Goal: Transaction & Acquisition: Book appointment/travel/reservation

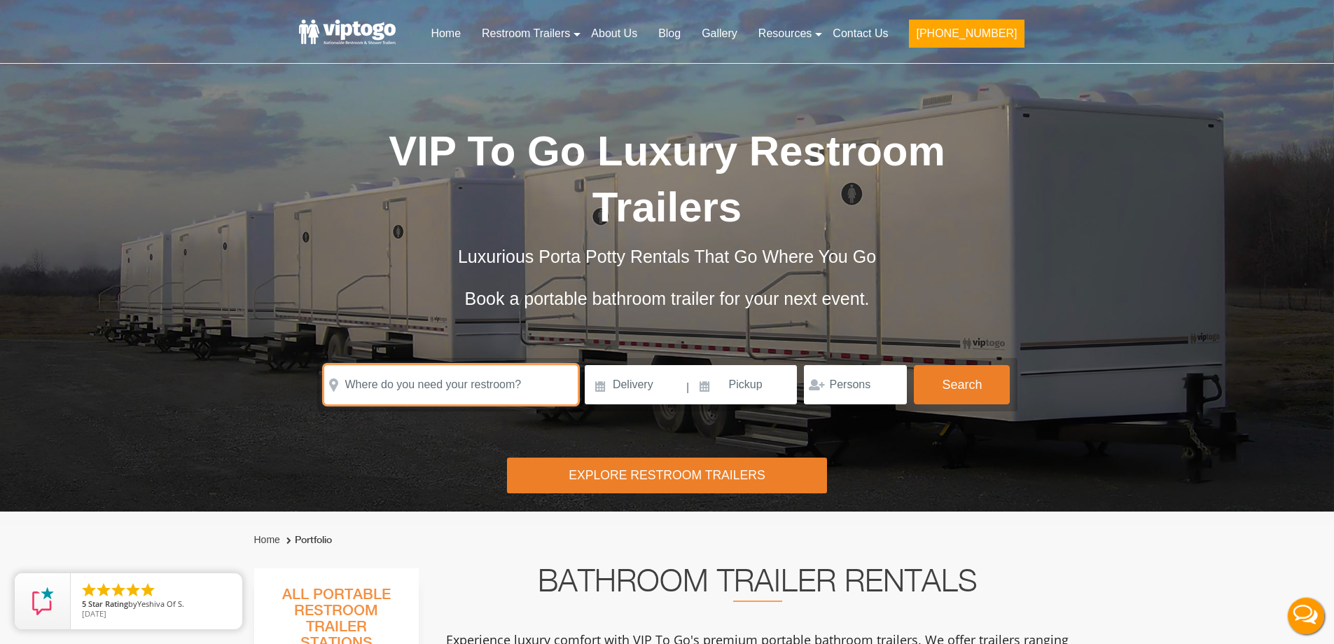
click at [467, 392] on input "text" at bounding box center [451, 384] width 254 height 39
click at [415, 386] on input "text" at bounding box center [451, 384] width 254 height 39
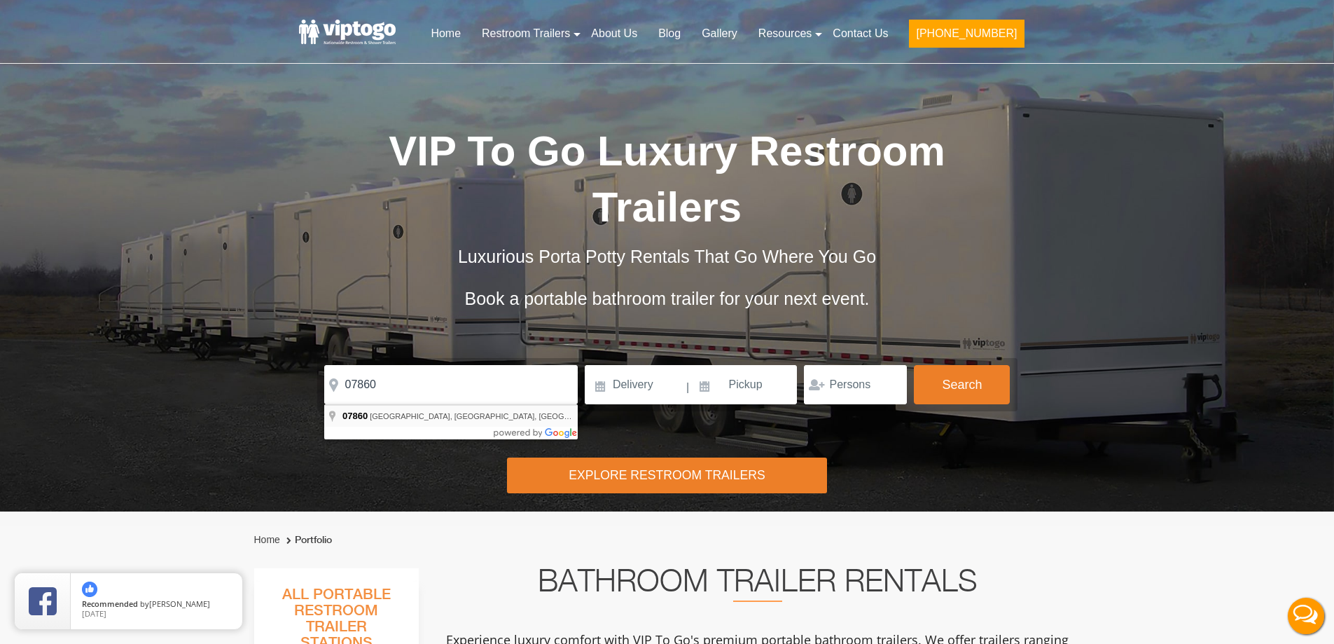
type input "Newton, NJ 07860, USA"
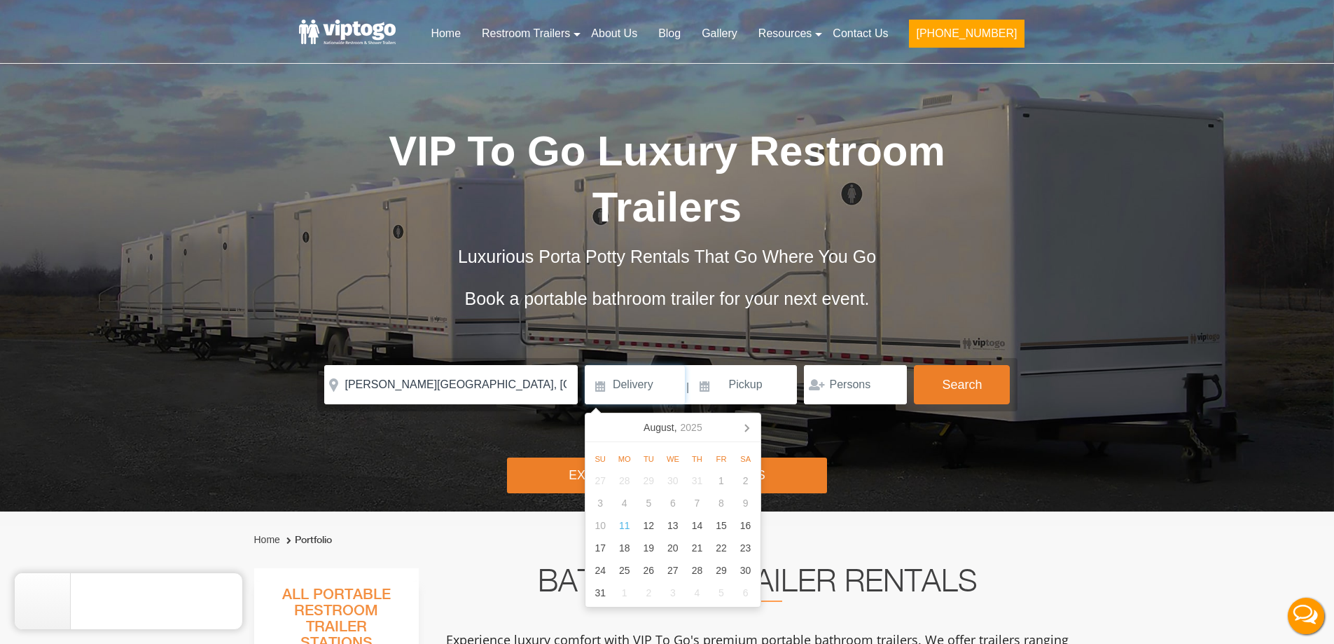
click at [616, 381] on input at bounding box center [635, 384] width 100 height 39
click at [748, 424] on icon at bounding box center [746, 427] width 22 height 22
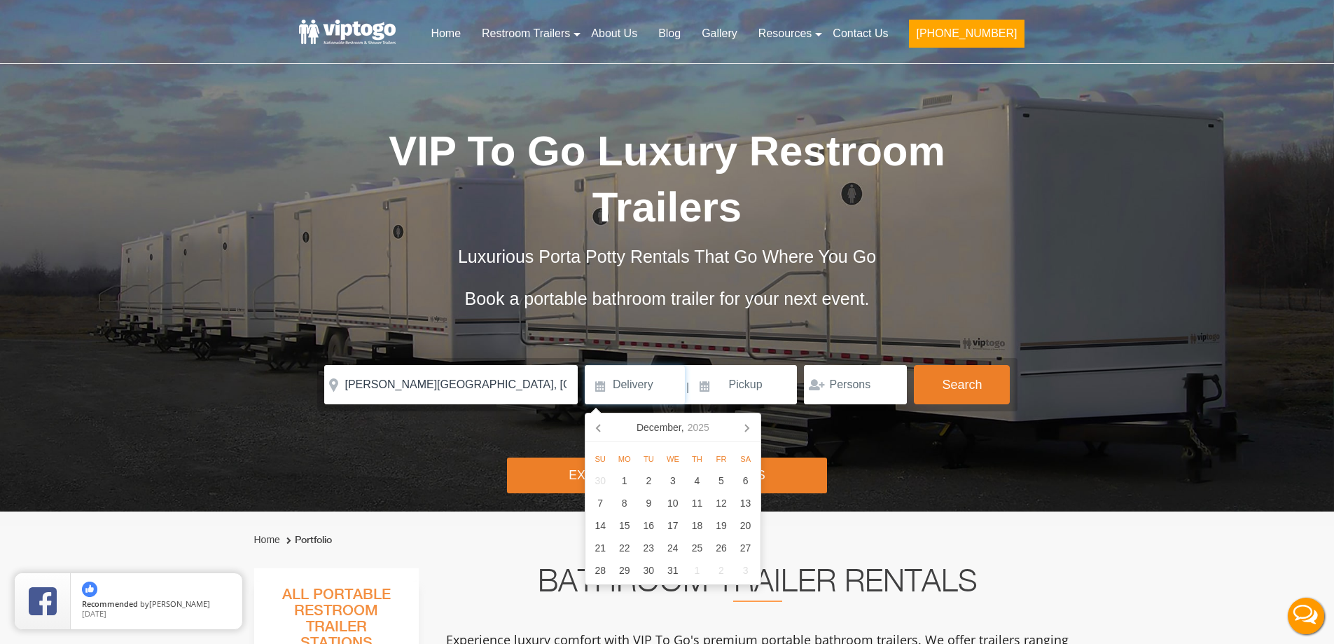
click at [748, 424] on icon at bounding box center [746, 427] width 22 height 22
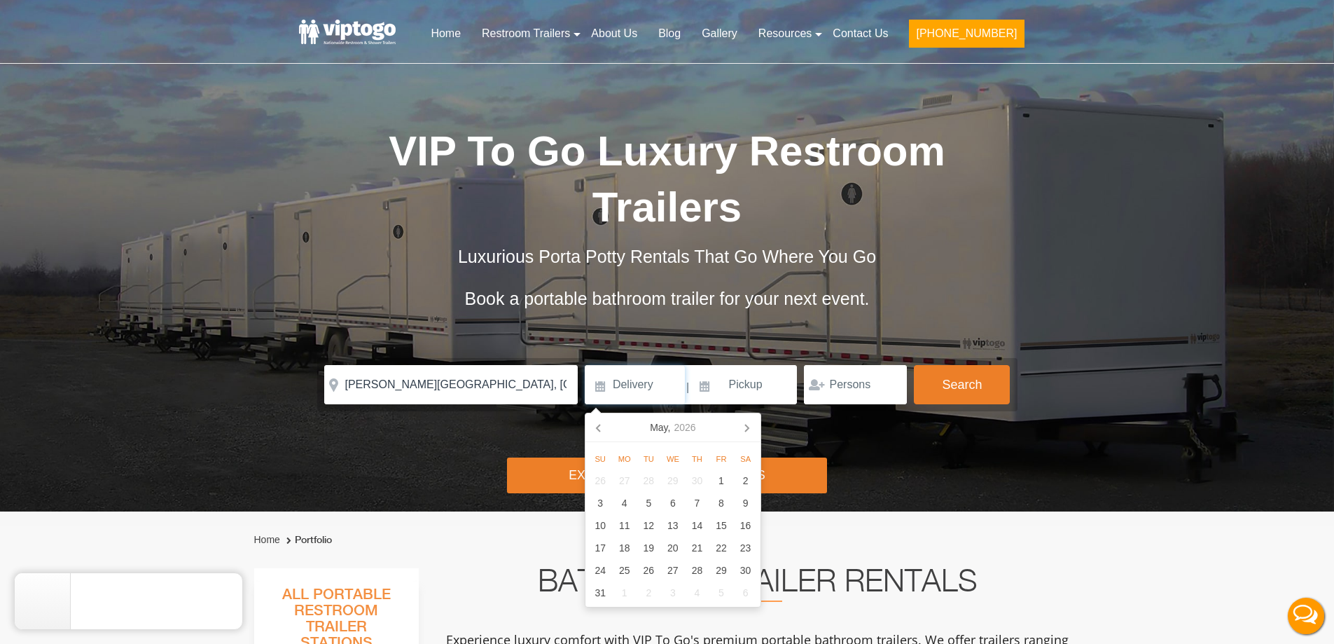
click at [748, 424] on icon at bounding box center [746, 427] width 22 height 22
click at [714, 522] on div "18" at bounding box center [722, 525] width 25 height 22
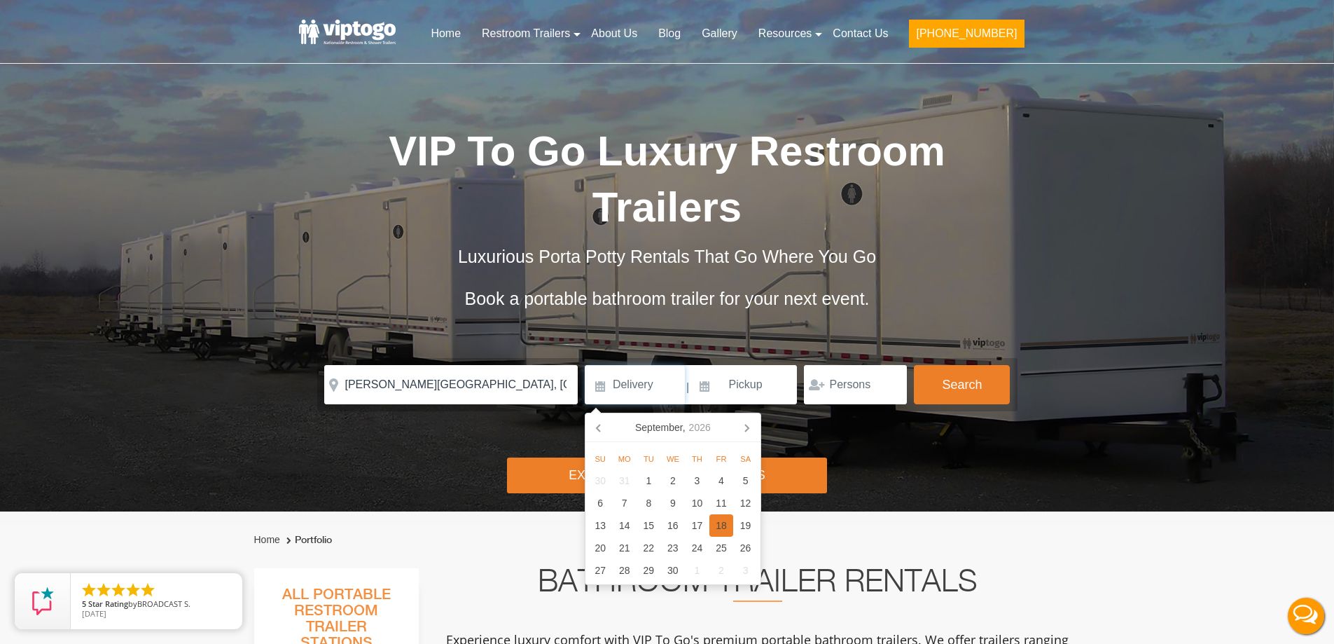
type input "09/18/2026"
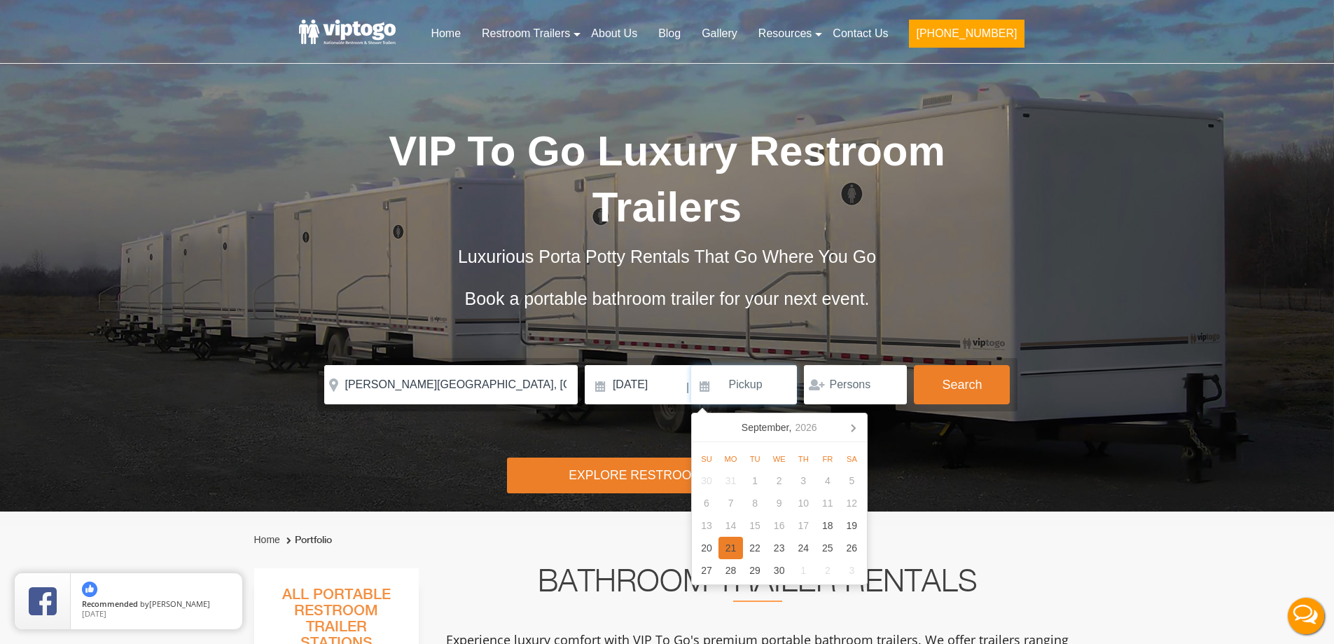
click at [734, 551] on div "21" at bounding box center [731, 548] width 25 height 22
type input "09/21/2026"
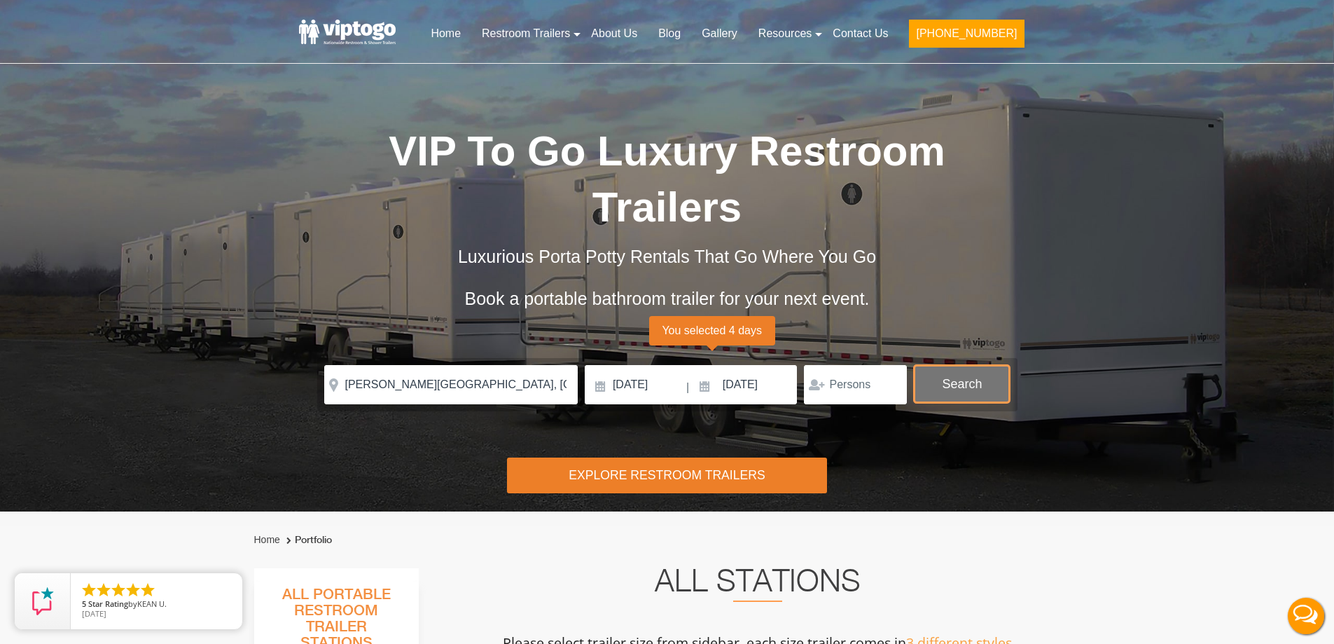
click at [936, 382] on button "Search" at bounding box center [962, 384] width 96 height 38
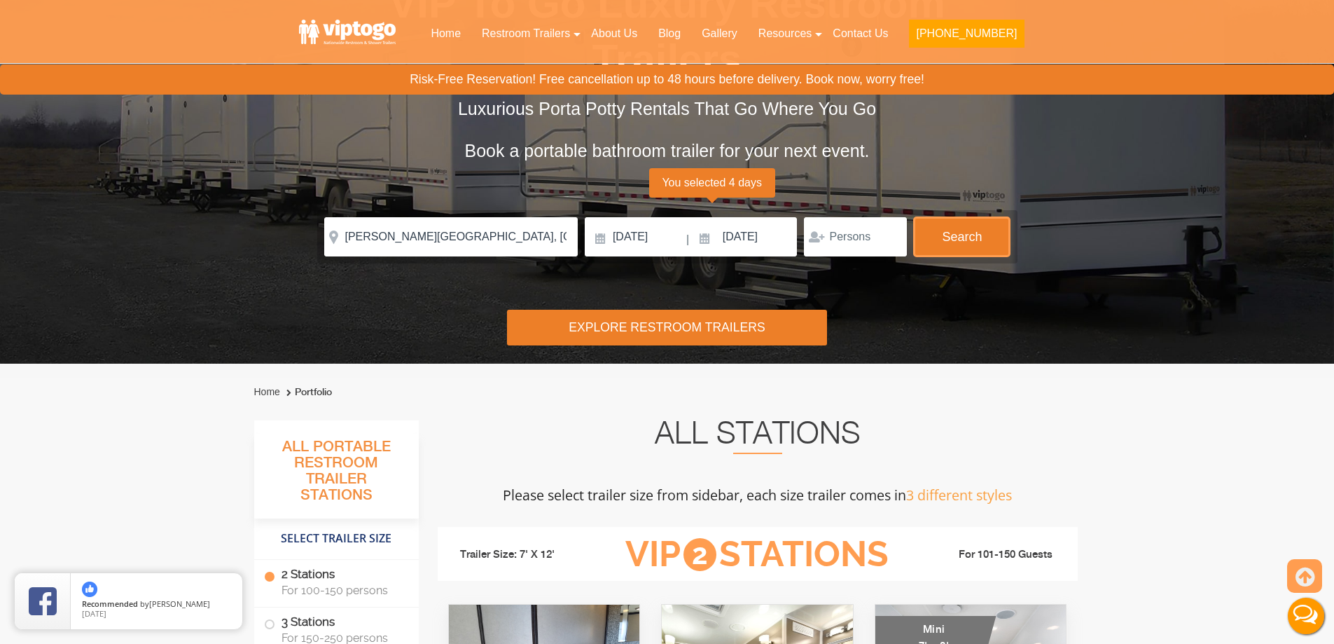
scroll to position [78, 0]
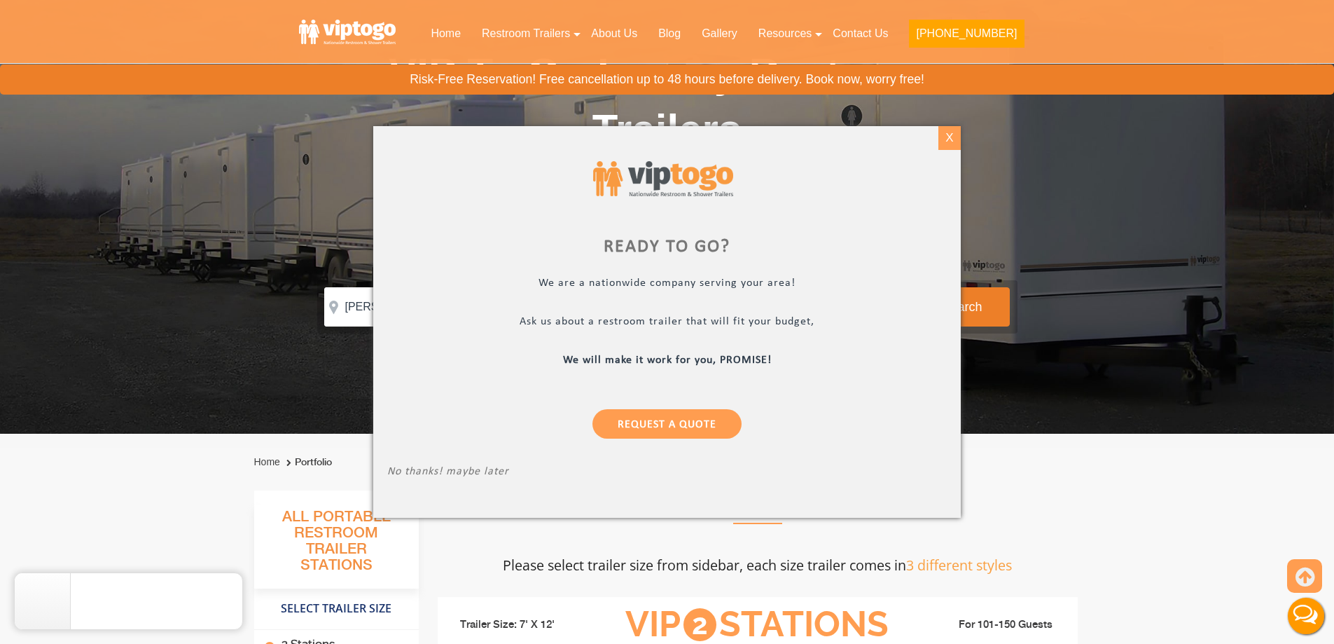
click at [953, 144] on div "X" at bounding box center [950, 138] width 22 height 24
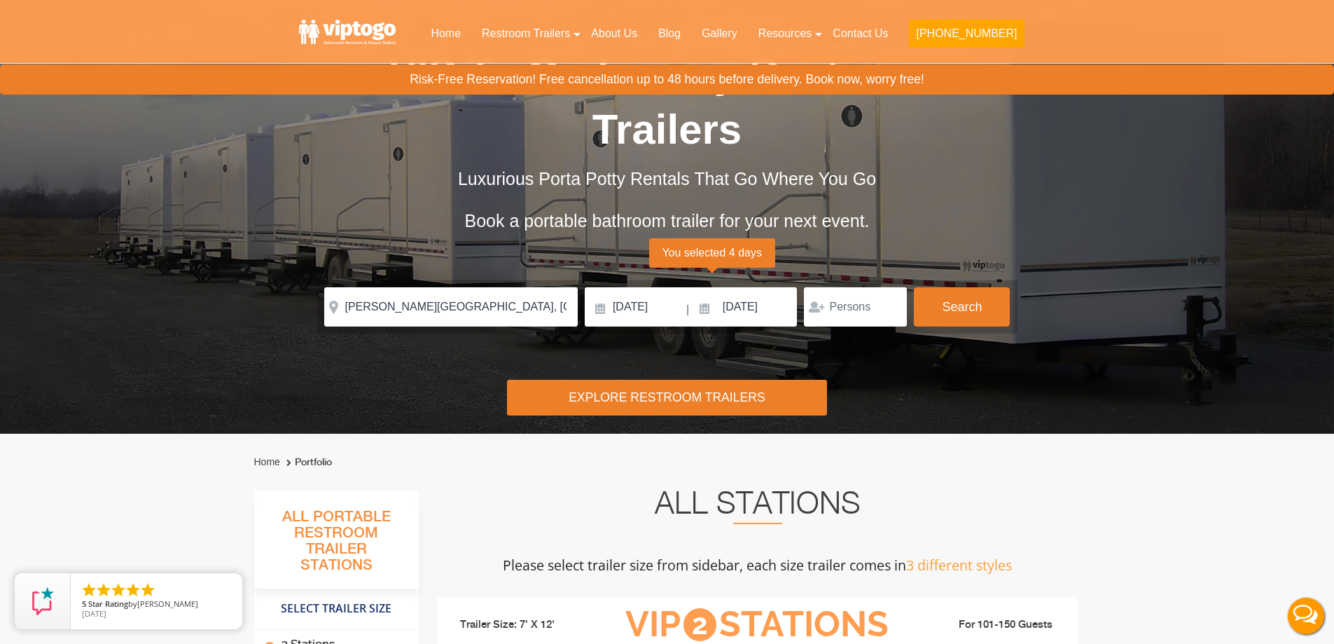
scroll to position [0, 0]
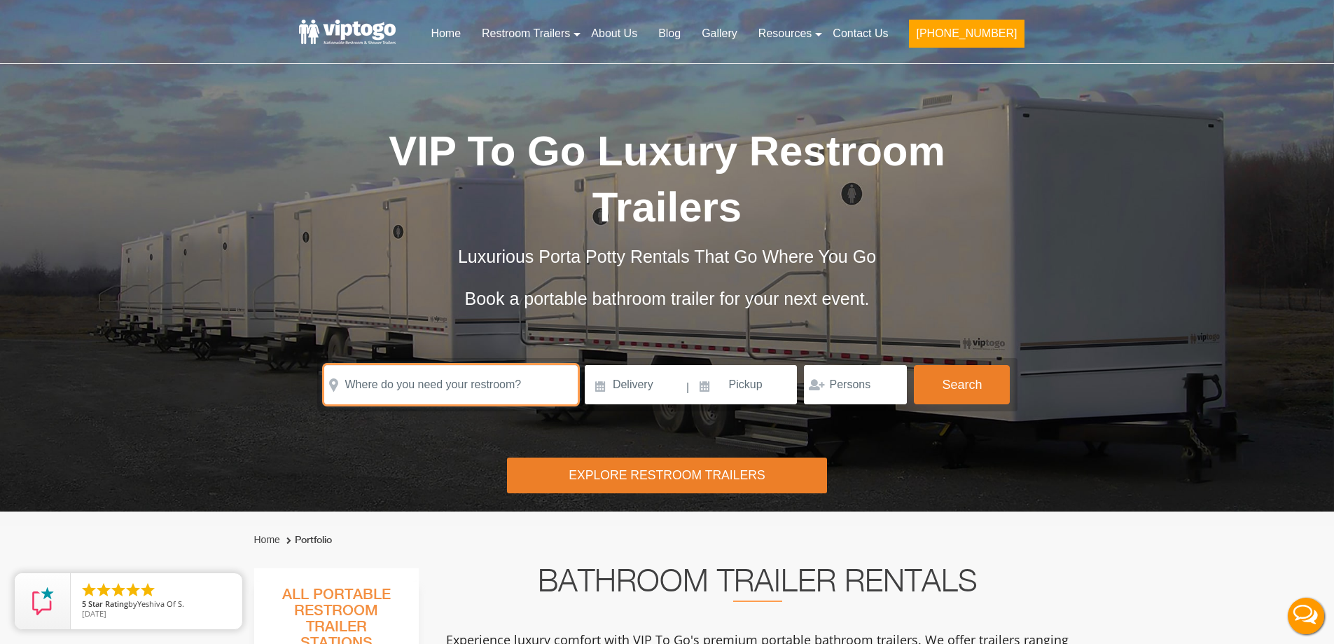
click at [398, 381] on input "text" at bounding box center [451, 384] width 254 height 39
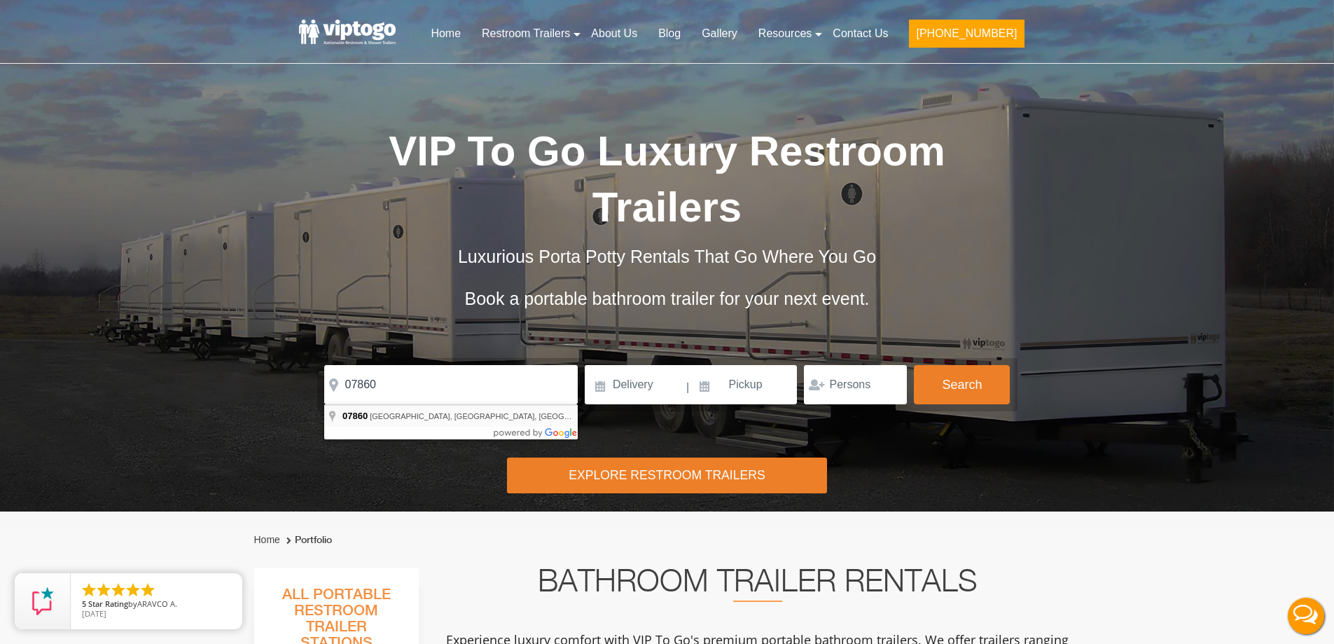
type input "[PERSON_NAME][GEOGRAPHIC_DATA], [GEOGRAPHIC_DATA]"
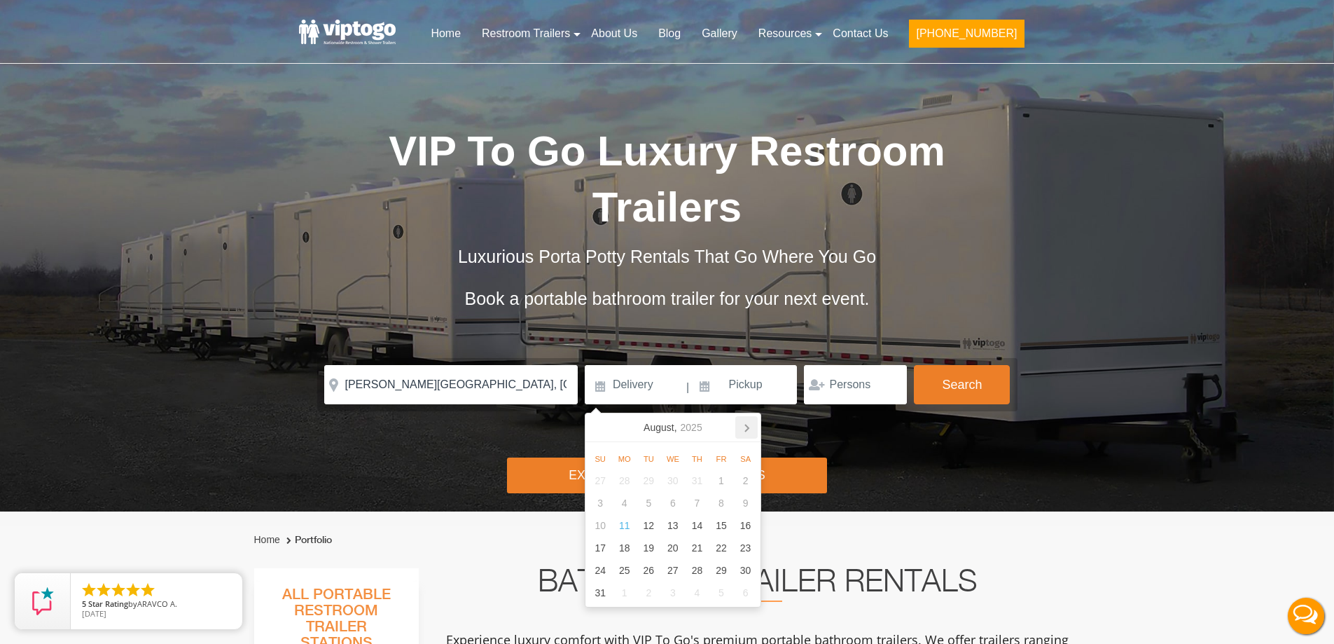
click at [746, 427] on icon at bounding box center [746, 427] width 22 height 22
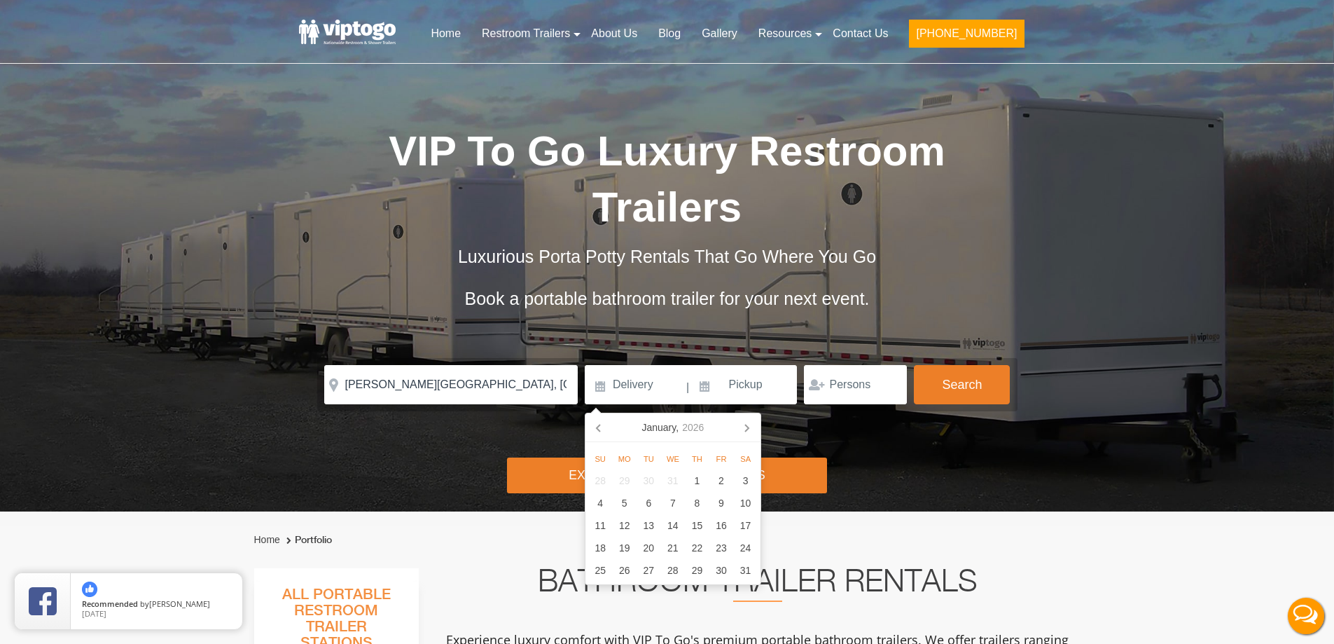
click at [746, 427] on icon at bounding box center [746, 427] width 22 height 22
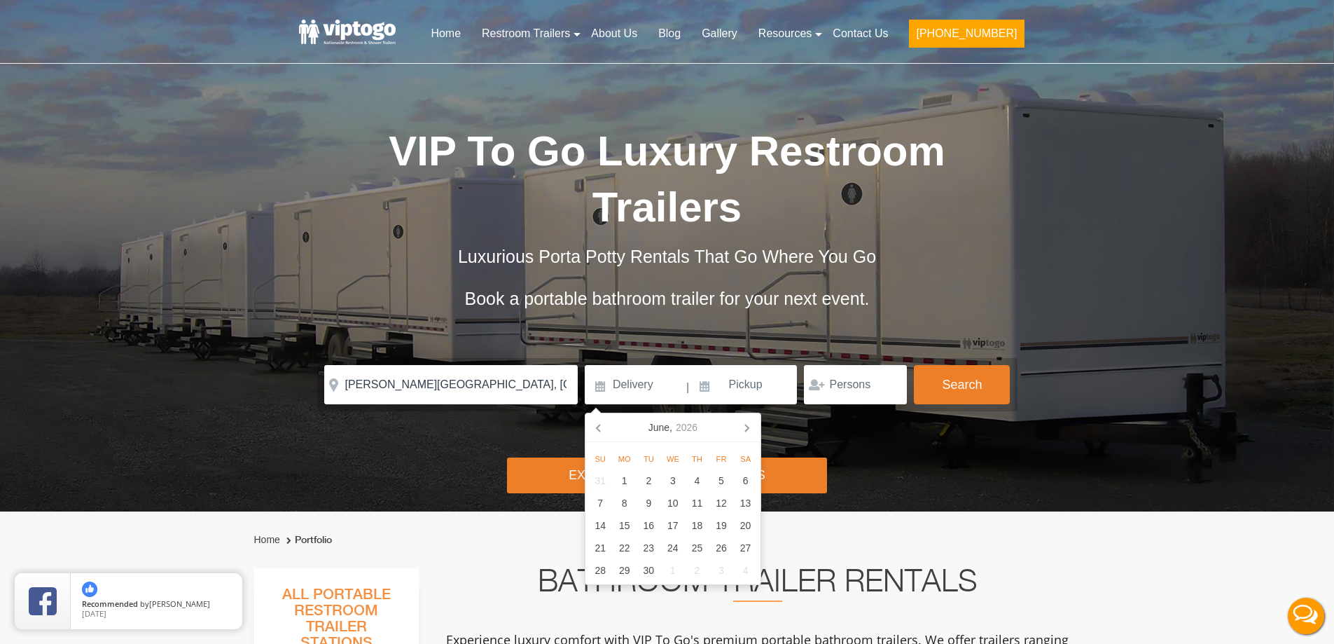
click at [746, 427] on icon at bounding box center [746, 427] width 22 height 22
click at [727, 527] on div "18" at bounding box center [722, 525] width 25 height 22
type input "09/18/2026"
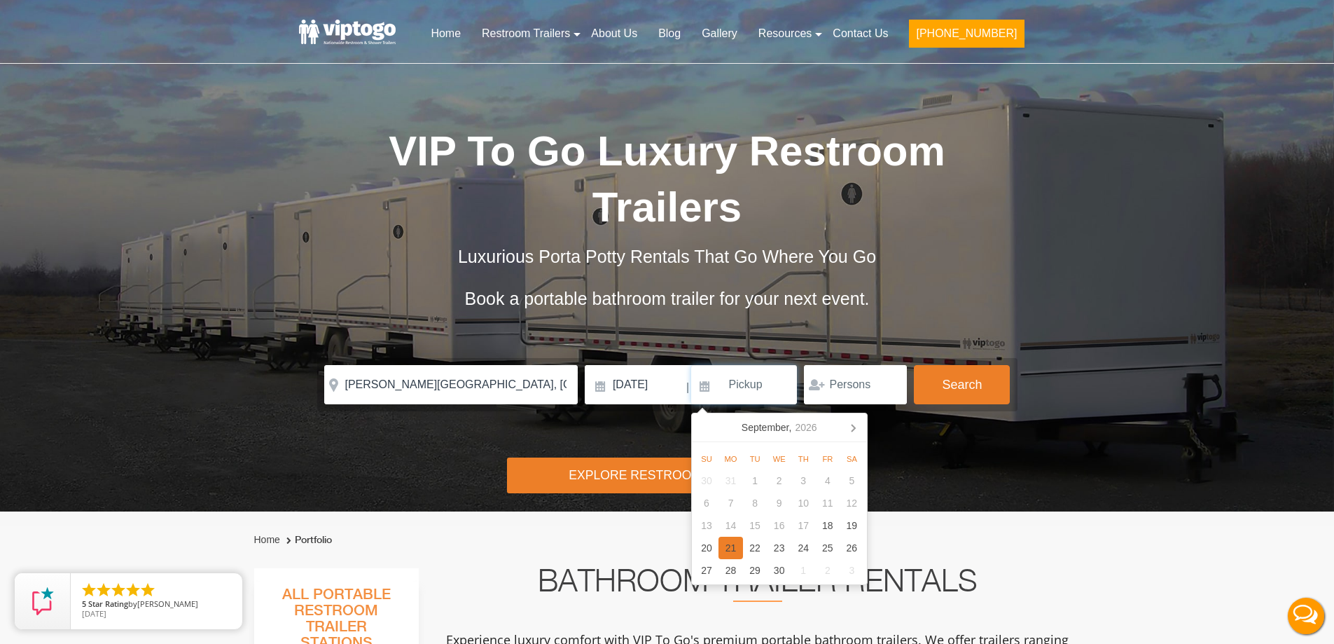
click at [734, 553] on div "21" at bounding box center [731, 548] width 25 height 22
type input "09/21/2026"
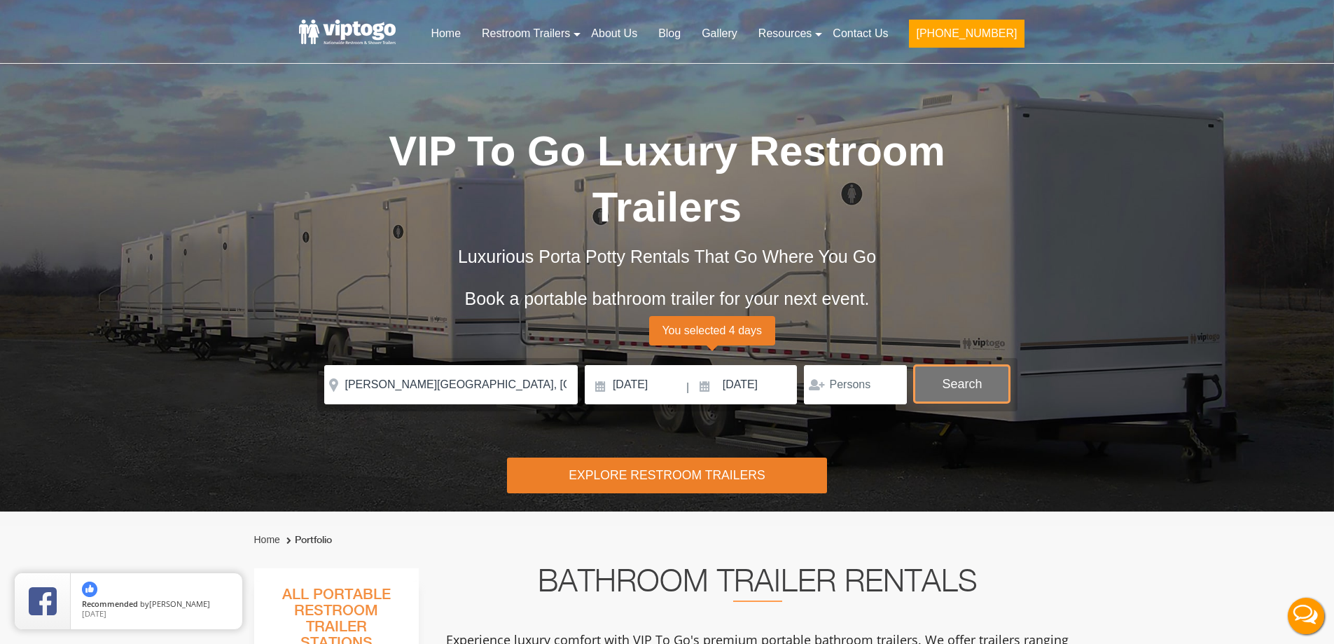
click at [949, 374] on button "Search" at bounding box center [962, 384] width 96 height 38
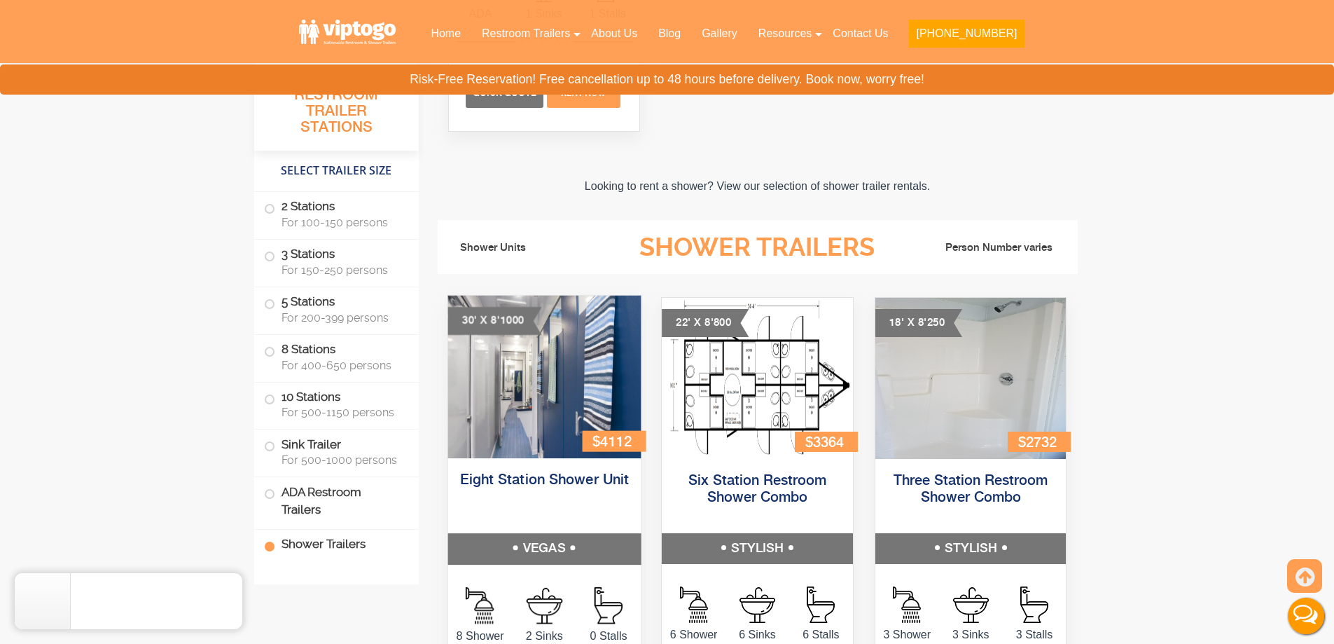
scroll to position [5891, 0]
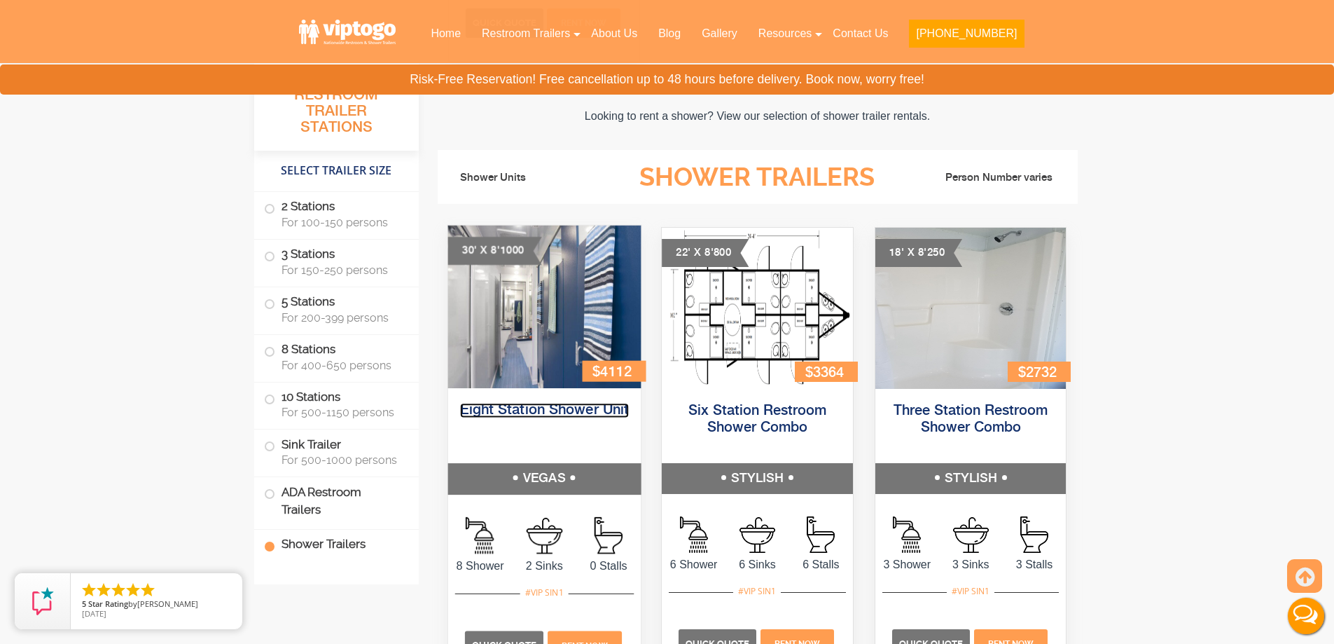
click at [545, 415] on link "Eight Station Shower Unit" at bounding box center [543, 410] width 169 height 15
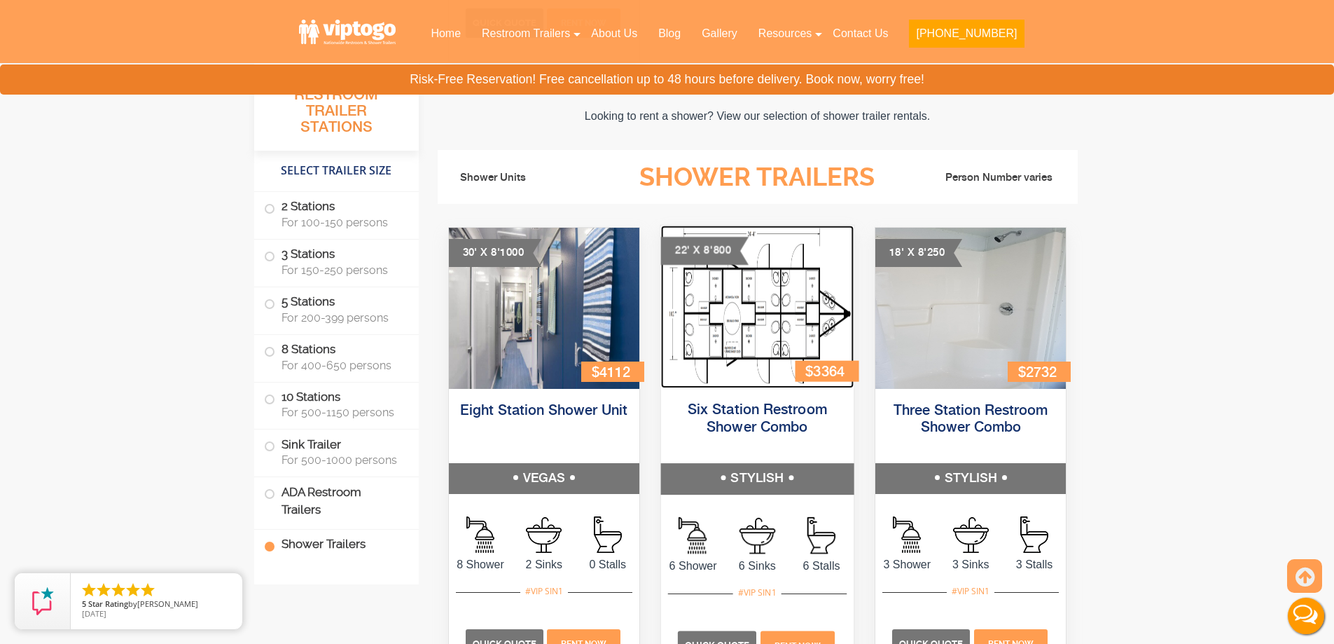
click at [749, 352] on img at bounding box center [757, 307] width 193 height 162
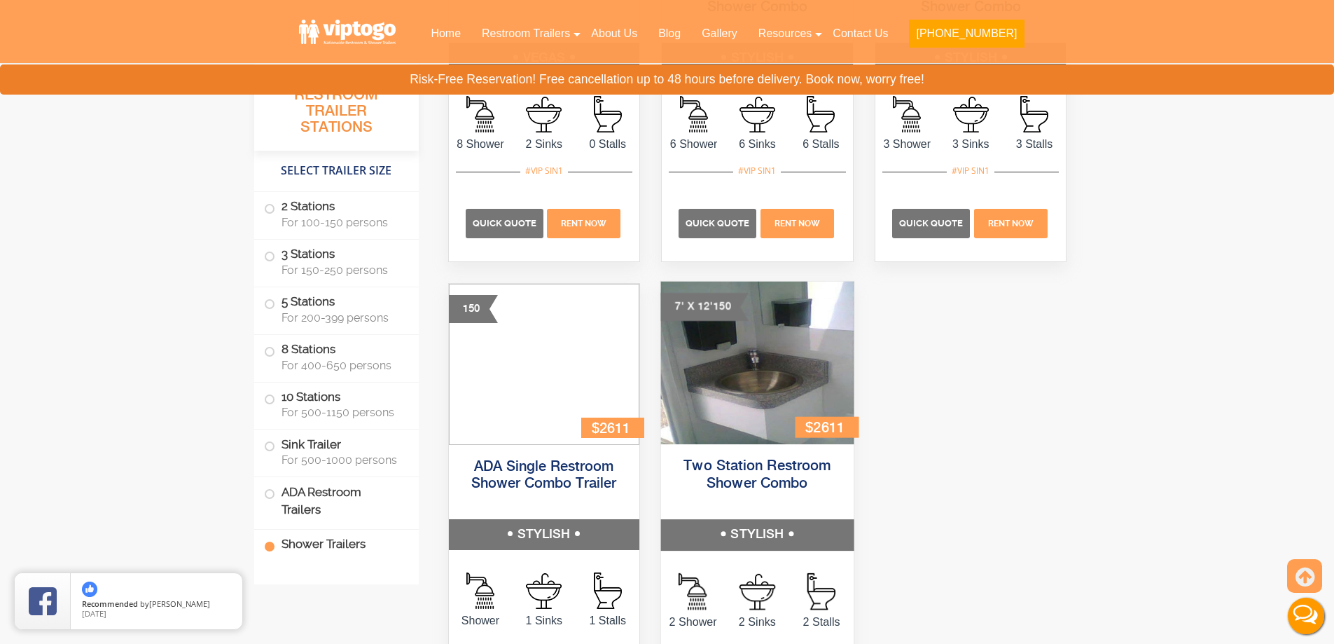
scroll to position [6381, 0]
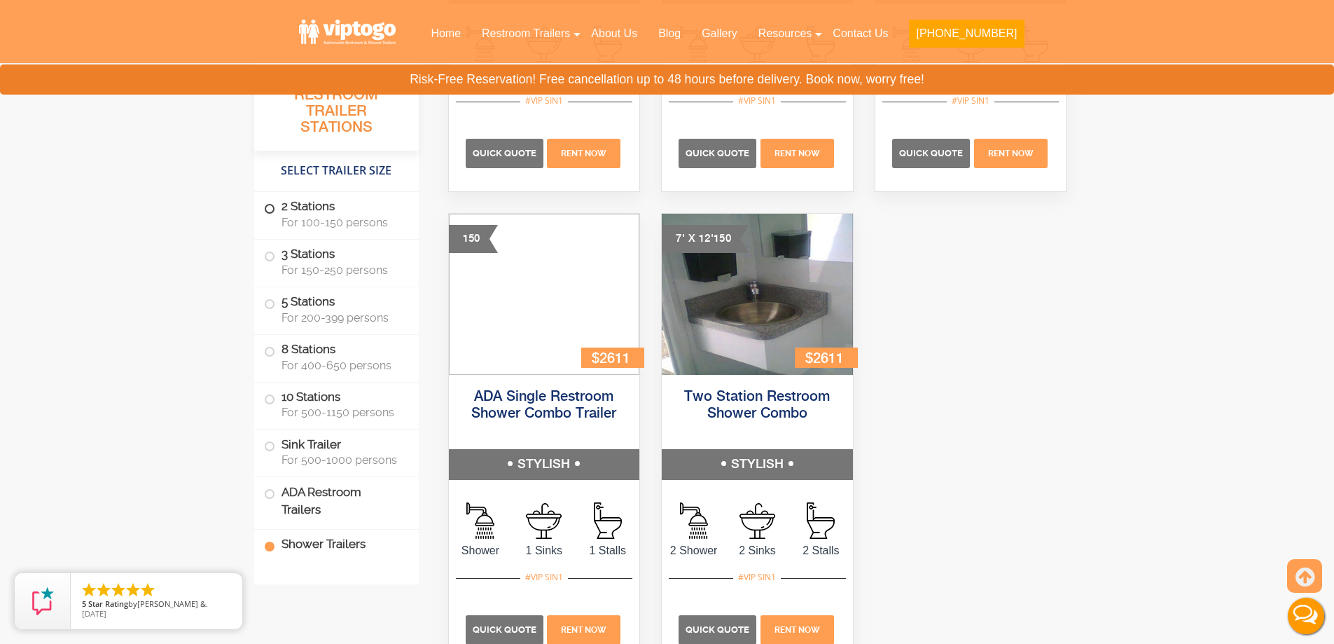
click at [268, 208] on span at bounding box center [270, 209] width 6 height 6
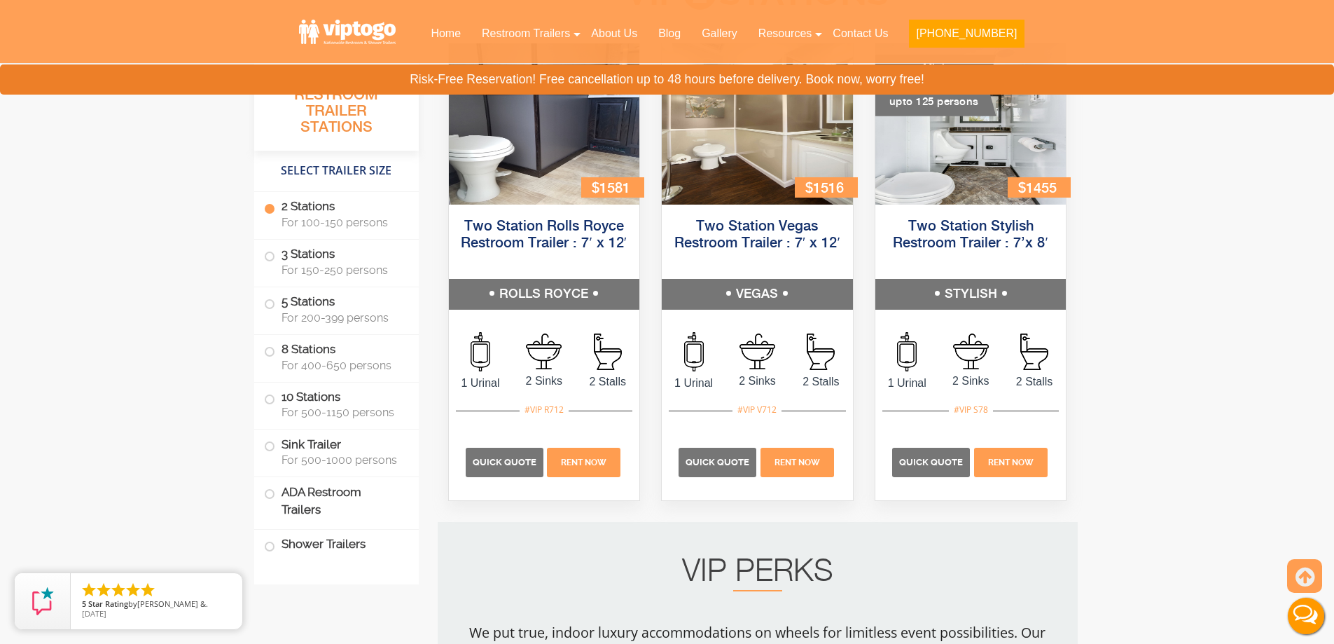
scroll to position [618, 0]
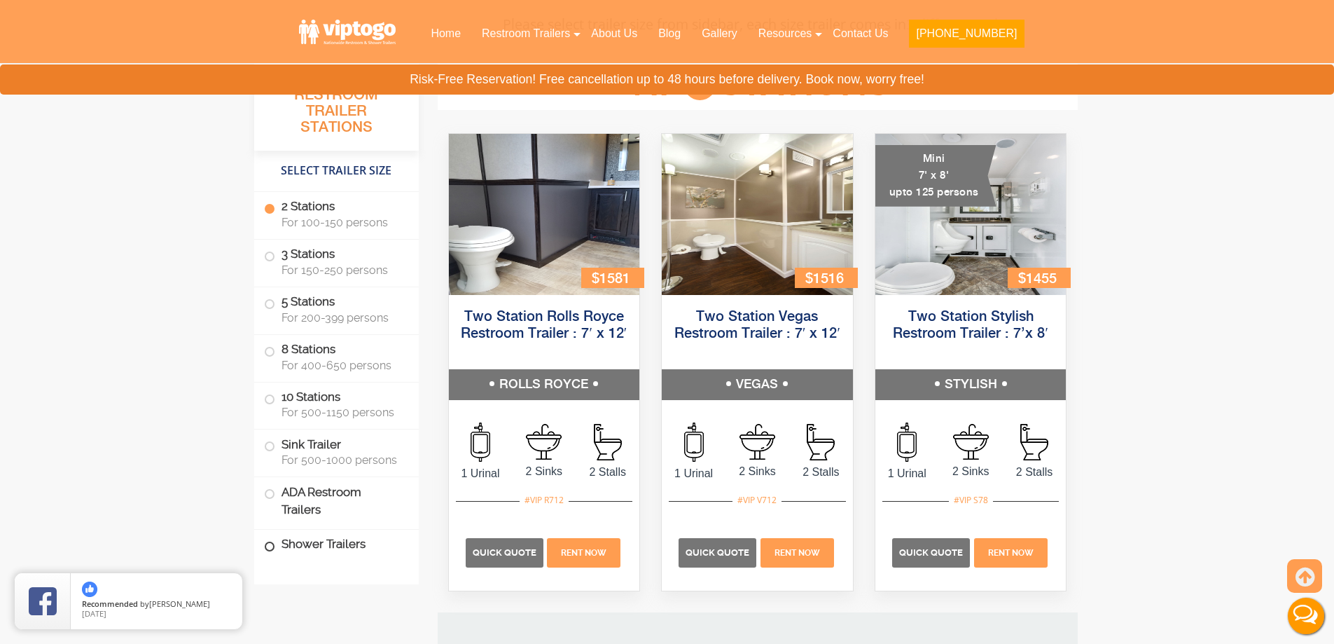
click at [272, 548] on span at bounding box center [270, 547] width 6 height 6
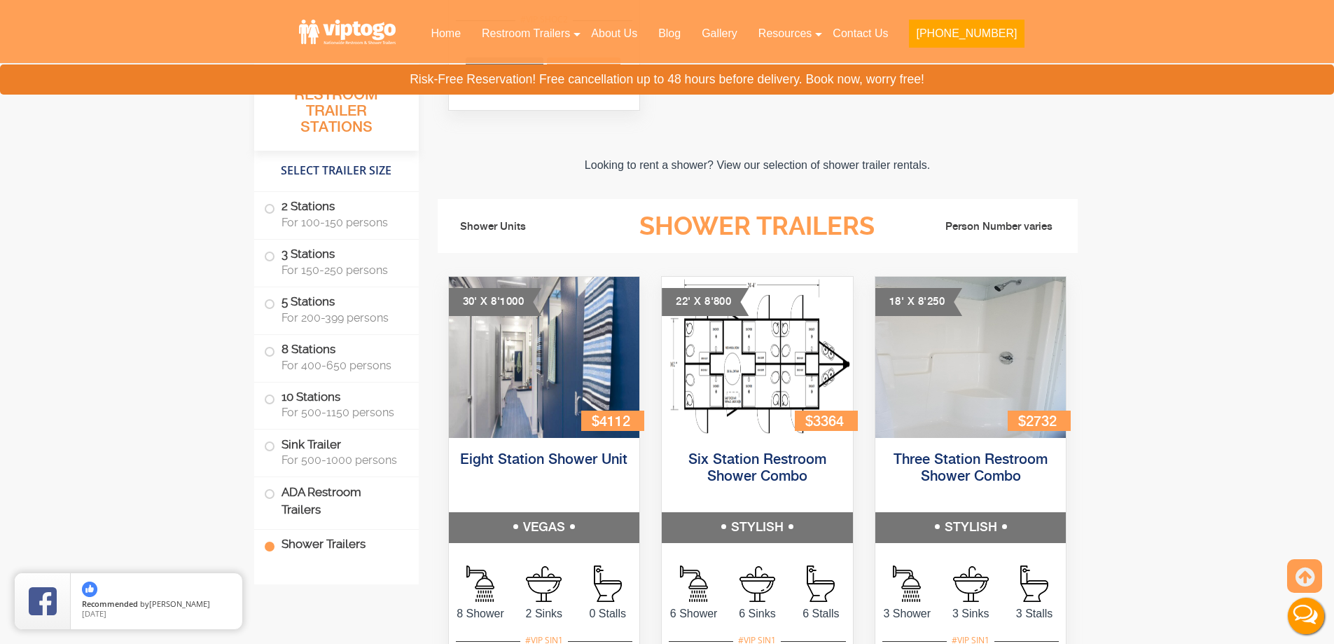
scroll to position [5917, 0]
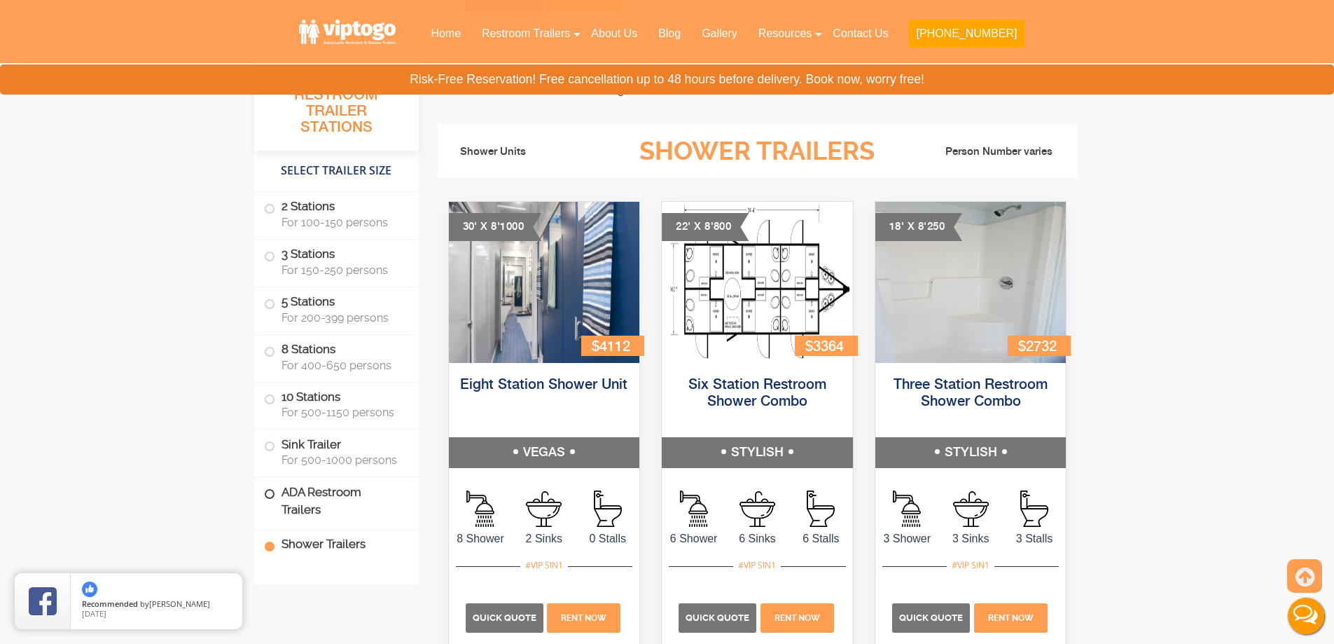
click at [271, 496] on span at bounding box center [270, 494] width 6 height 6
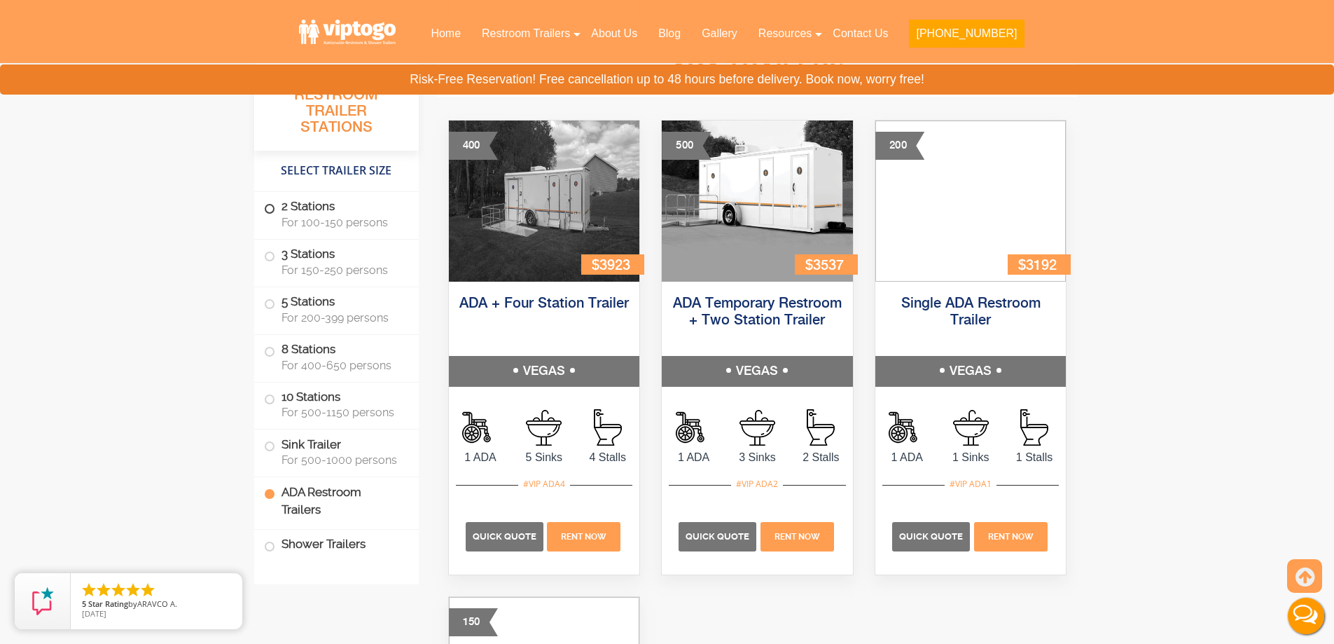
scroll to position [4887, 0]
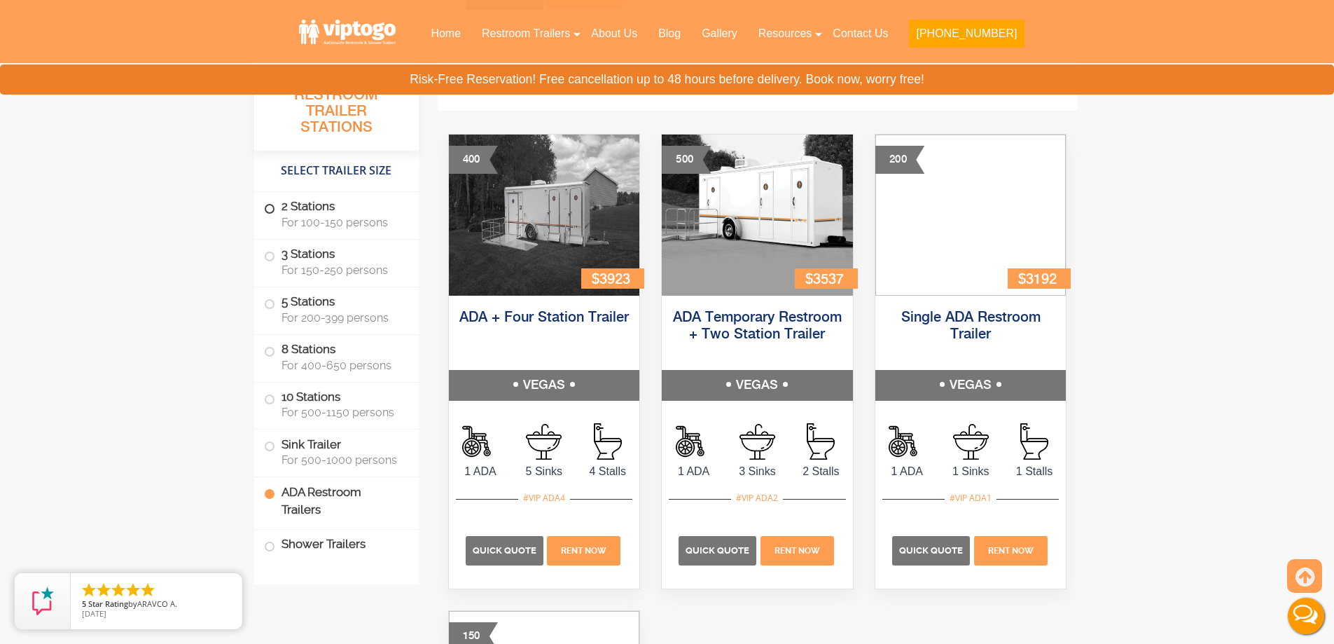
click at [268, 212] on span at bounding box center [270, 209] width 6 height 6
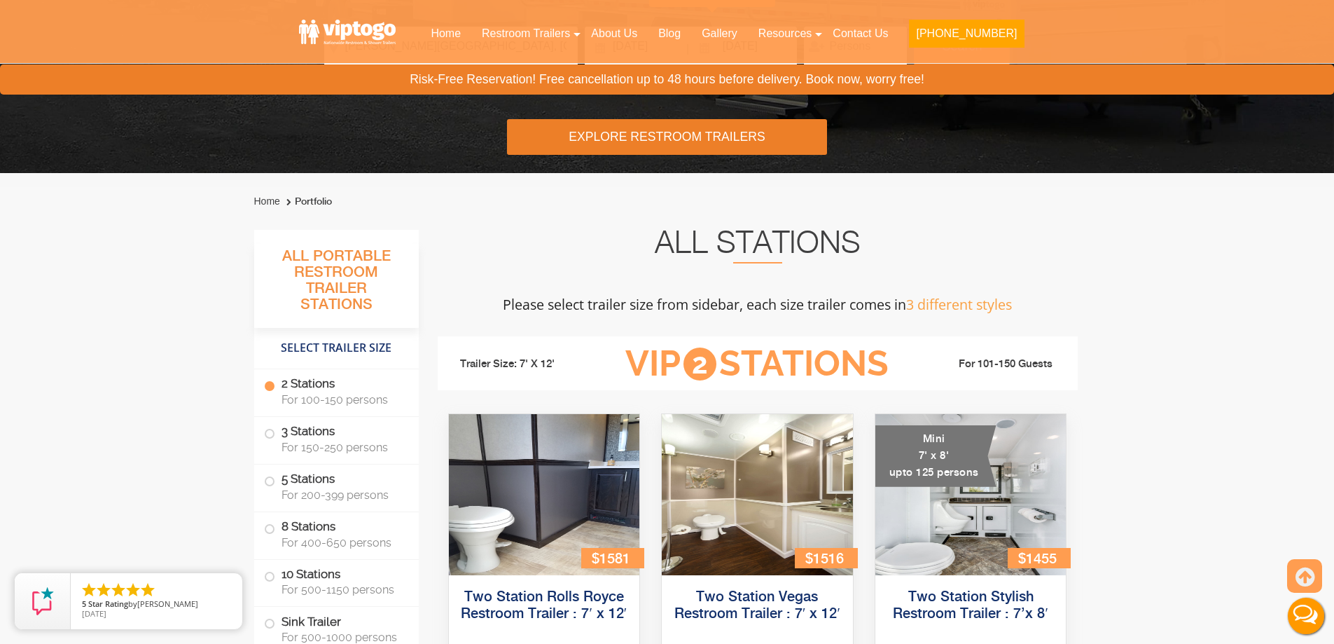
scroll to position [58, 0]
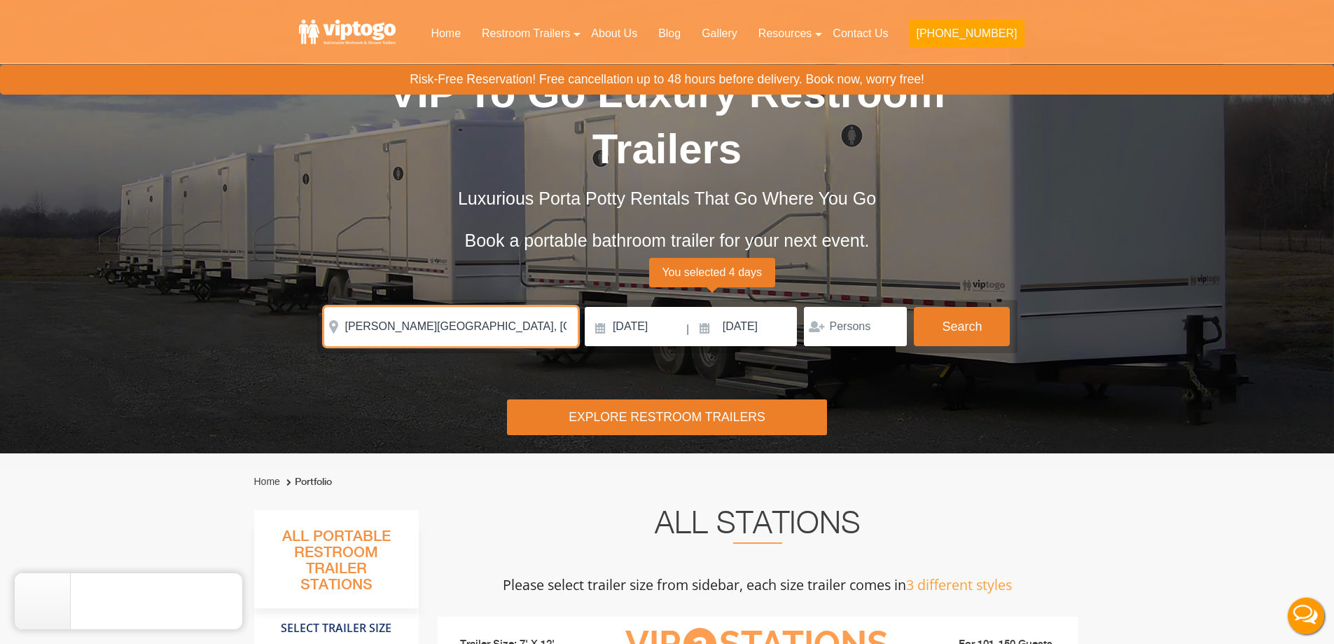
click at [477, 326] on input "Newton, NJ 07860, USA" at bounding box center [451, 326] width 254 height 39
click at [375, 331] on input "Newton, NJ 07860, USA" at bounding box center [451, 326] width 254 height 39
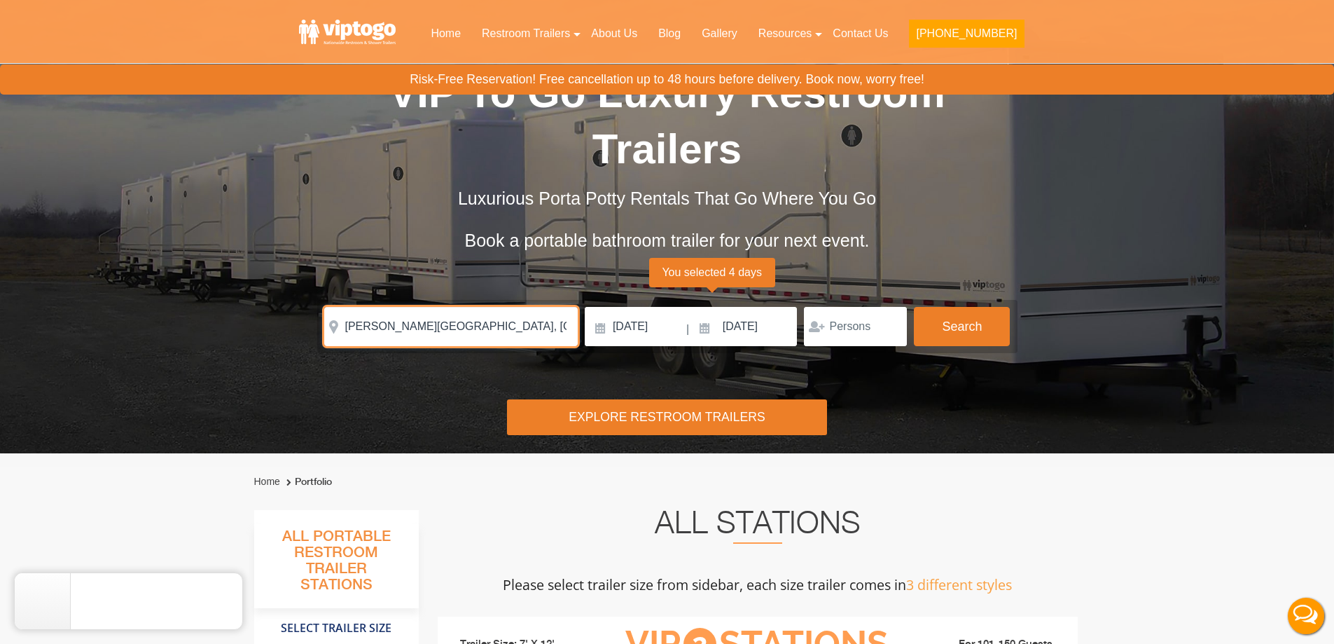
click at [375, 331] on input "Newton, NJ 07860, USA" at bounding box center [451, 326] width 254 height 39
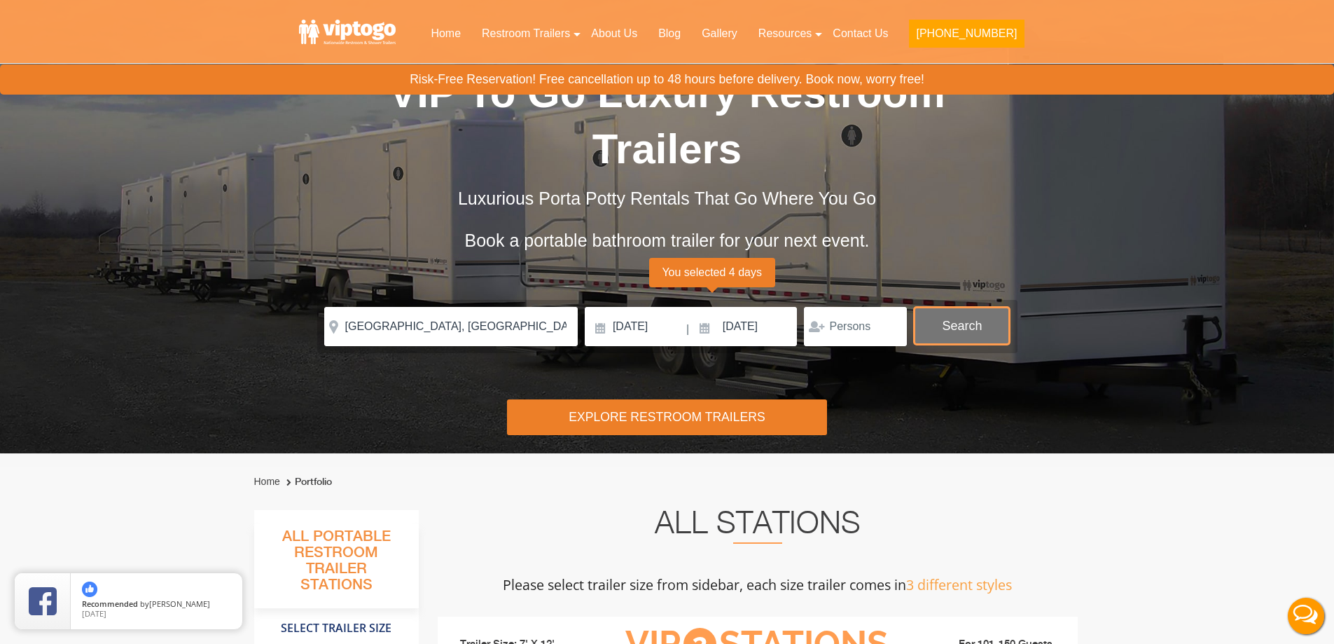
click at [963, 312] on button "Search" at bounding box center [962, 326] width 96 height 38
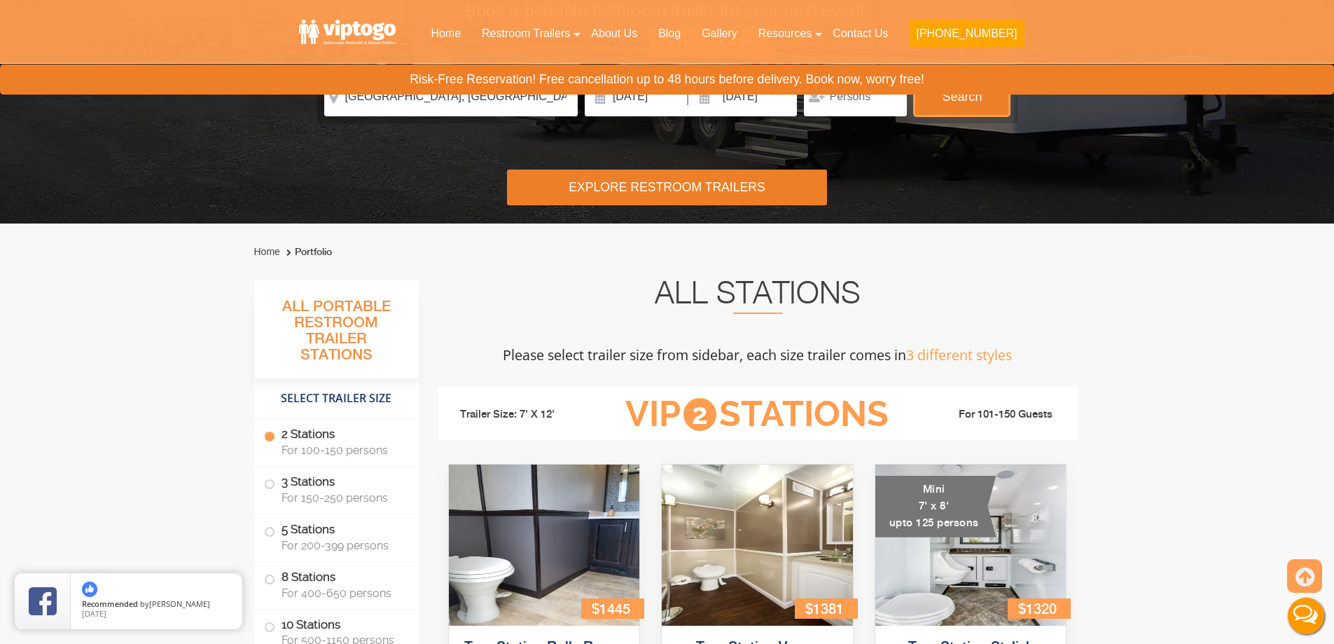
scroll to position [78, 0]
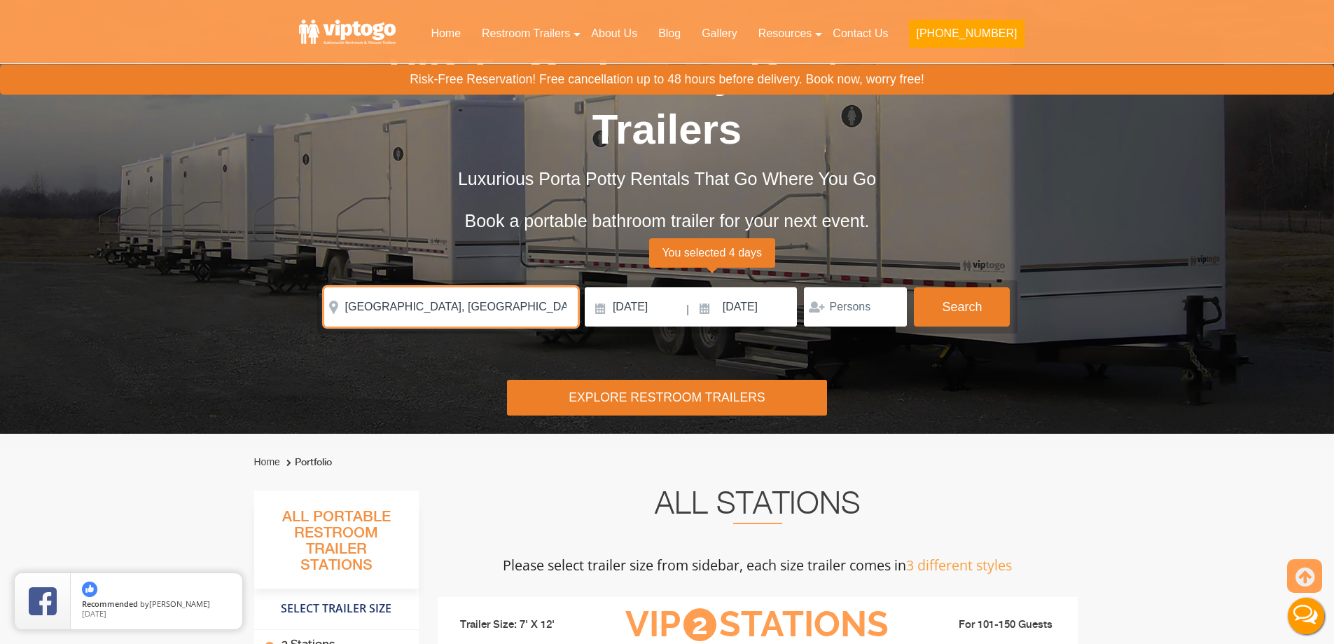
click at [522, 308] on input "Brooklyn, NY, USA" at bounding box center [451, 306] width 254 height 39
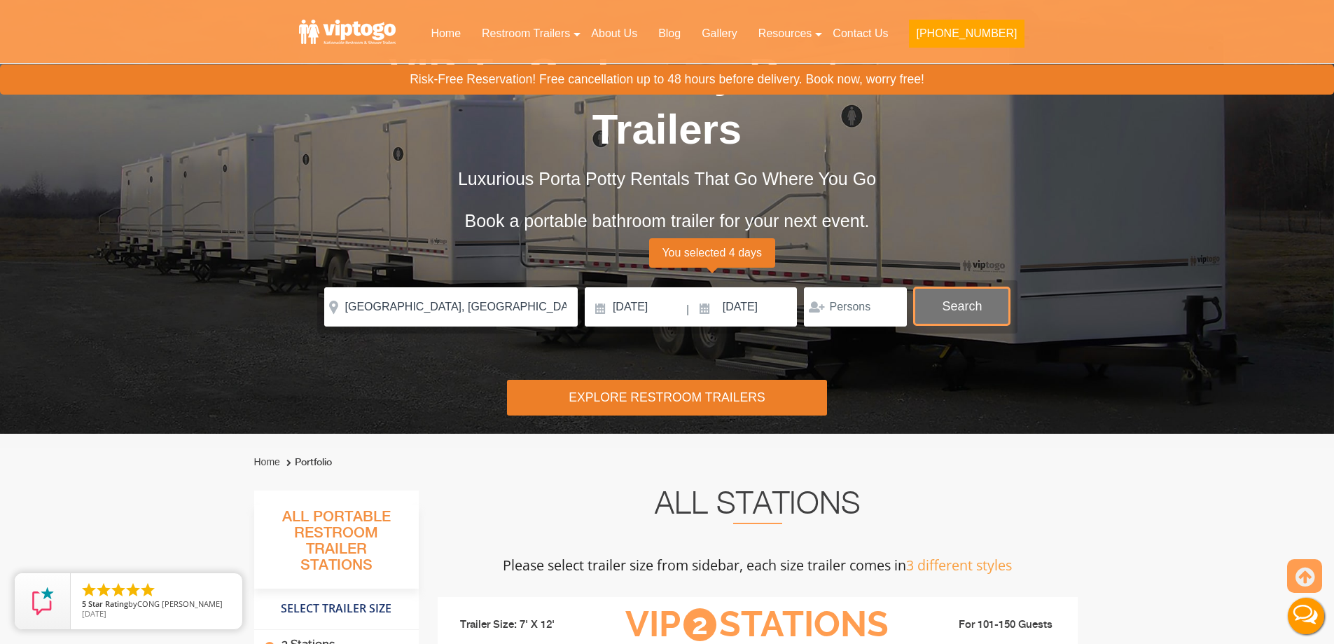
click at [930, 298] on button "Search" at bounding box center [962, 306] width 96 height 38
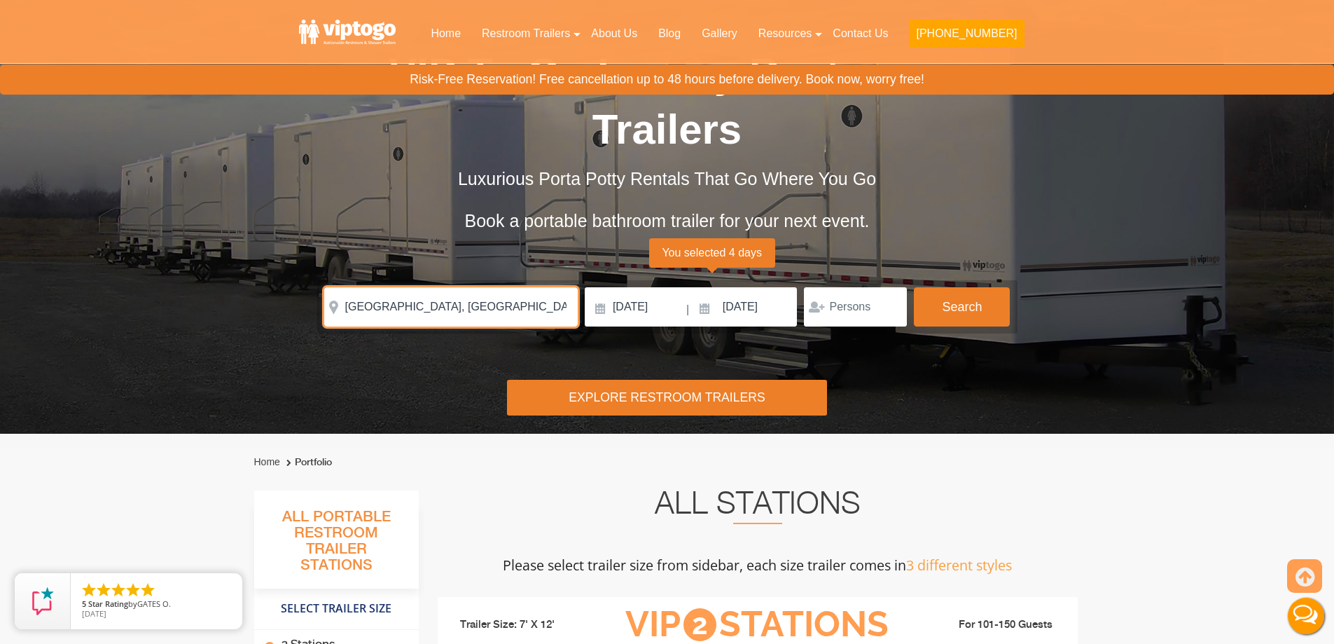
click at [450, 306] on input "Ringwood, NJ, USA" at bounding box center [451, 306] width 254 height 39
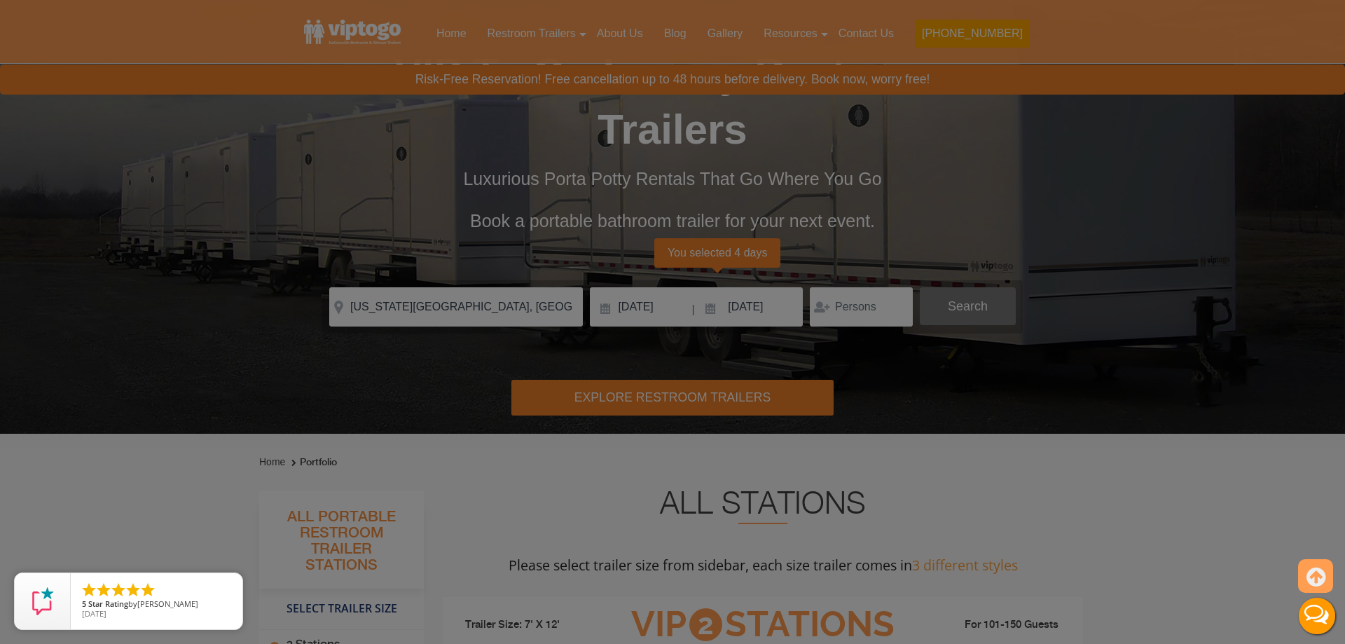
click at [972, 309] on body "Home Restroom Trailers Restroom Trailers by Type All Restroom Trailers ADA Rest…" at bounding box center [672, 244] width 1345 height 644
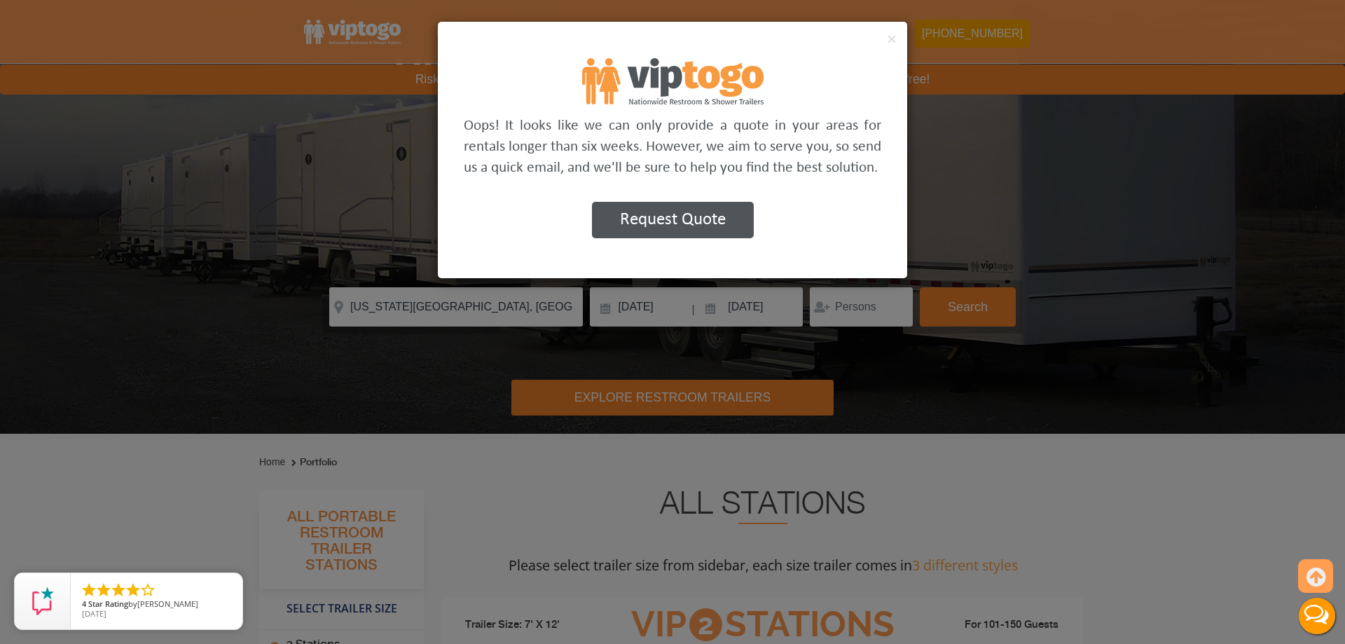
click at [992, 231] on div "× Oops! It looks like we can only provide a quote in your areas for rentals lon…" at bounding box center [672, 322] width 1345 height 644
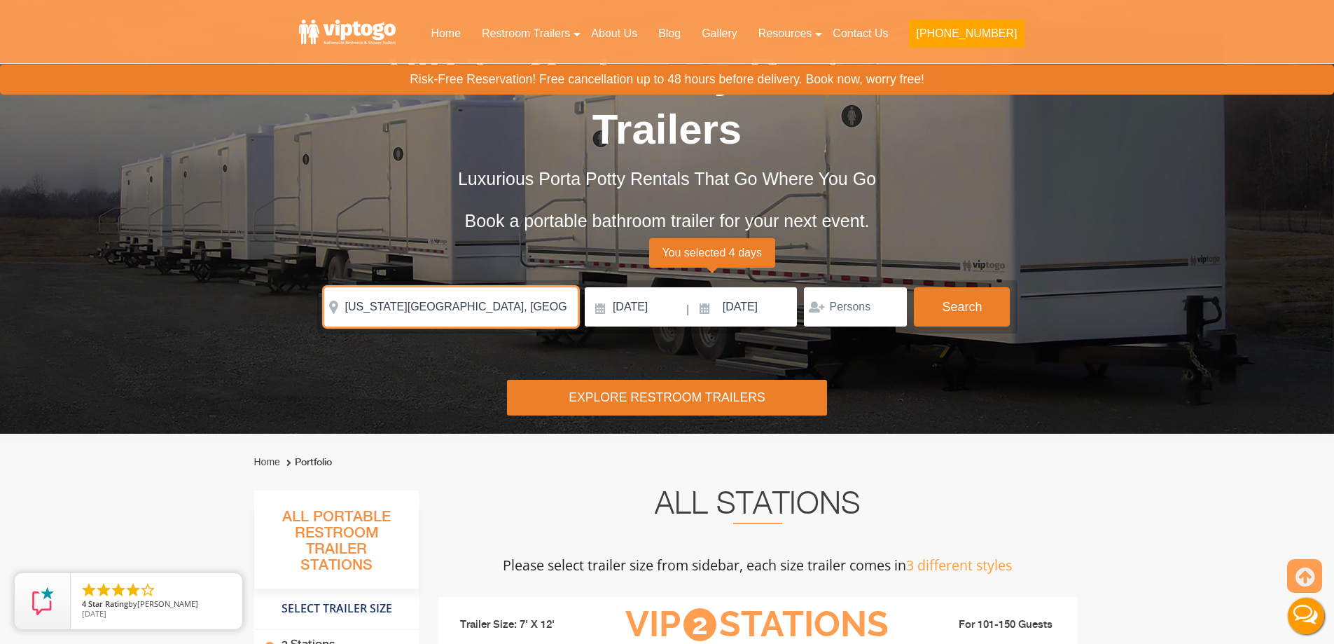
click at [490, 301] on input "Virginia Beach, VA, USA" at bounding box center [451, 306] width 254 height 39
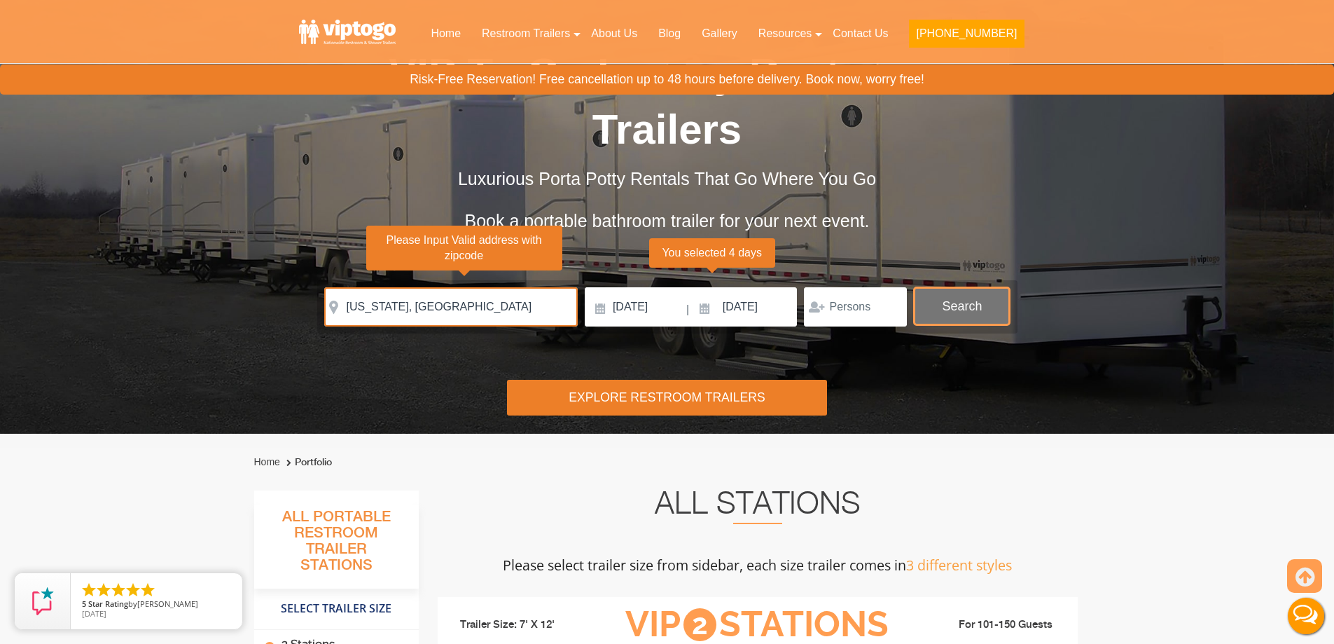
click at [963, 300] on button "Search" at bounding box center [962, 306] width 96 height 38
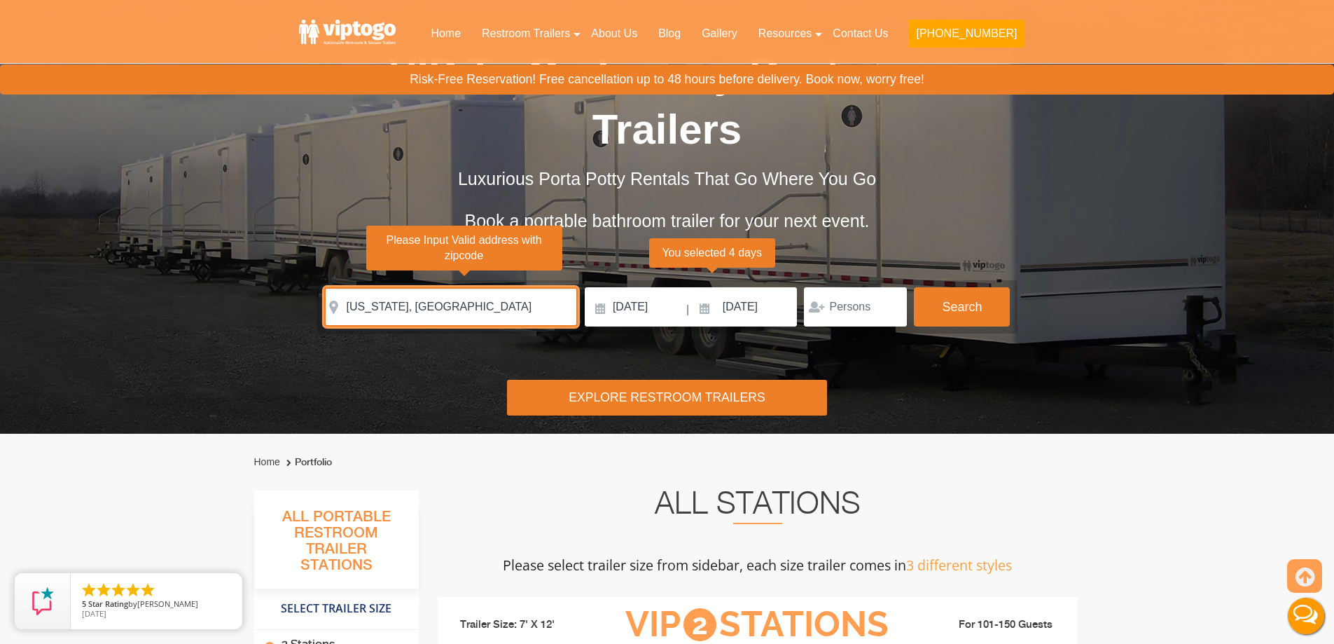
click at [438, 296] on input "Maine, USA" at bounding box center [451, 306] width 254 height 39
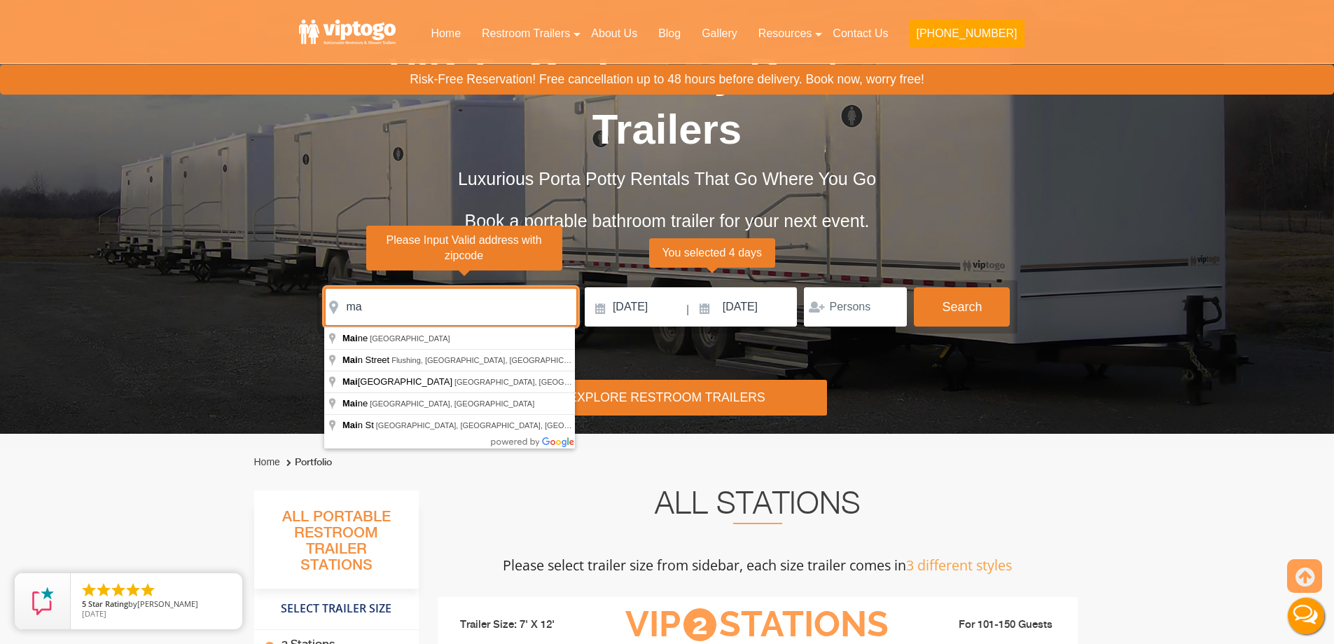
type input "m"
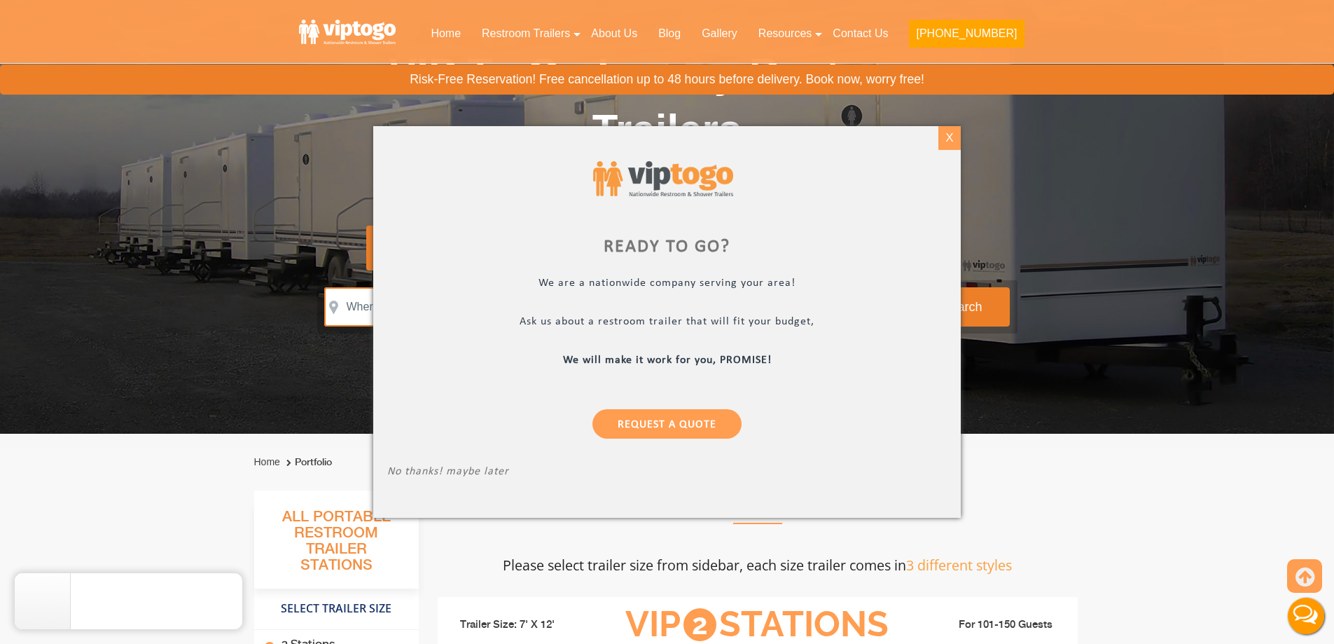
click at [950, 136] on div "X" at bounding box center [950, 138] width 22 height 24
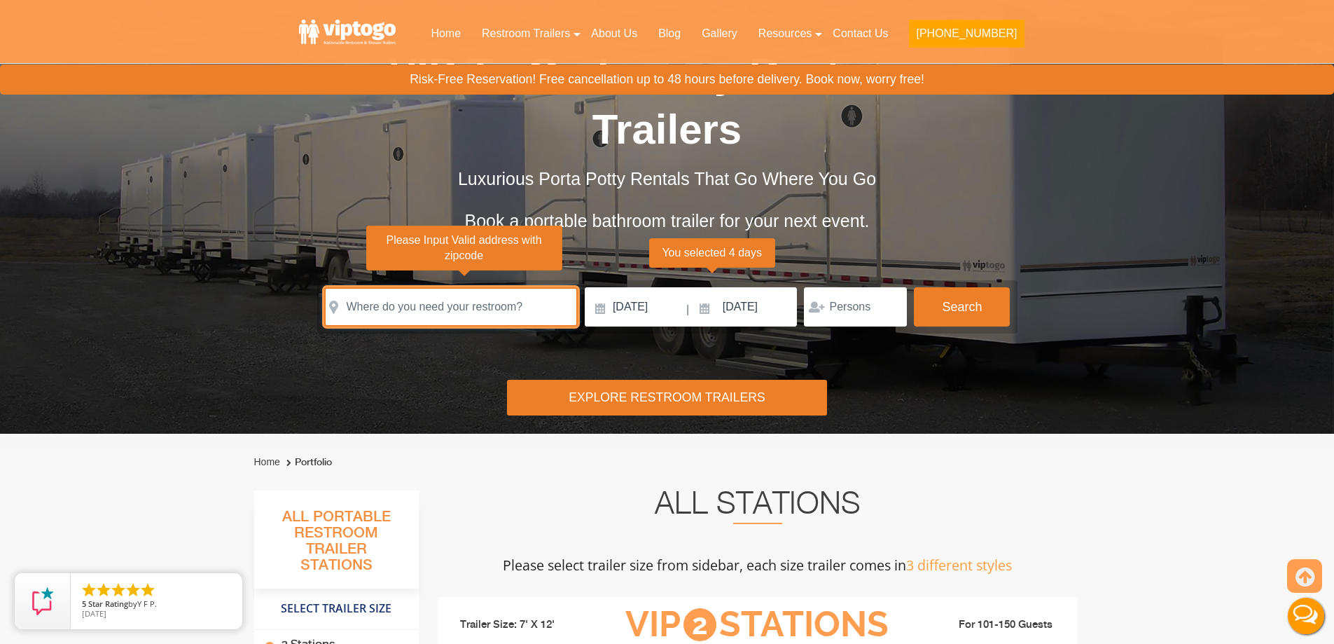
click at [354, 310] on input "text" at bounding box center [451, 306] width 254 height 39
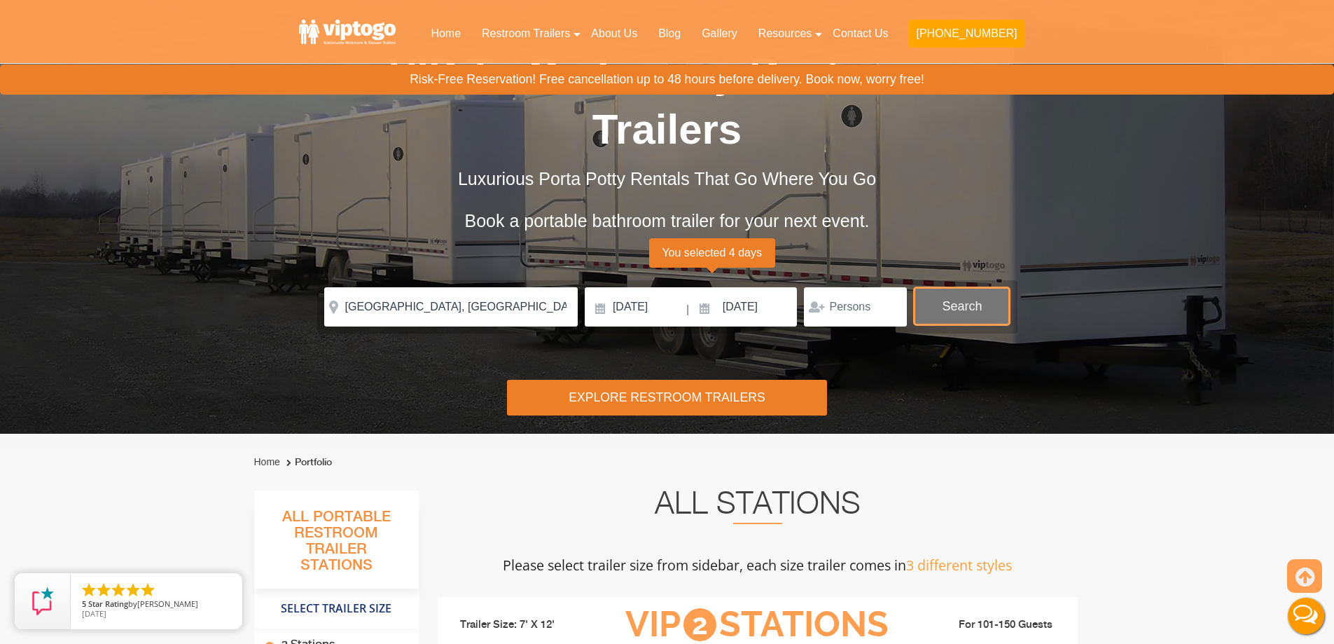
click at [941, 311] on button "Search" at bounding box center [962, 306] width 96 height 38
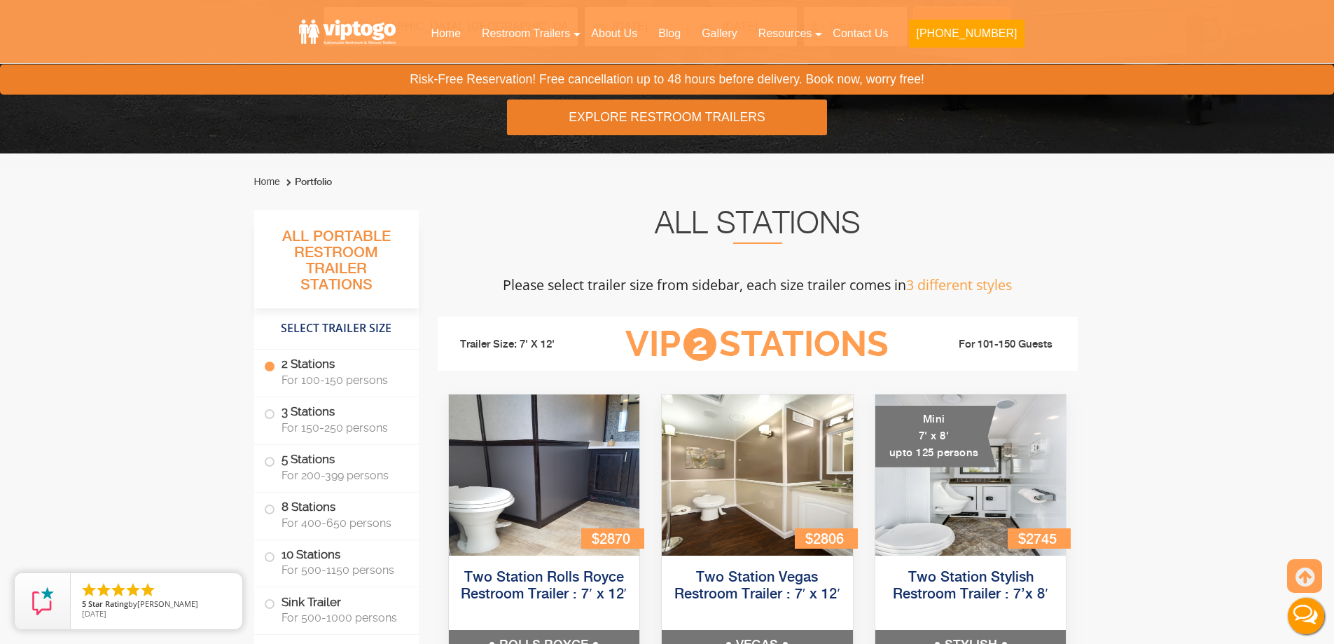
scroll to position [148, 0]
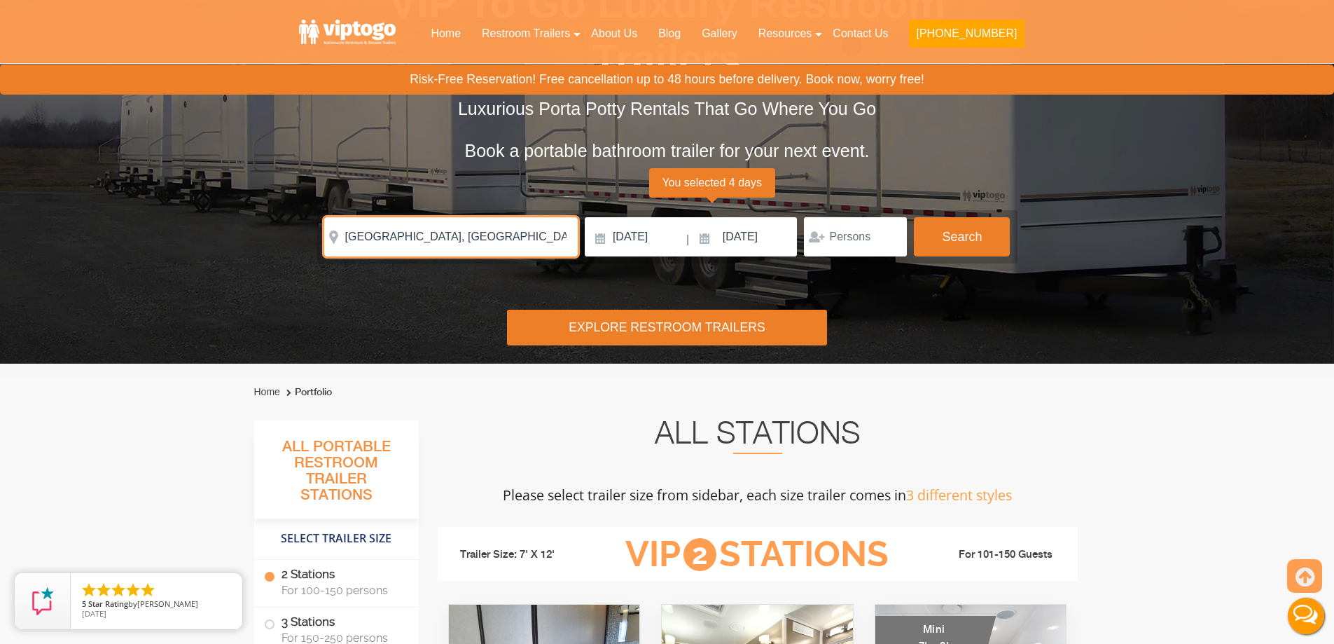
click at [483, 229] on input "Portland, ME, USA" at bounding box center [451, 236] width 254 height 39
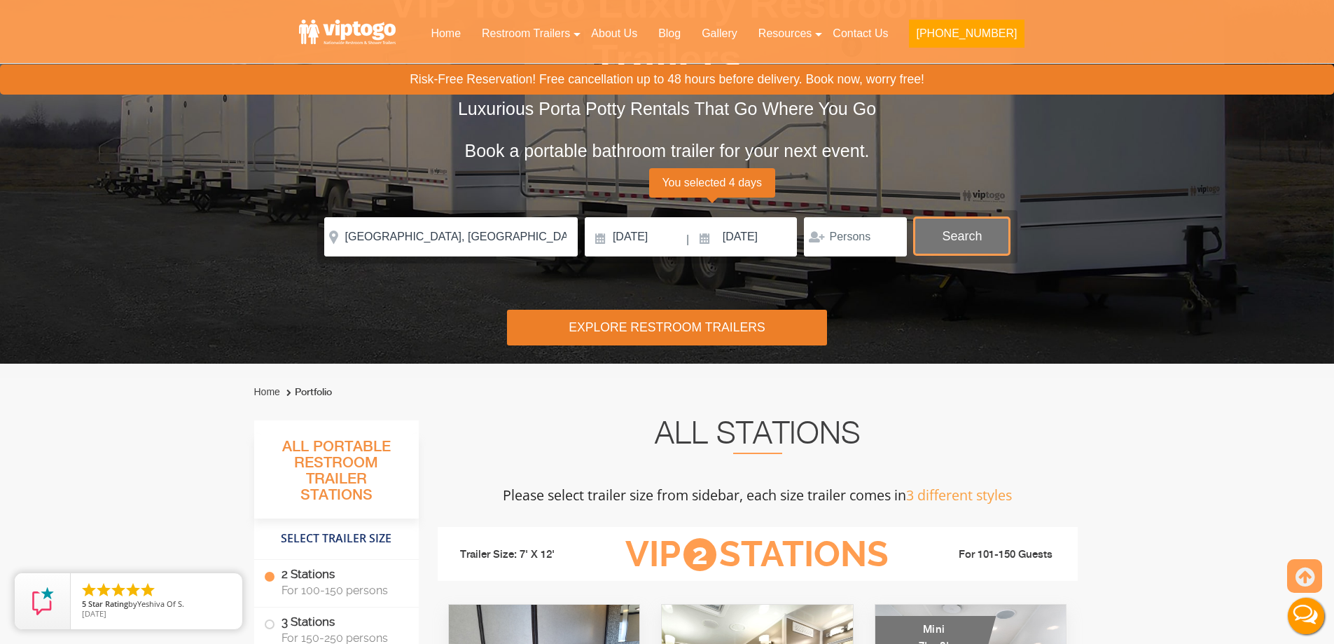
click at [957, 240] on button "Search" at bounding box center [962, 236] width 96 height 38
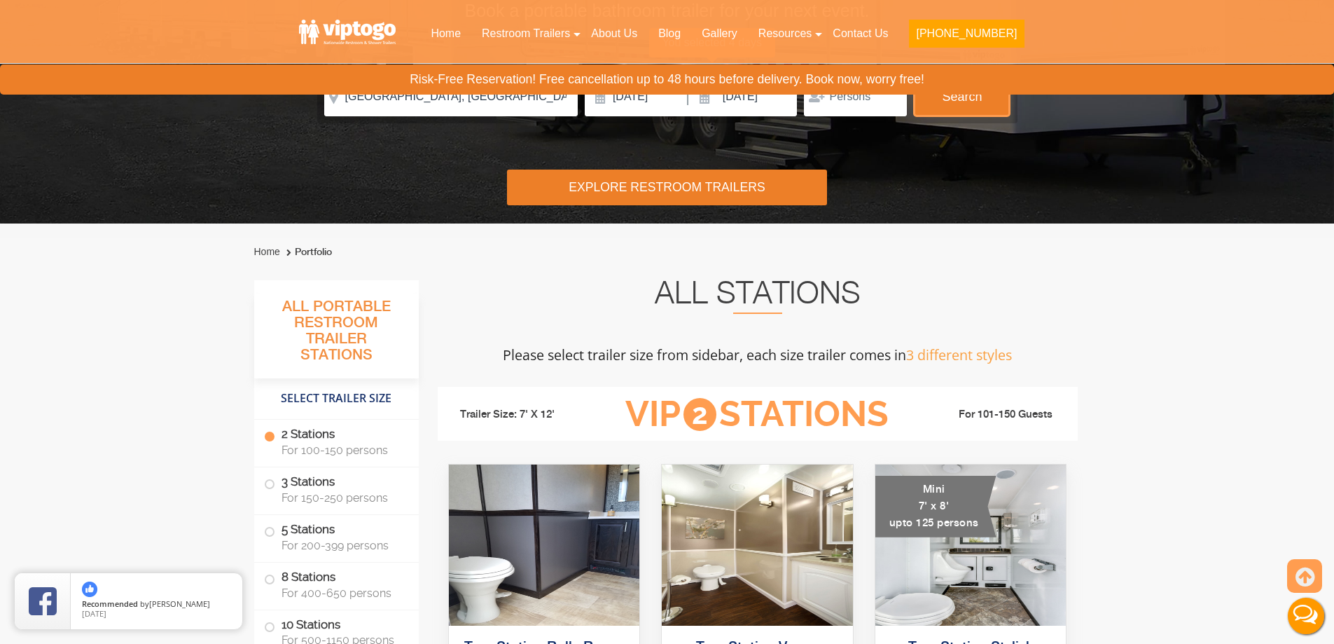
scroll to position [78, 0]
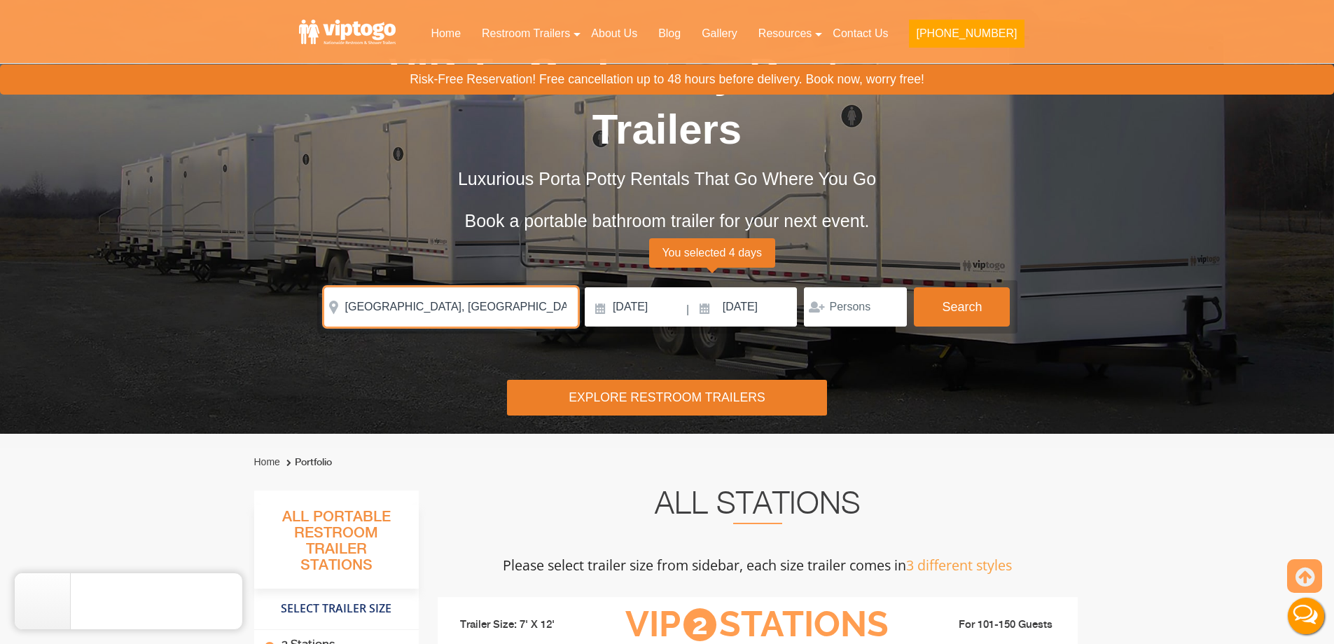
click at [492, 308] on input "Los Angeles, CA, USA" at bounding box center [451, 306] width 254 height 39
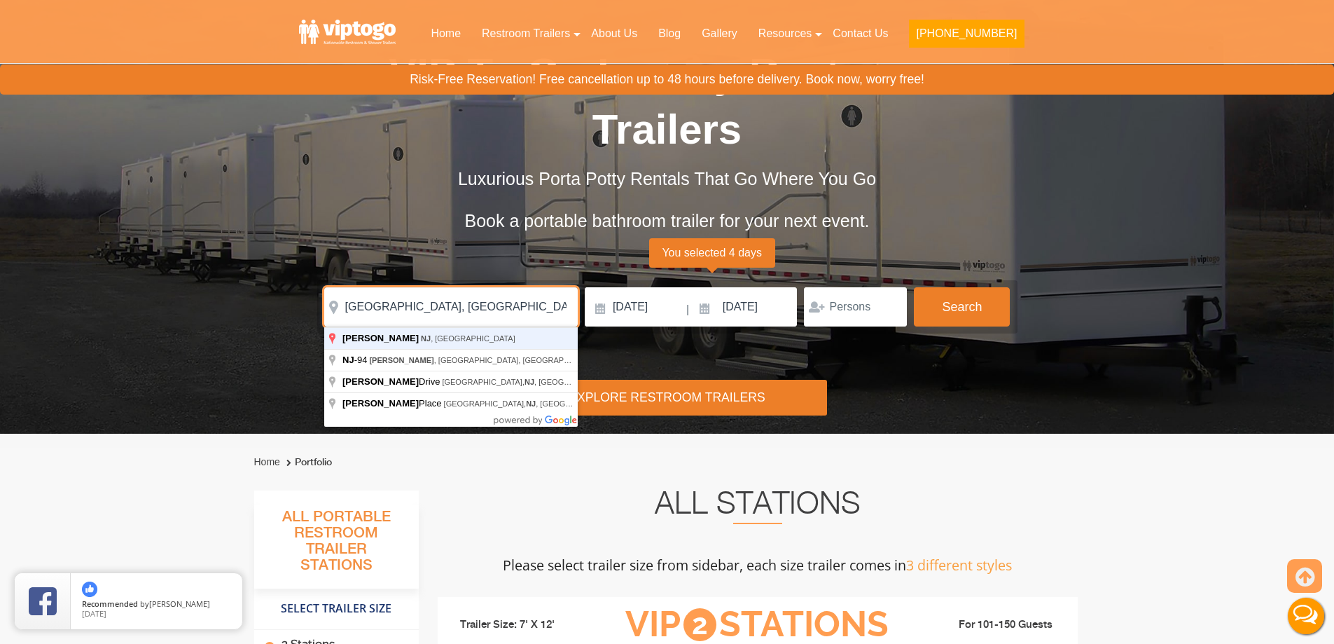
type input "[GEOGRAPHIC_DATA], [GEOGRAPHIC_DATA], [GEOGRAPHIC_DATA]"
click button "autobtn" at bounding box center [0, 0] width 0 height 0
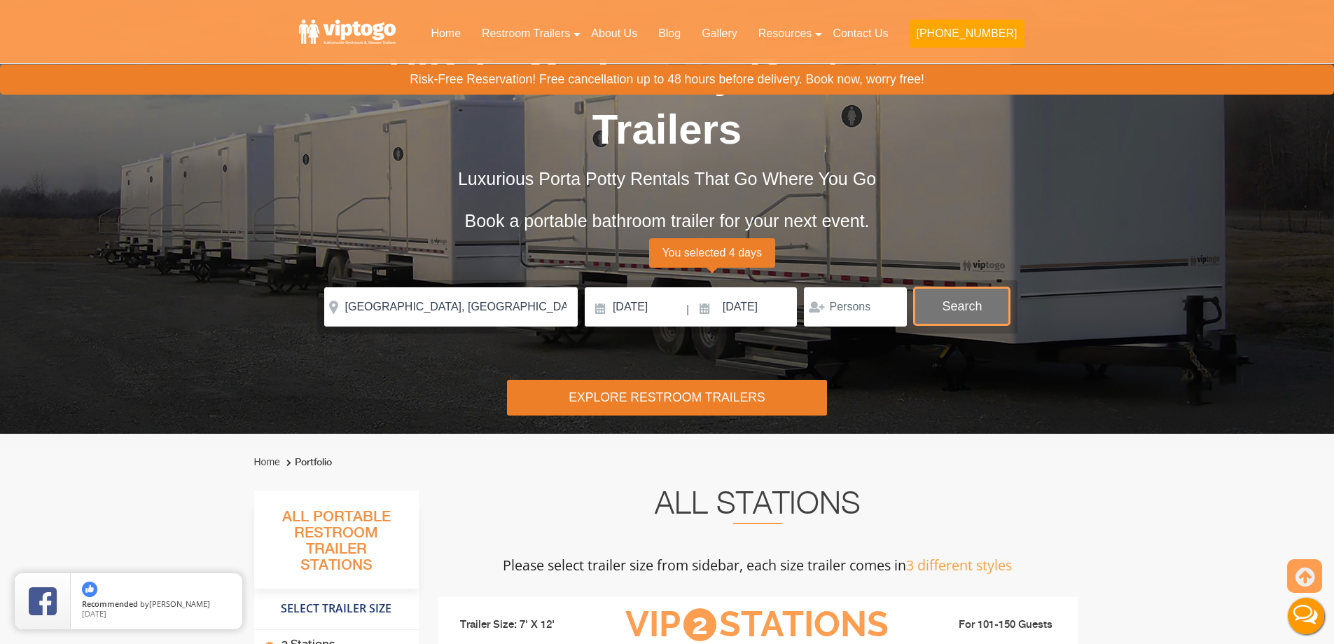
click at [939, 298] on button "Search" at bounding box center [962, 306] width 96 height 38
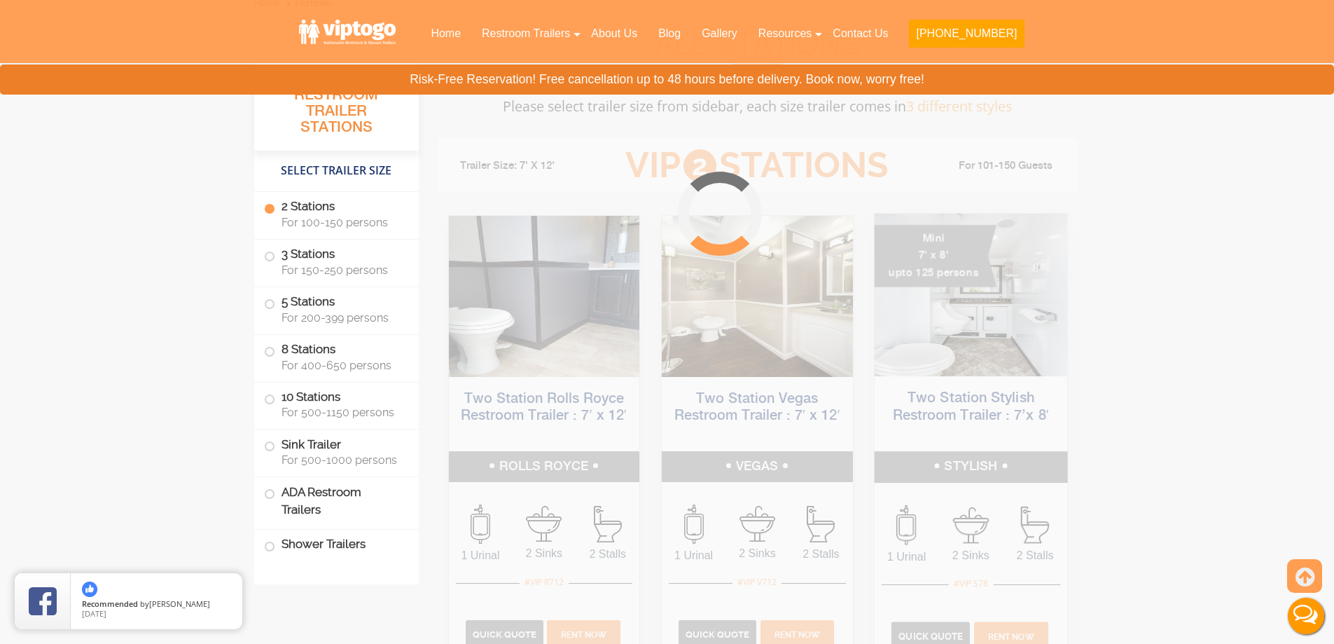
scroll to position [568, 0]
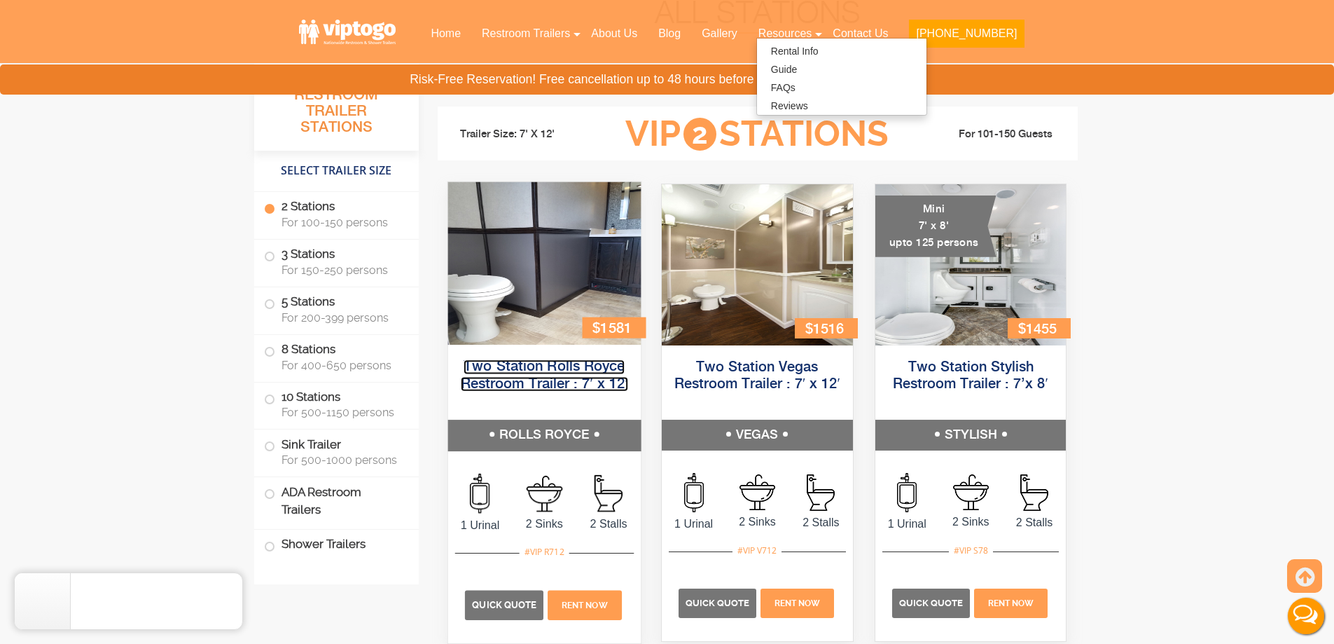
click at [560, 363] on link "Two Station Rolls Royce Restroom Trailer : 7′ x 12′" at bounding box center [543, 375] width 167 height 32
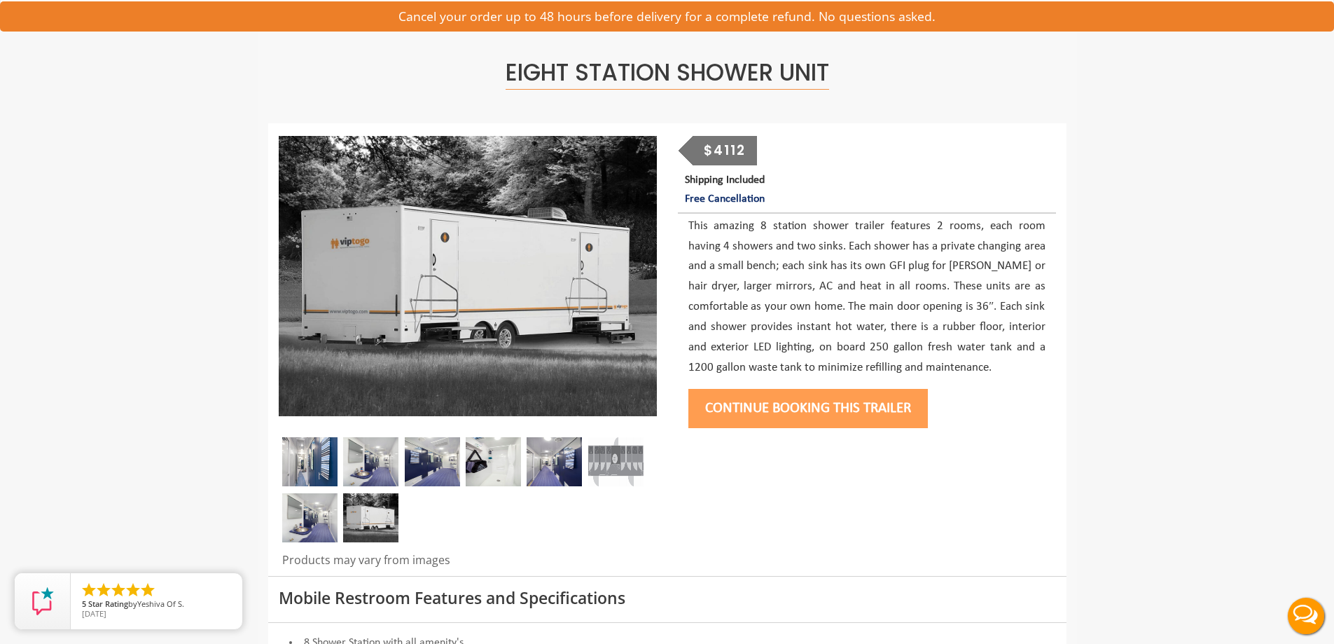
click at [326, 457] on img at bounding box center [309, 461] width 55 height 49
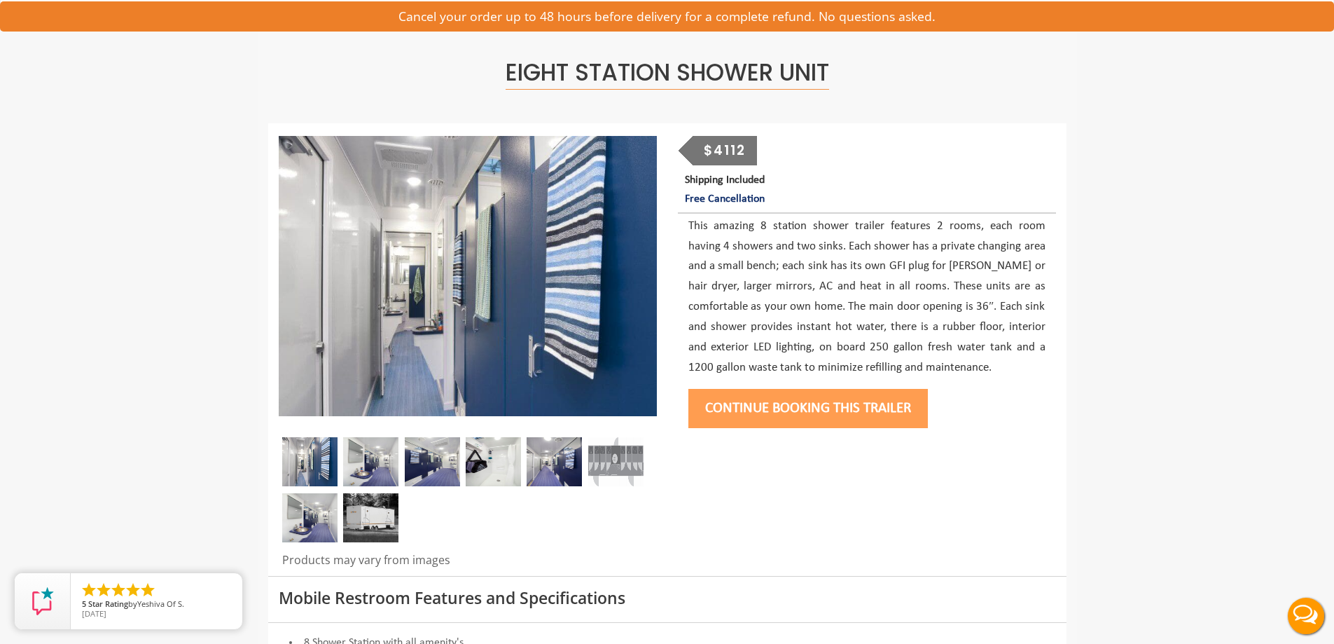
click at [367, 462] on img at bounding box center [370, 461] width 55 height 49
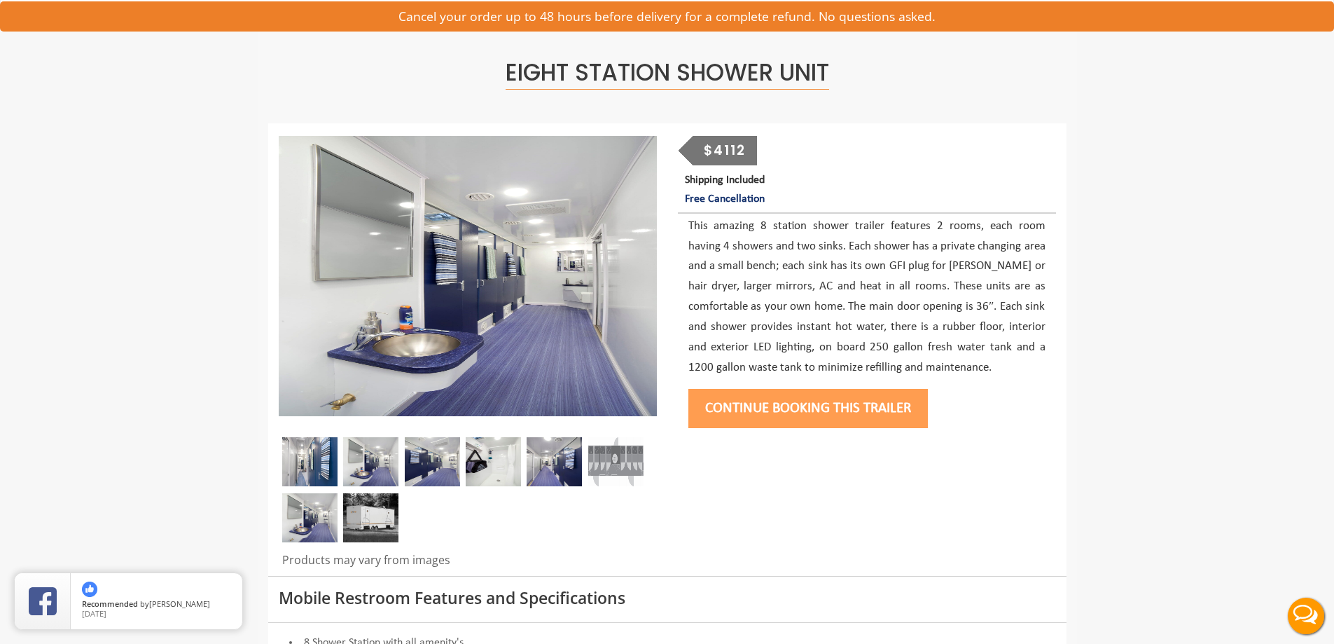
click at [396, 466] on img at bounding box center [370, 461] width 55 height 49
click at [418, 465] on img at bounding box center [432, 461] width 55 height 49
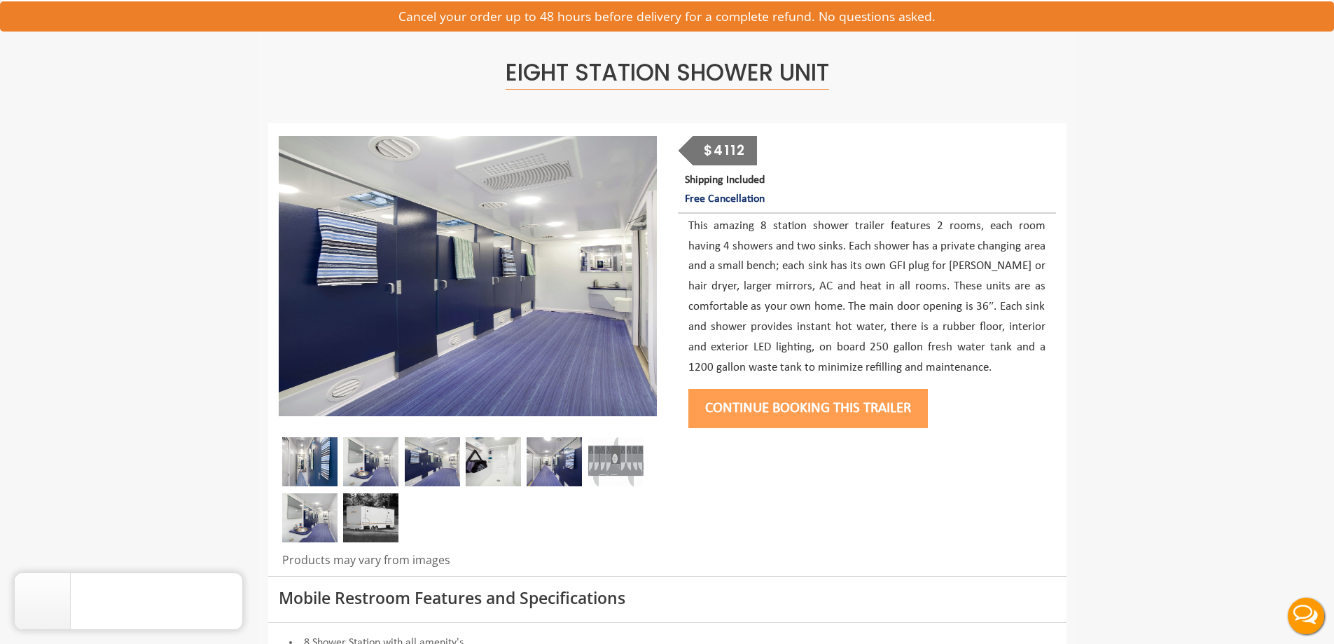
click at [563, 478] on img at bounding box center [554, 461] width 55 height 49
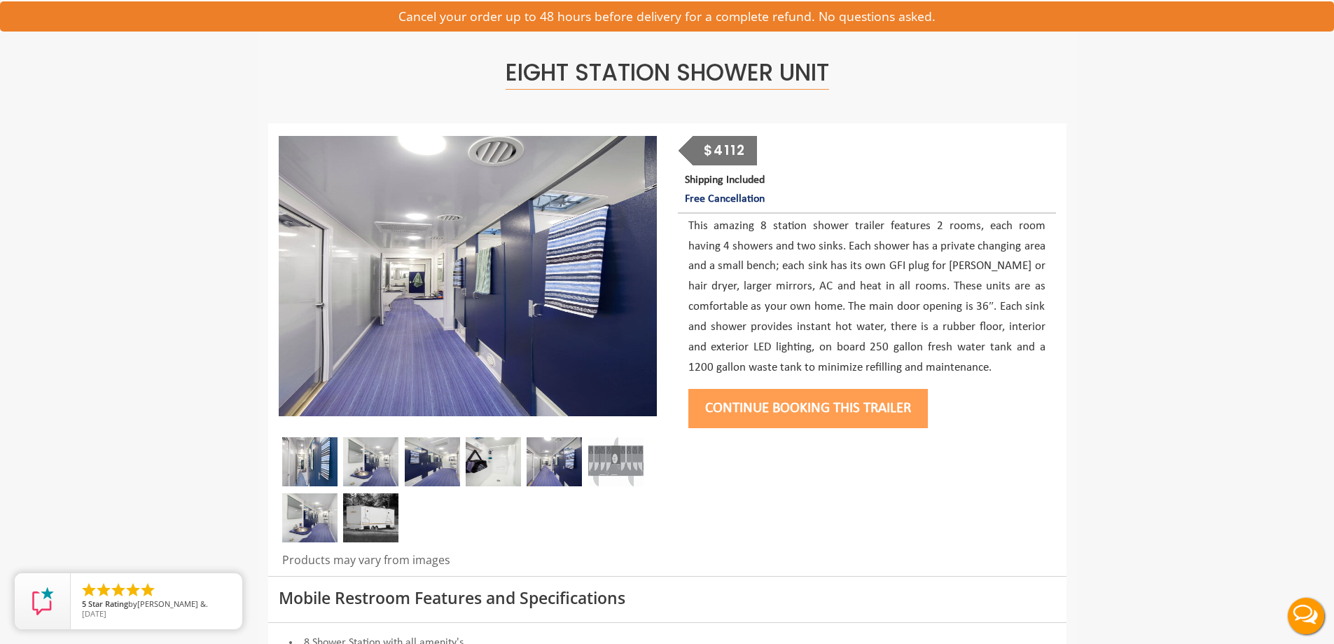
click at [312, 524] on img at bounding box center [309, 517] width 55 height 49
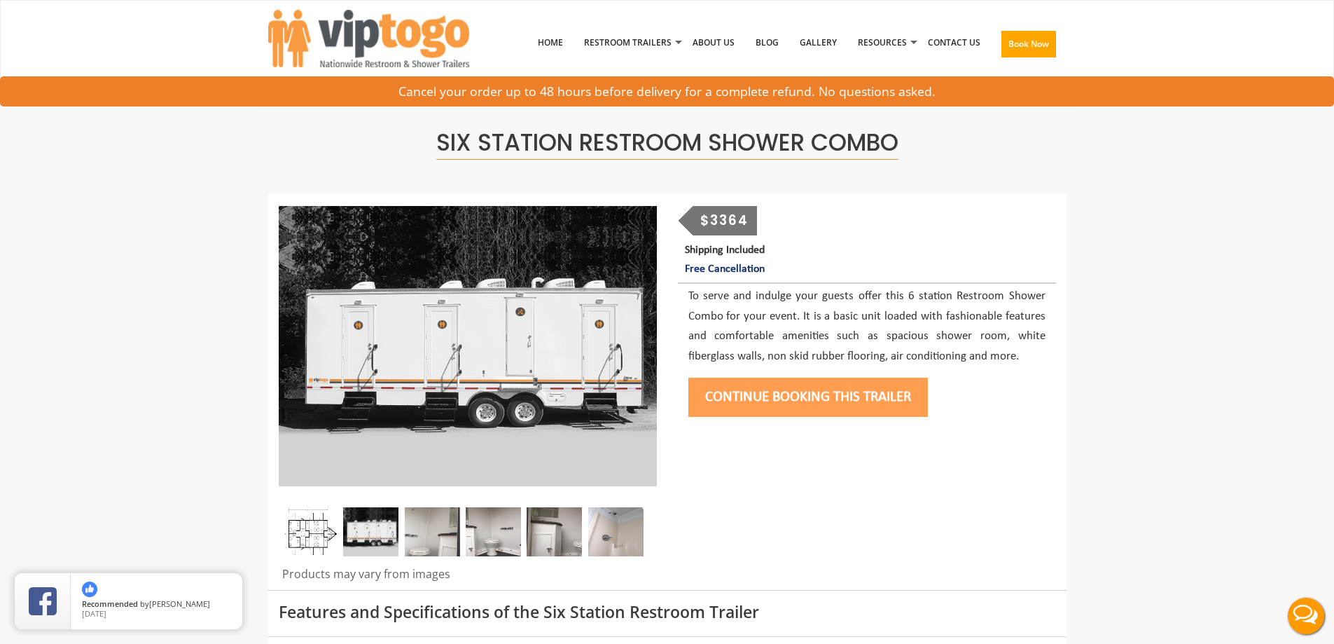
click at [504, 542] on img at bounding box center [493, 531] width 55 height 49
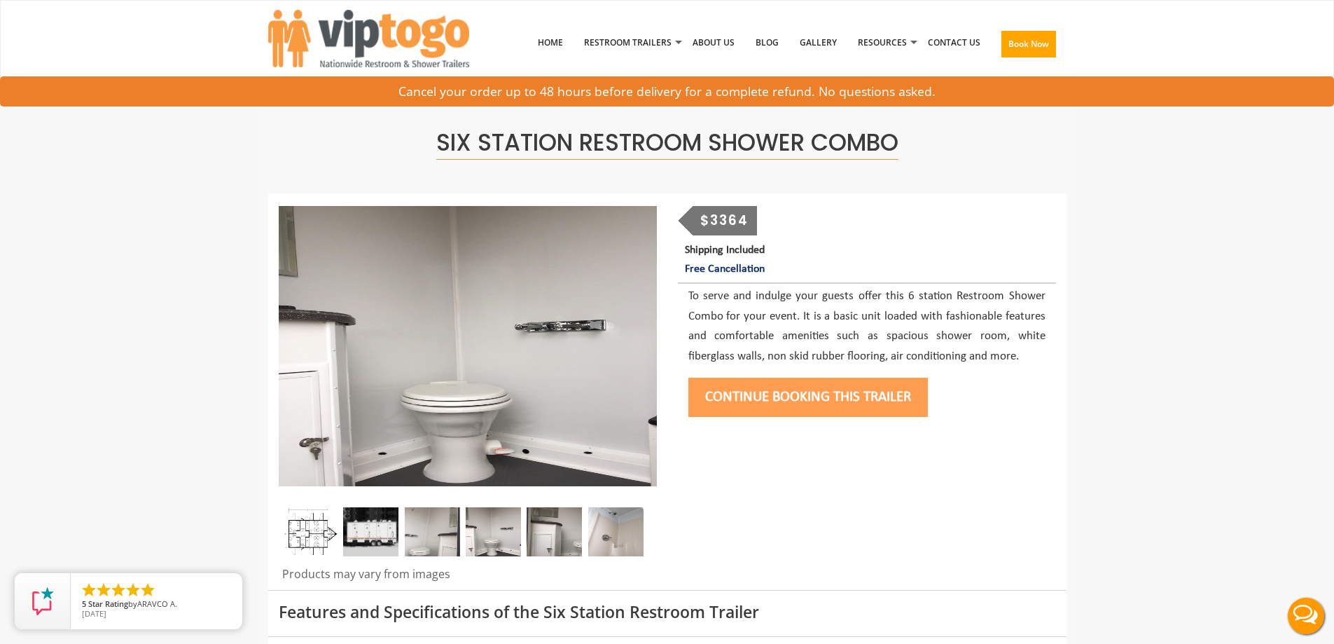
click at [614, 536] on img at bounding box center [615, 531] width 55 height 49
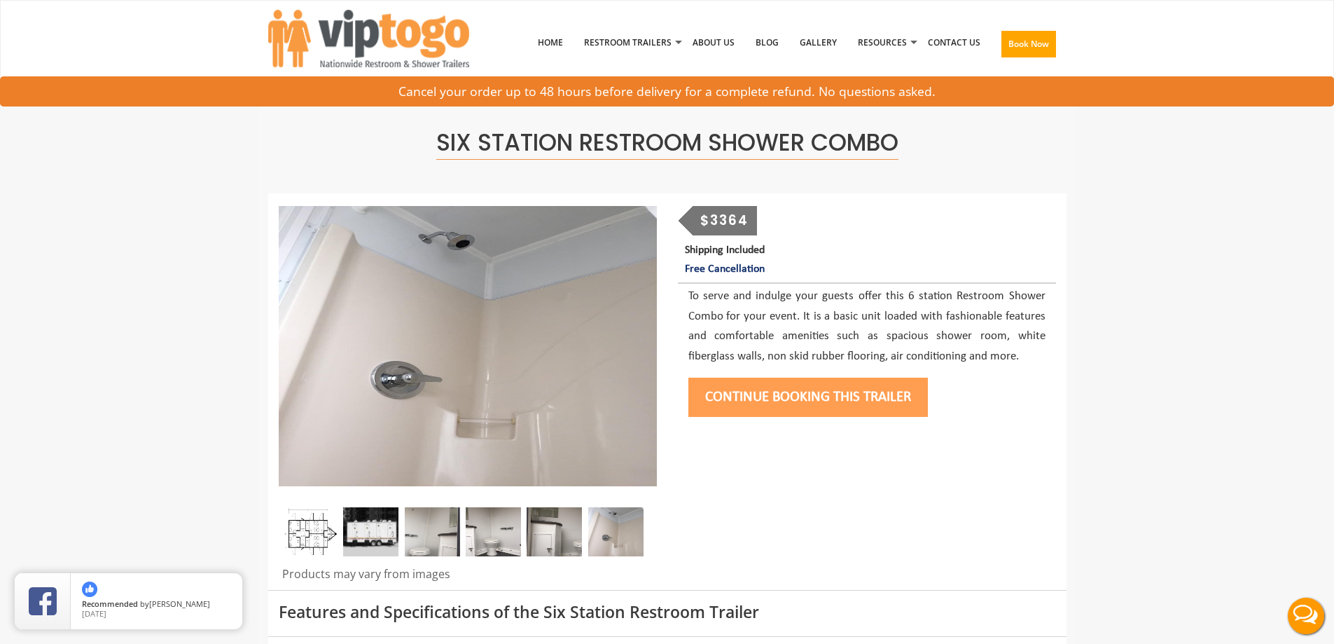
click at [557, 527] on img at bounding box center [554, 531] width 55 height 49
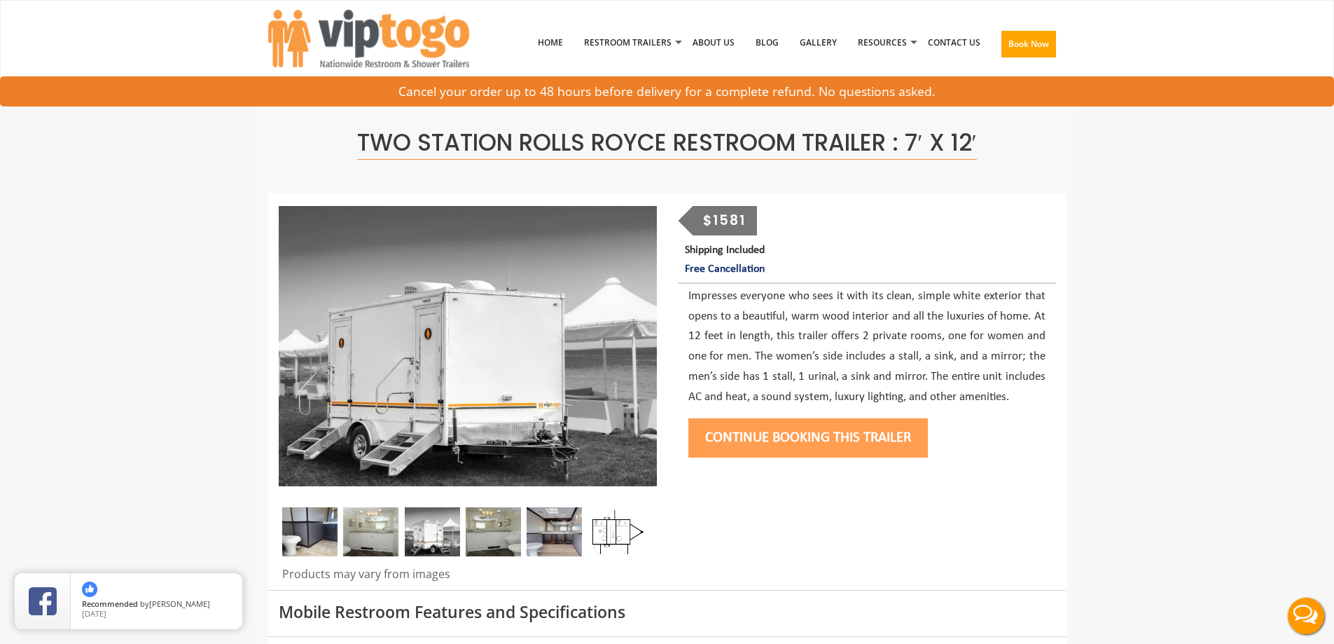
click at [316, 522] on img at bounding box center [309, 531] width 55 height 49
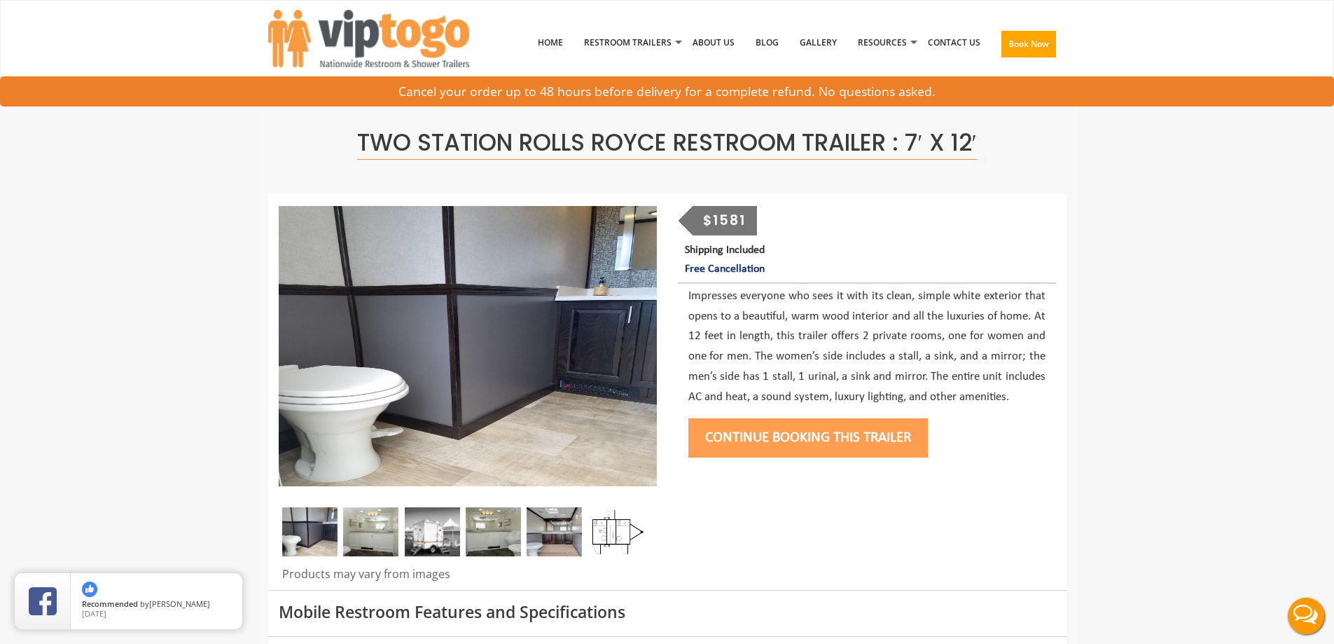
click at [385, 527] on img at bounding box center [370, 531] width 55 height 49
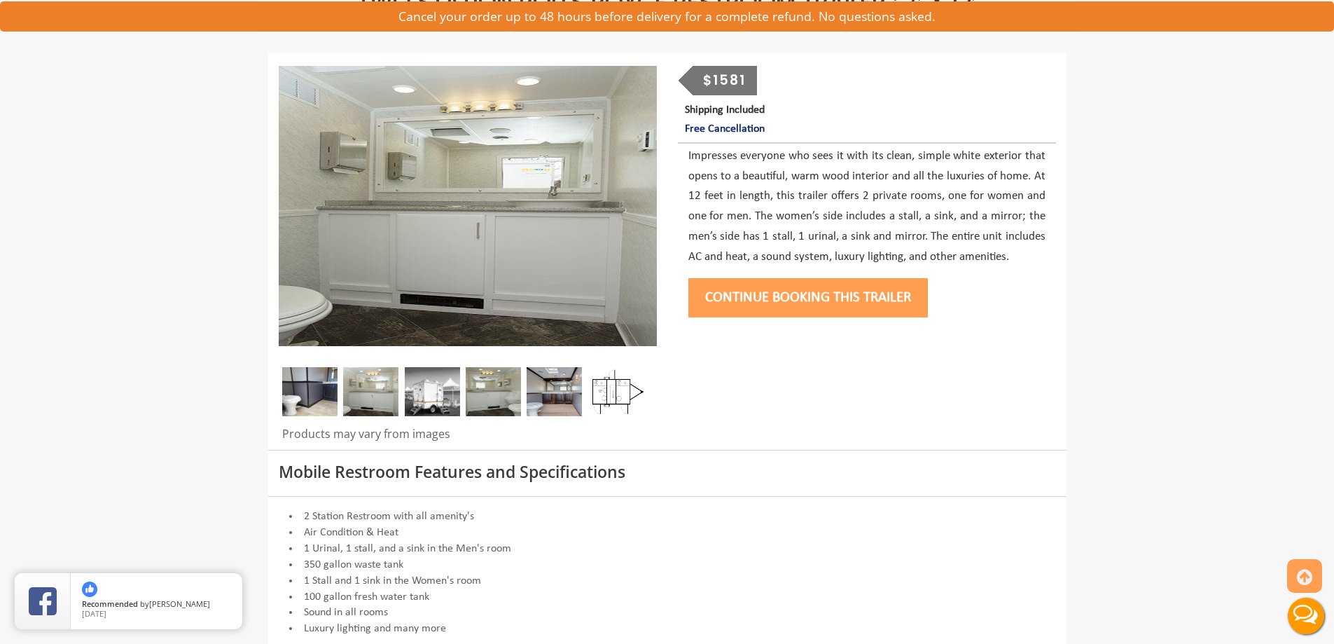
scroll to position [280, 0]
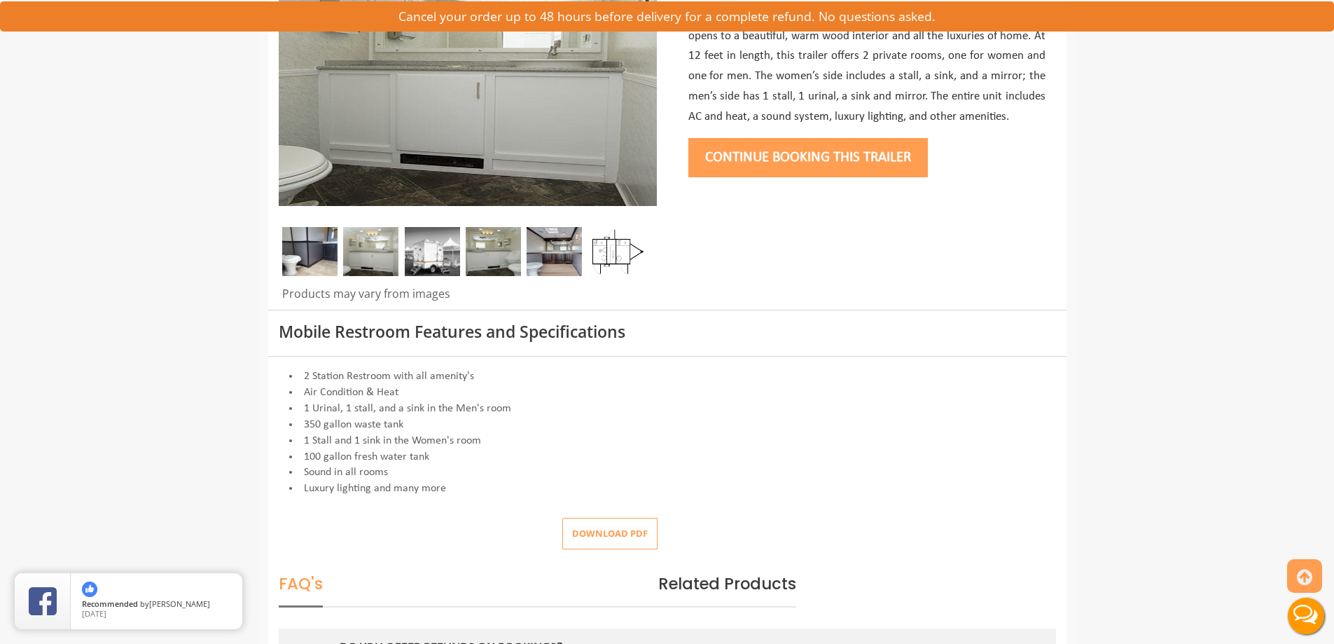
click at [593, 535] on button "Download pdf" at bounding box center [609, 534] width 95 height 32
click at [412, 254] on img at bounding box center [432, 251] width 55 height 49
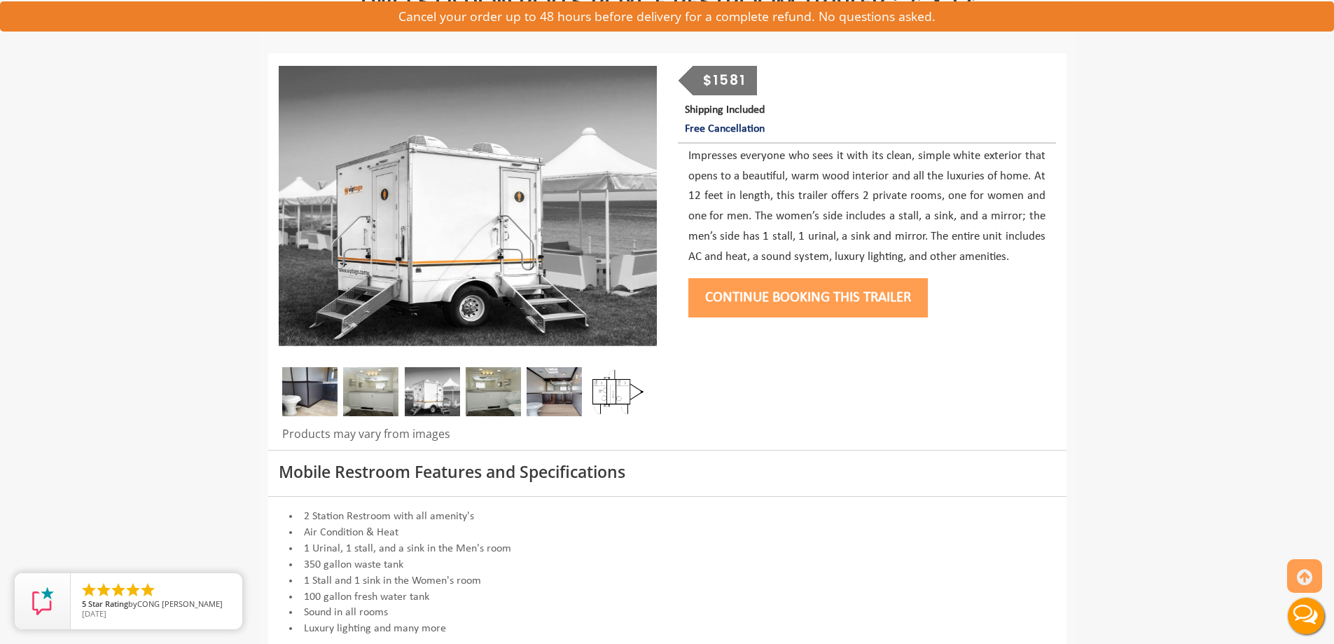
scroll to position [70, 0]
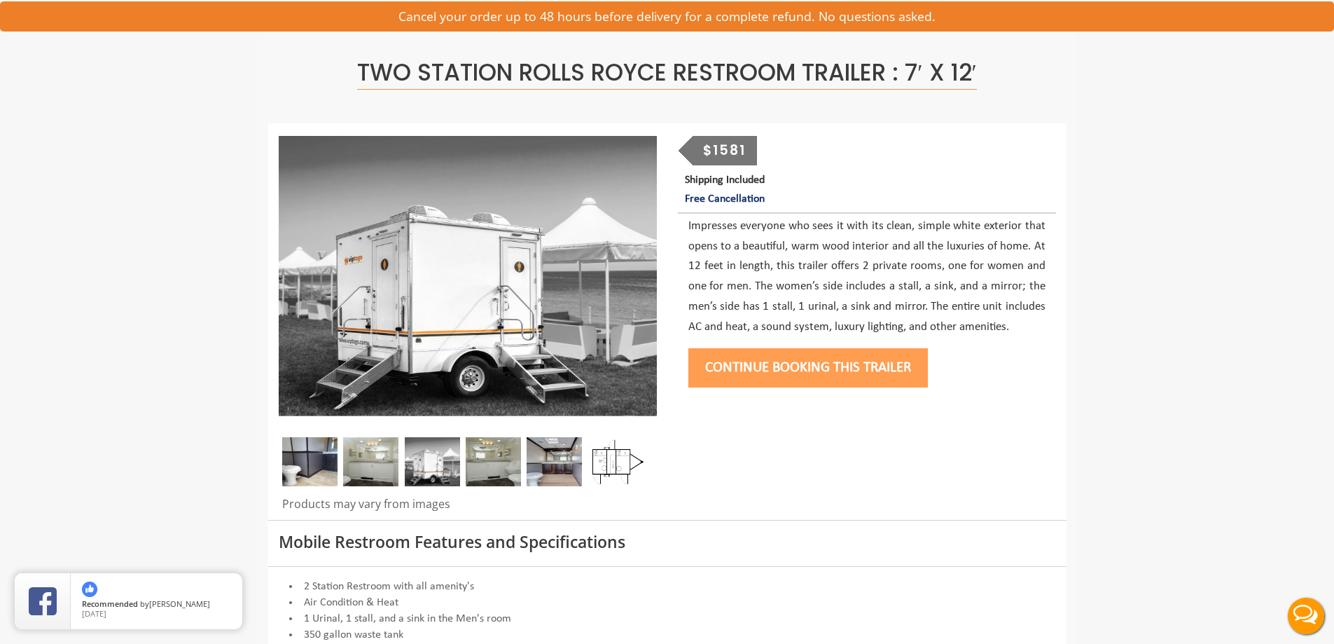
click at [436, 455] on img at bounding box center [432, 461] width 55 height 49
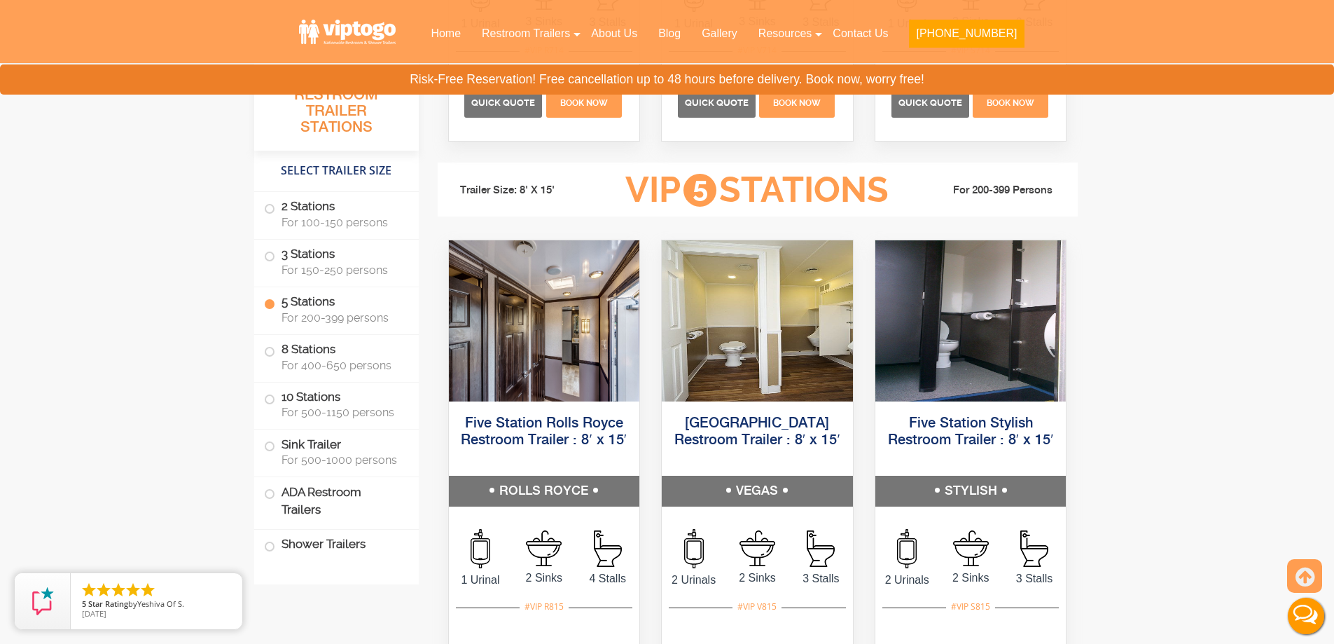
scroll to position [2249, 0]
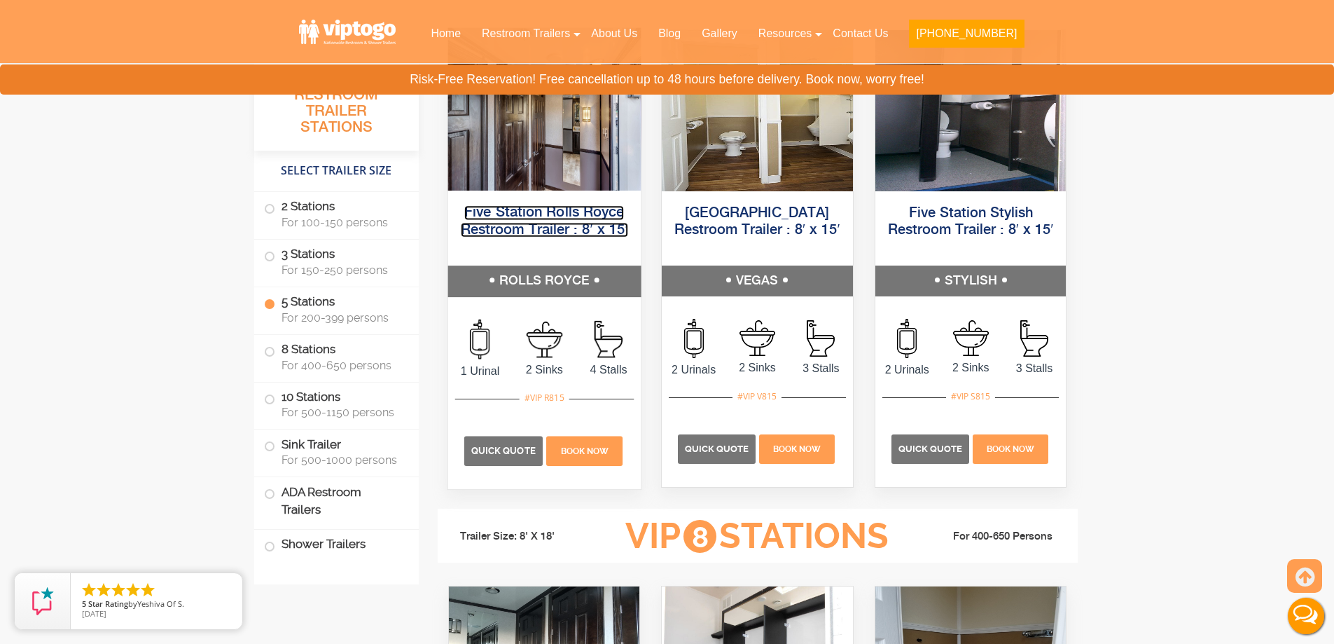
click at [520, 216] on link "Five Station Rolls Royce Restroom Trailer : 8′ x 15′" at bounding box center [543, 221] width 167 height 32
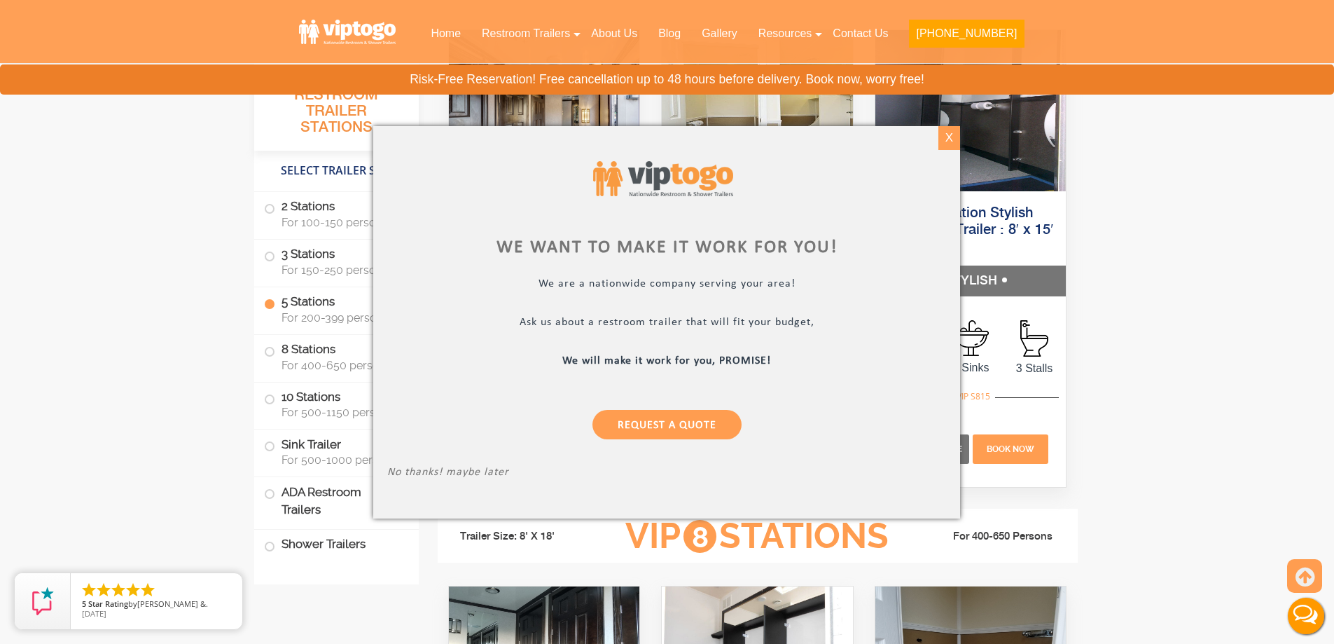
click at [952, 147] on div "X" at bounding box center [950, 138] width 22 height 24
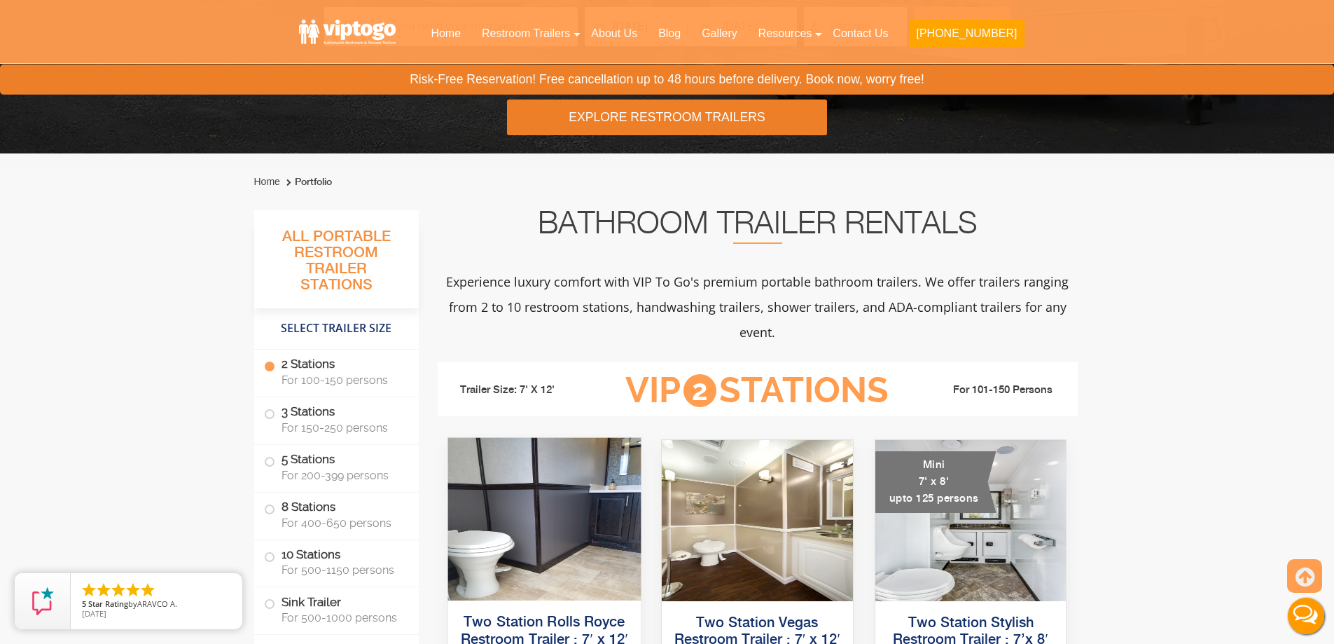
scroll to position [78, 0]
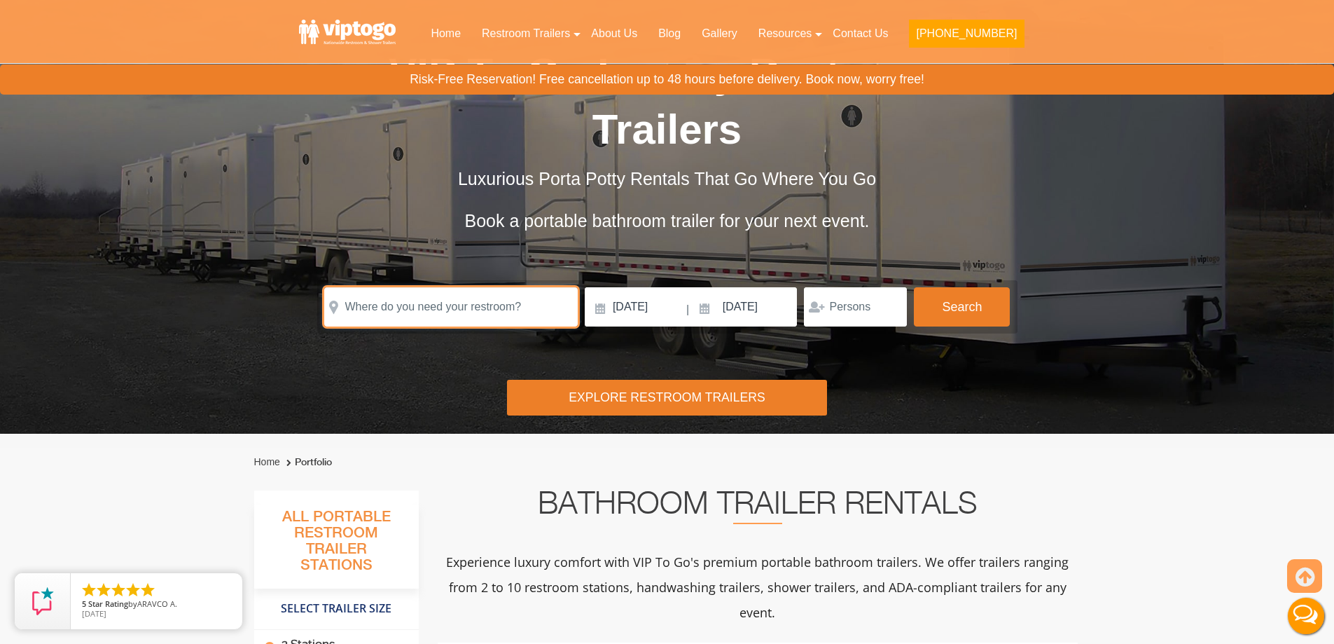
click at [434, 317] on input "text" at bounding box center [451, 306] width 254 height 39
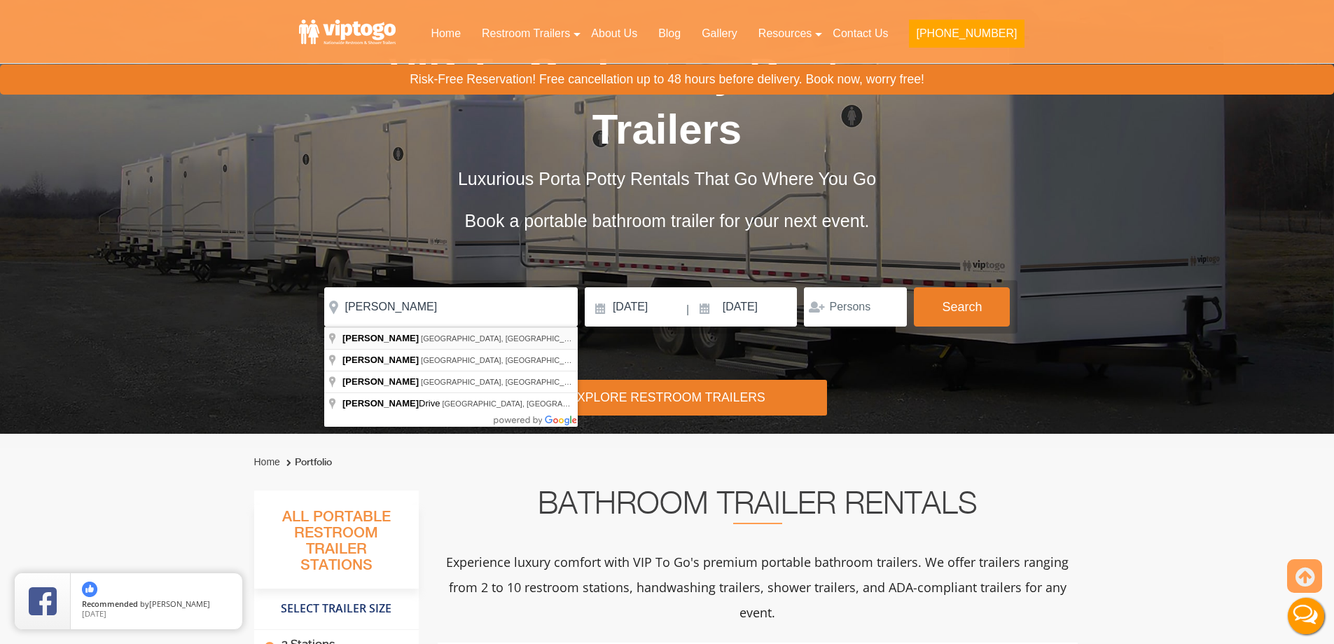
type input "Newton, NJ, USA"
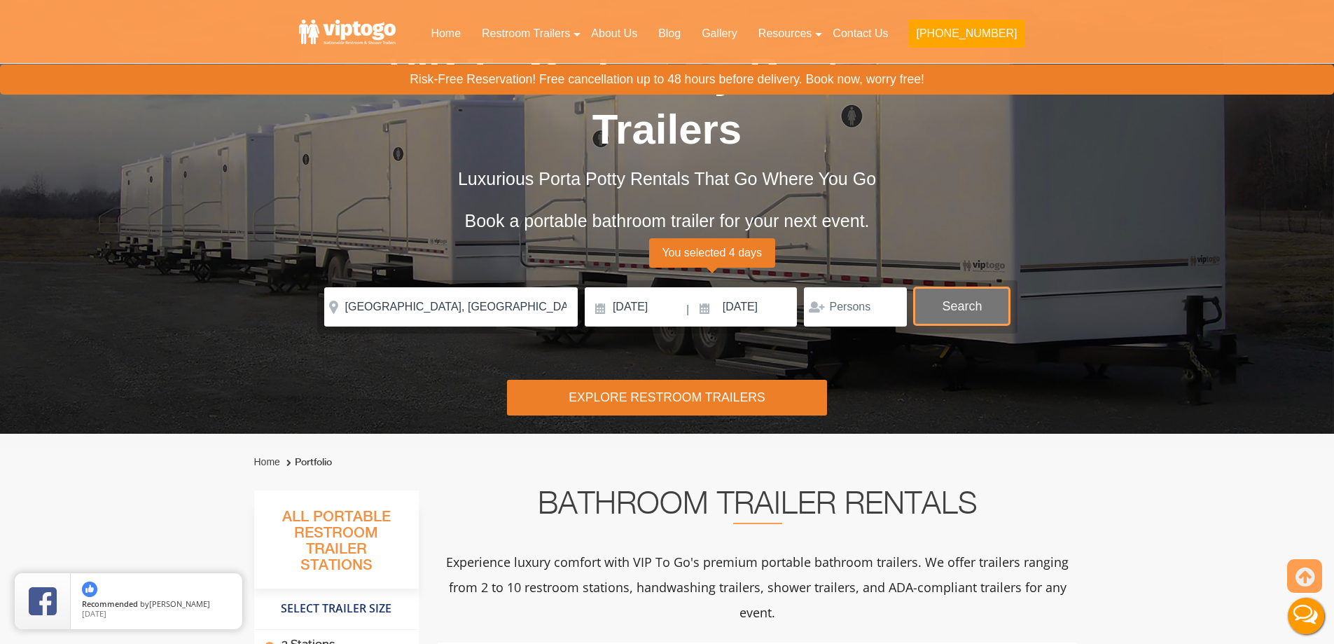
click at [978, 309] on button "Search" at bounding box center [962, 306] width 96 height 38
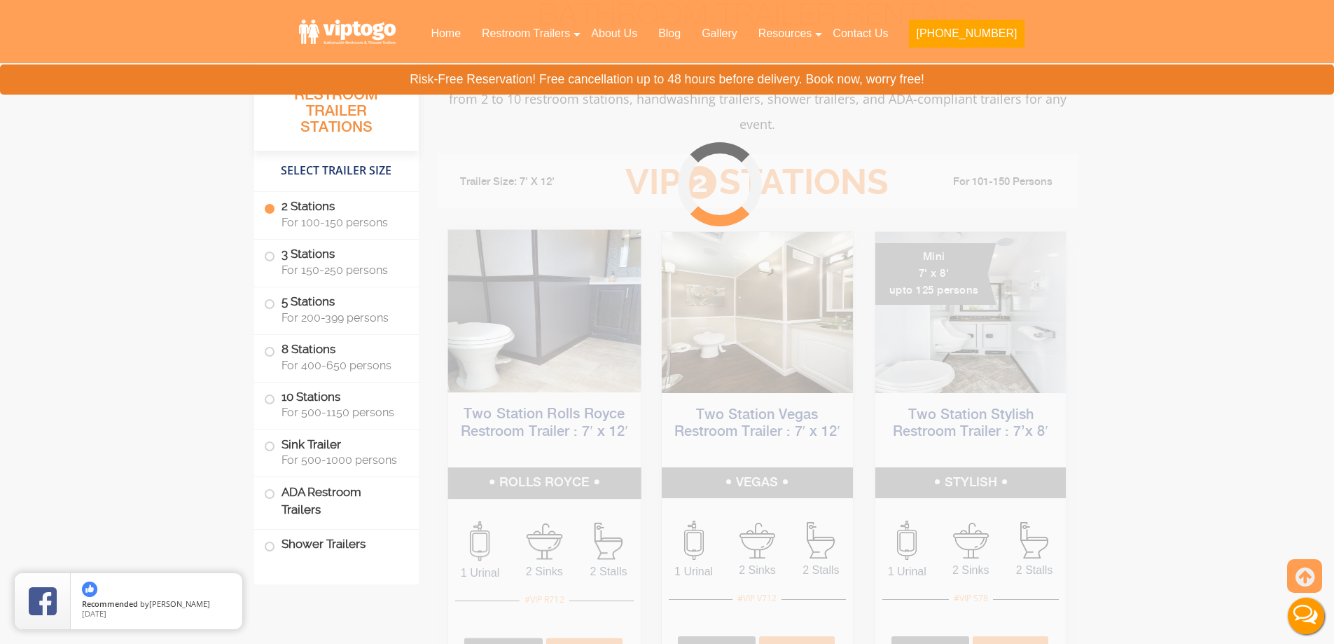
scroll to position [568, 0]
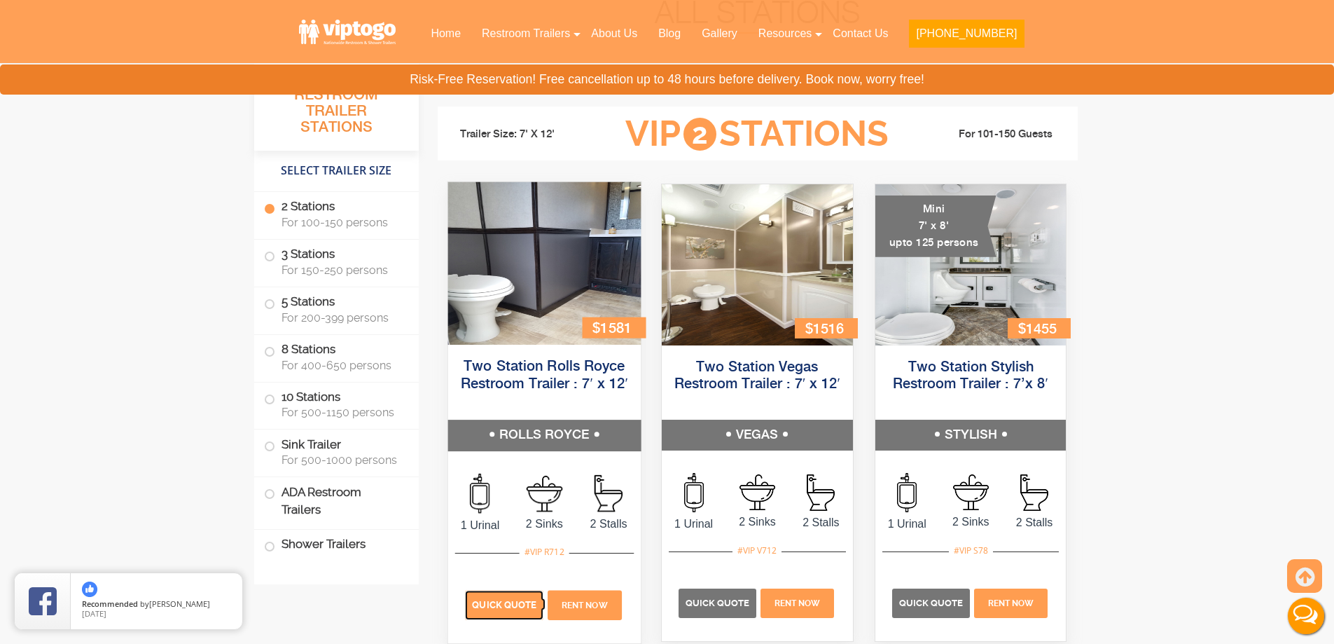
click at [520, 606] on span "Quick Quote" at bounding box center [504, 604] width 64 height 11
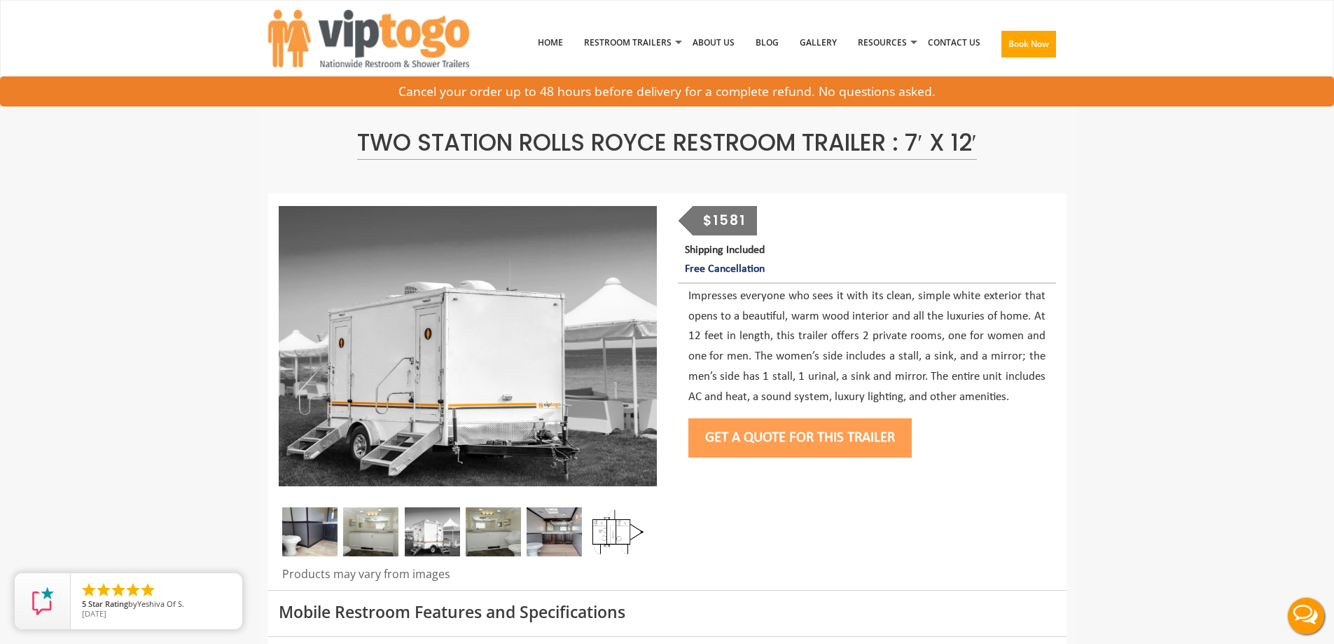
click at [761, 446] on button "Get a Quote for this Trailer" at bounding box center [799, 437] width 223 height 39
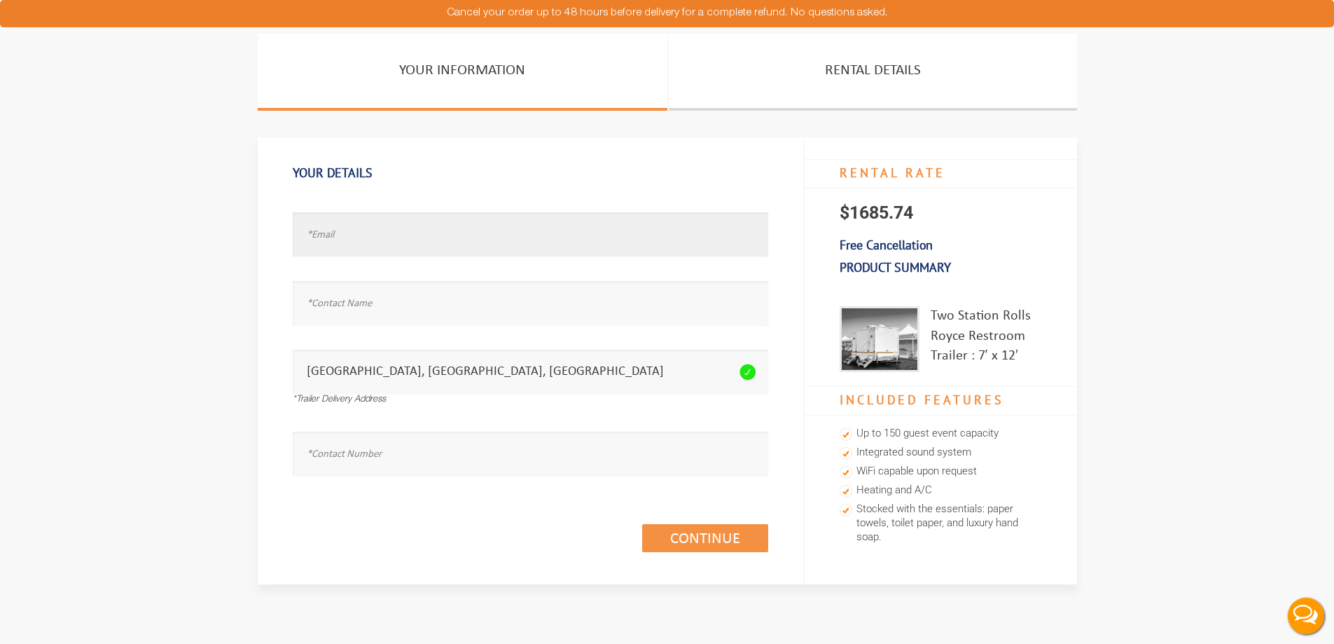
click at [382, 235] on input "text" at bounding box center [531, 234] width 476 height 44
type input "[EMAIL_ADDRESS][DOMAIN_NAME]"
type input "Breindy"
type input "8453622300"
drag, startPoint x: 352, startPoint y: 235, endPoint x: 277, endPoint y: 223, distance: 75.9
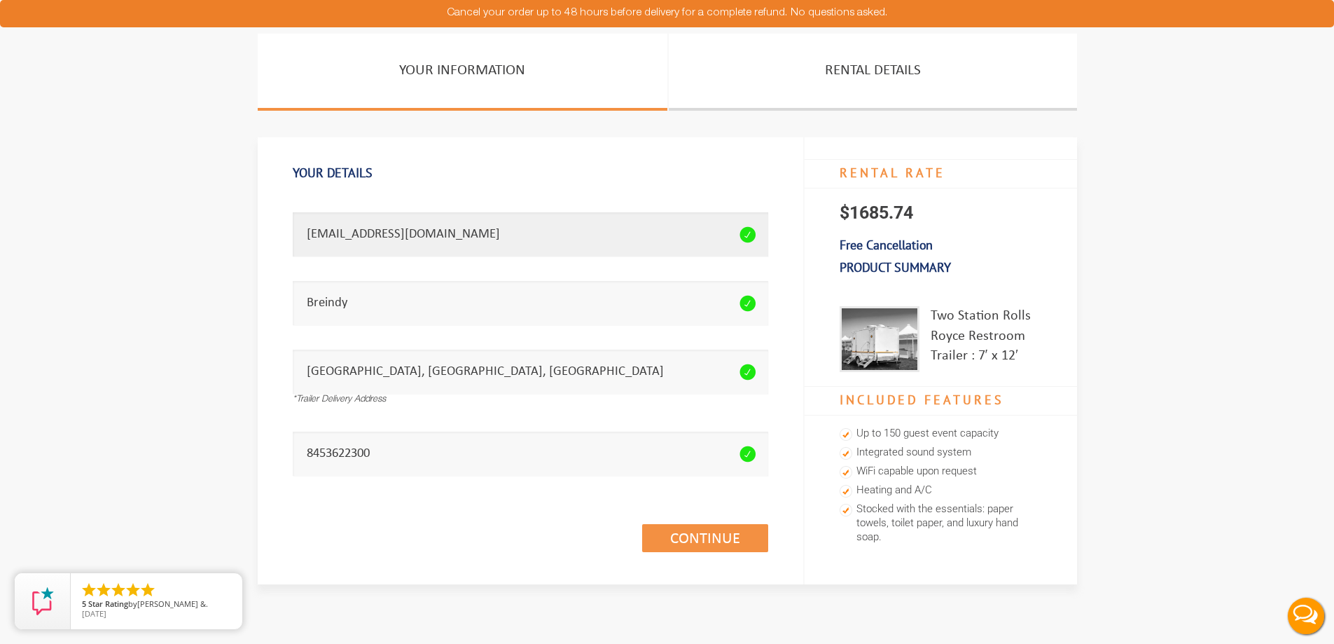
click at [277, 223] on div "Your Details Email address seems invalid. [EMAIL_ADDRESS][DOMAIN_NAME] Full Nam…" at bounding box center [531, 360] width 546 height 446
type input "[EMAIL_ADDRESS][DOMAIN_NAME]"
click at [668, 542] on link "Continue (1/3)" at bounding box center [705, 538] width 126 height 28
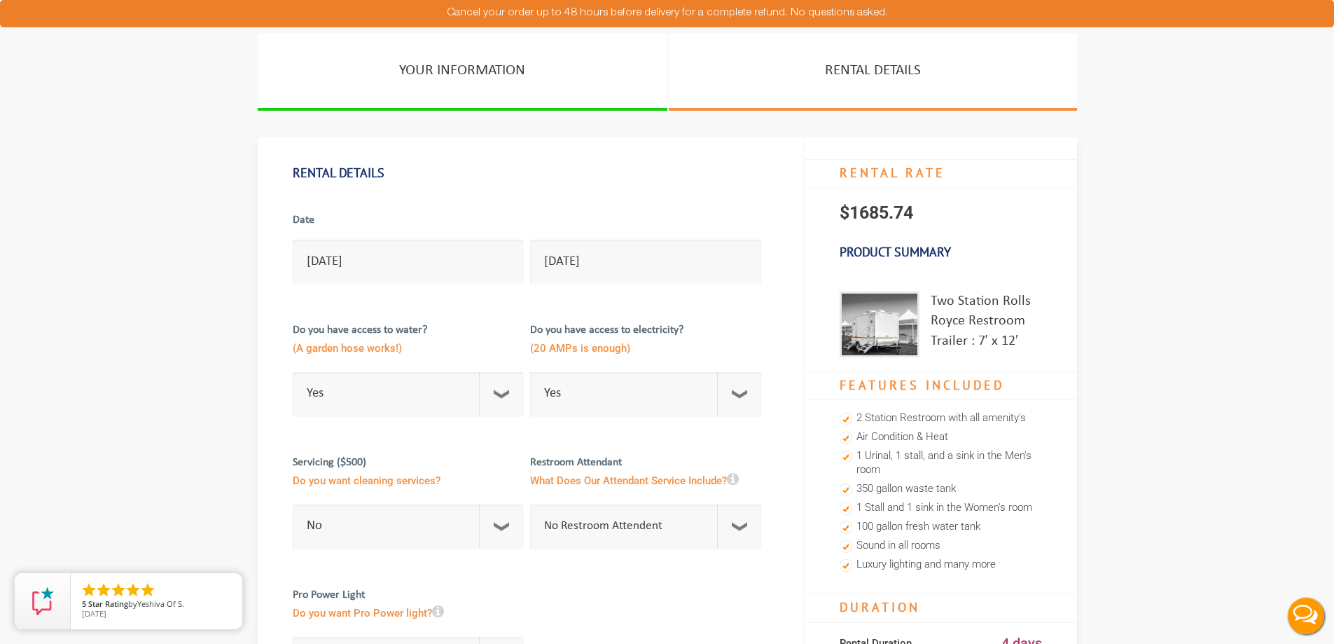
scroll to position [70, 0]
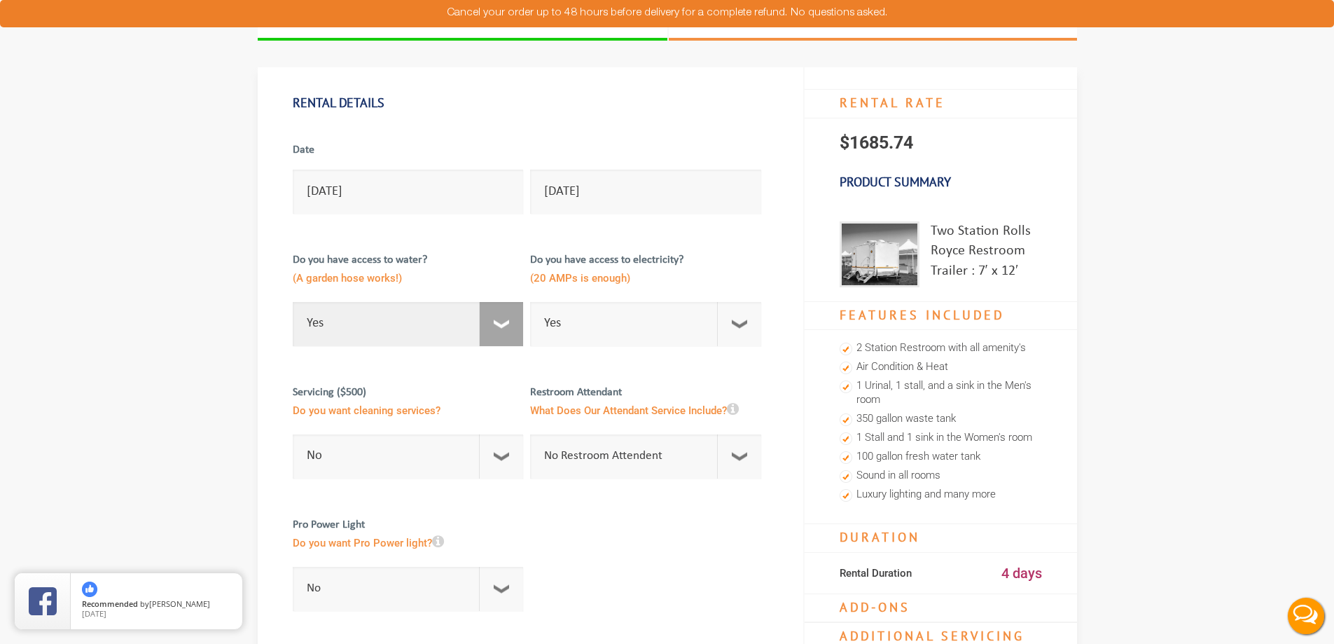
click at [497, 324] on select "Select Option Yes No" at bounding box center [408, 324] width 231 height 44
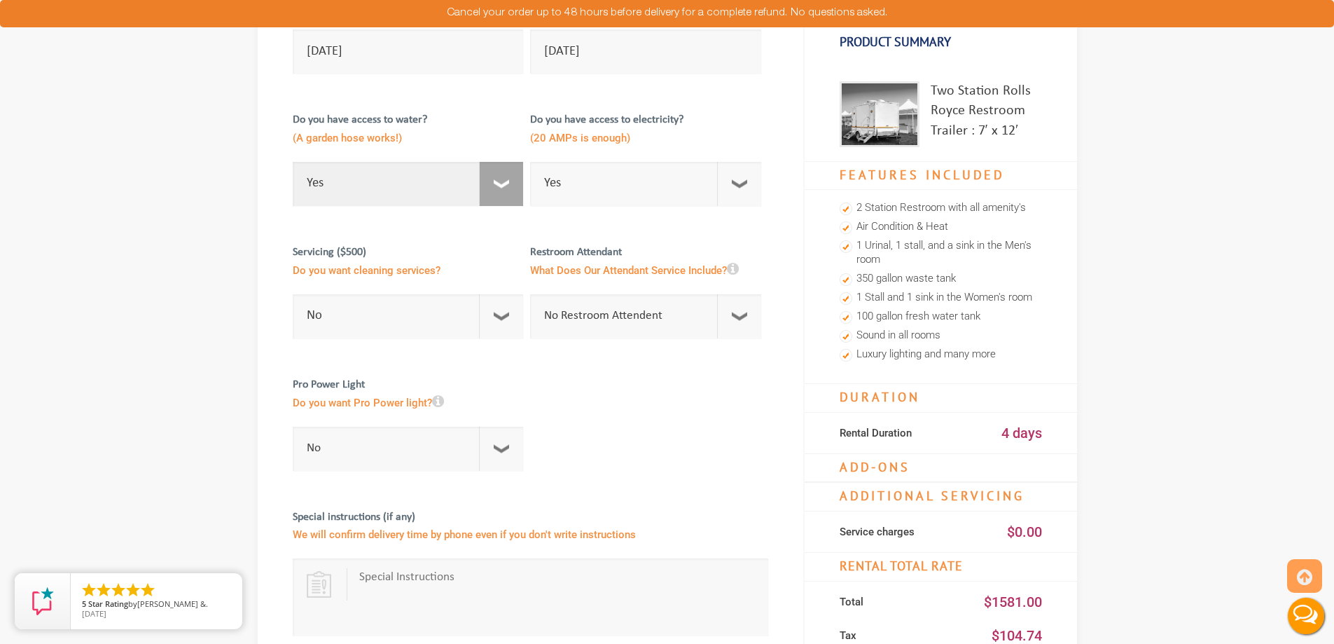
scroll to position [280, 0]
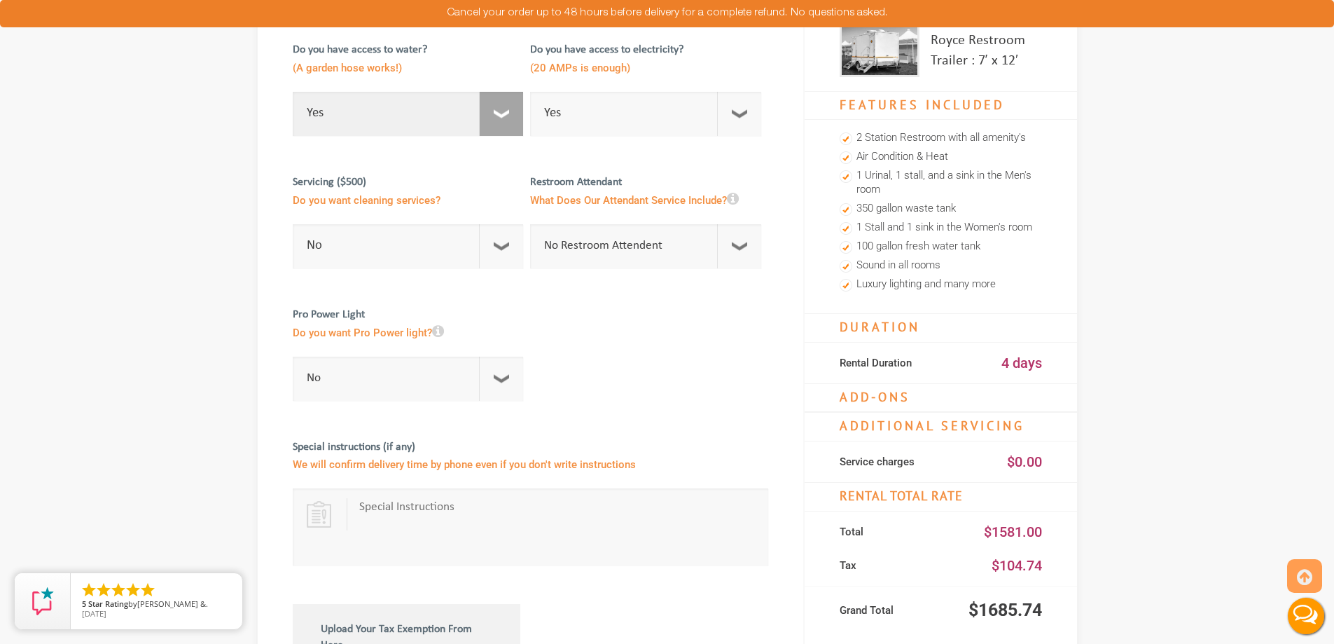
click at [502, 103] on select "Select Option Yes No" at bounding box center [408, 114] width 231 height 44
select select "No"
click at [293, 92] on select "Select Option Yes No" at bounding box center [408, 114] width 231 height 44
checkbox input "true"
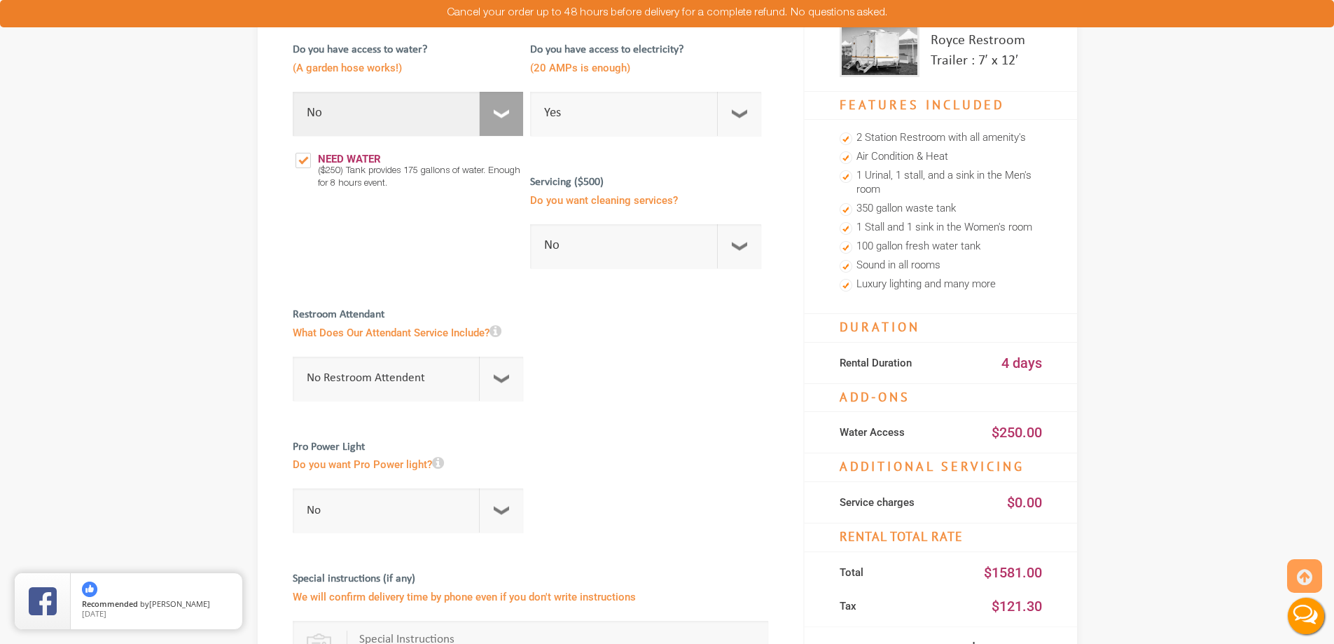
click at [500, 108] on select "Select Option Yes No" at bounding box center [408, 114] width 231 height 44
click at [293, 92] on select "Select Option Yes No" at bounding box center [408, 114] width 231 height 44
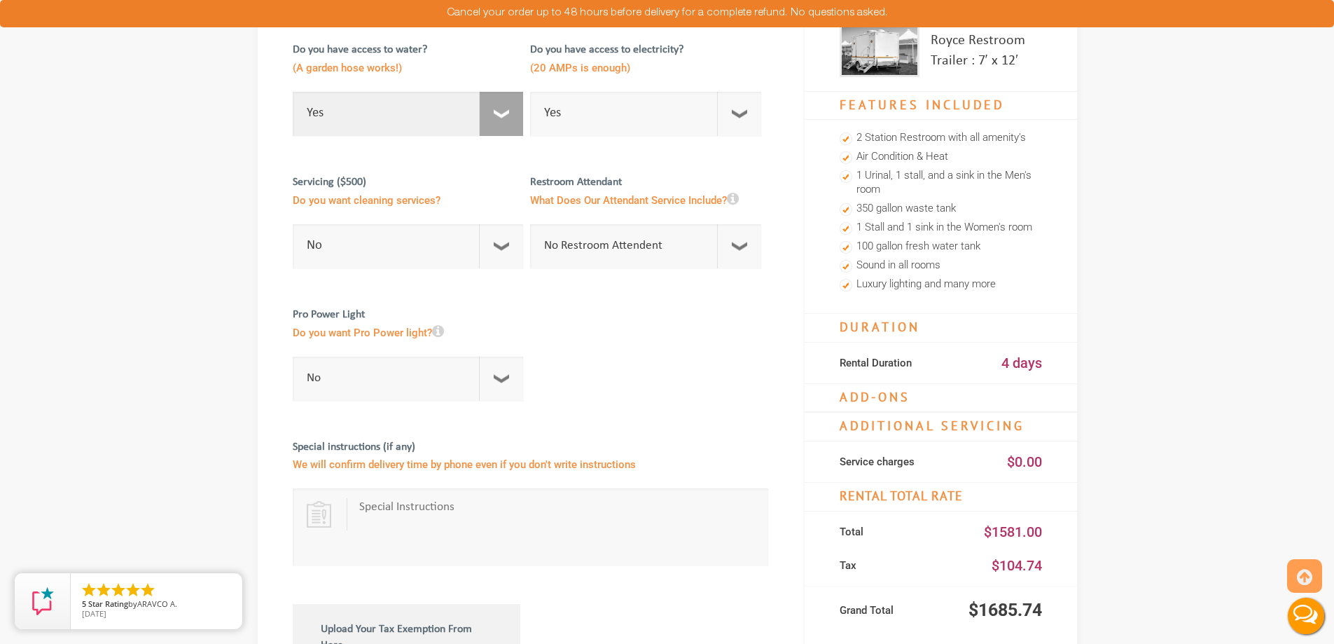
click at [511, 126] on select "Select Option Yes No" at bounding box center [408, 114] width 231 height 44
select select "No"
click at [293, 92] on select "Select Option Yes No" at bounding box center [408, 114] width 231 height 44
checkbox input "true"
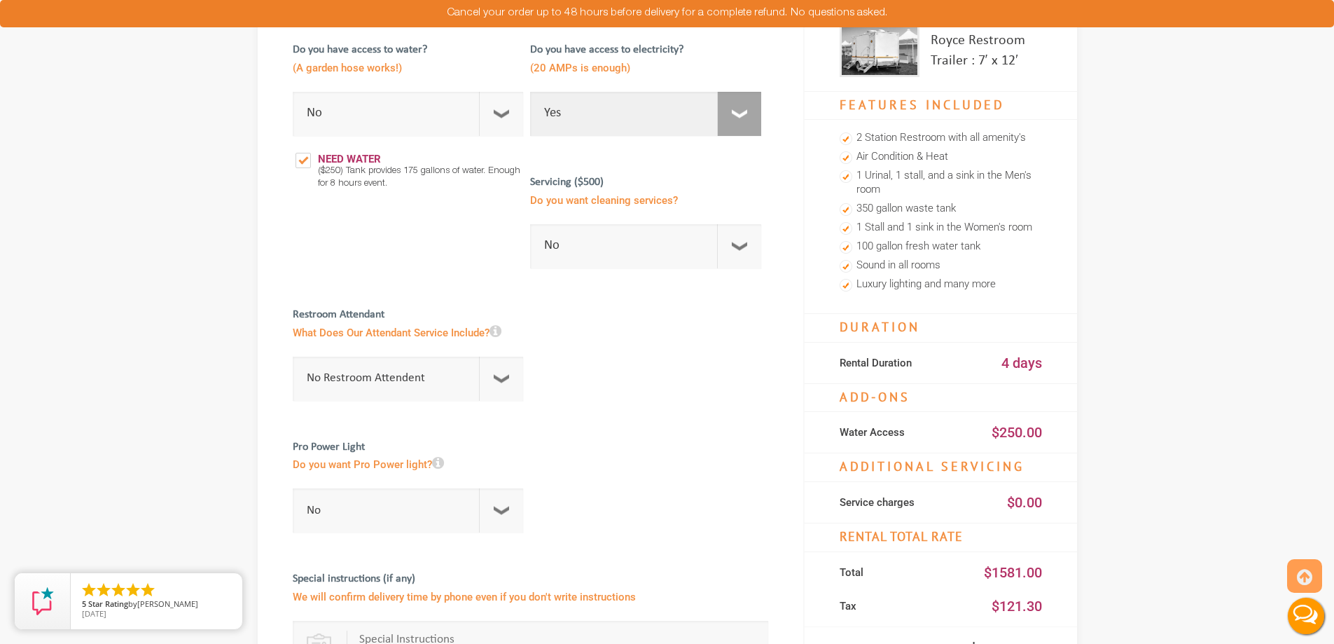
click at [752, 108] on select "Select Option Yes No" at bounding box center [645, 114] width 231 height 44
select select "No"
click at [530, 92] on select "Select Option Yes No" at bounding box center [645, 114] width 231 height 44
checkbox input "true"
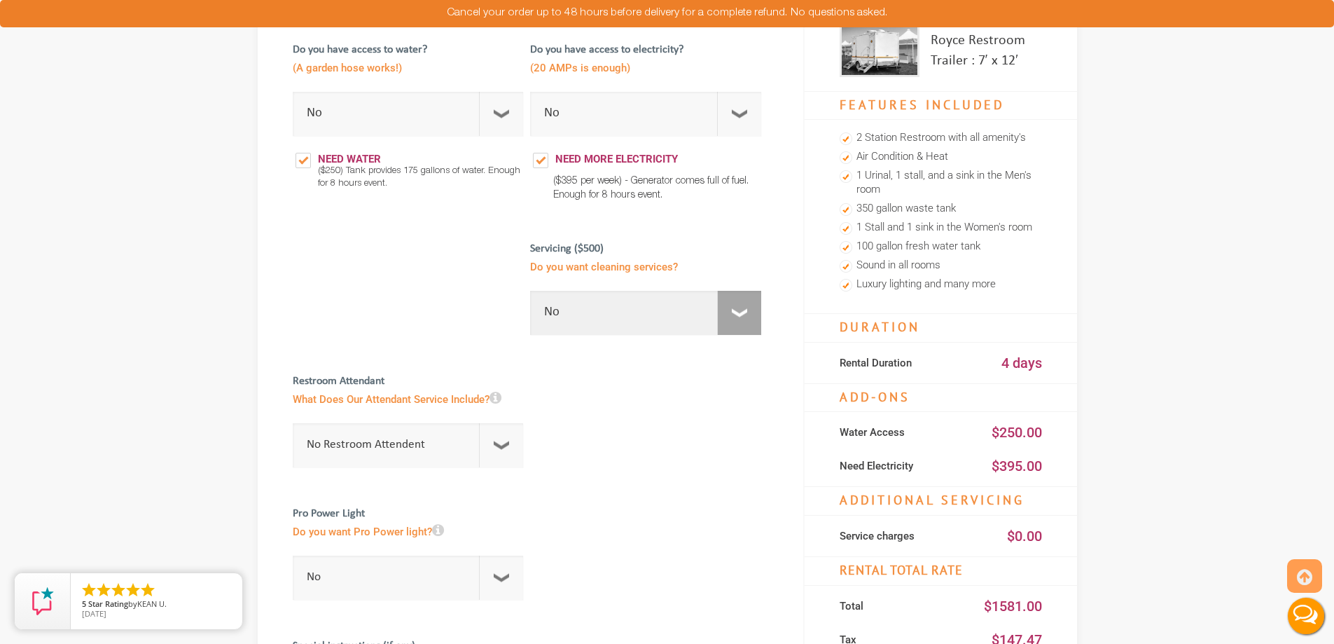
click at [735, 310] on select "No 1 Per Week 2 Per Week 3 Per Week 4 Per Week 5 Per Week 5+" at bounding box center [645, 313] width 231 height 44
select select "1"
click at [530, 291] on select "No 1 Per Week 2 Per Week 3 Per Week 4 Per Week 5 Per Week 5+" at bounding box center [645, 313] width 231 height 44
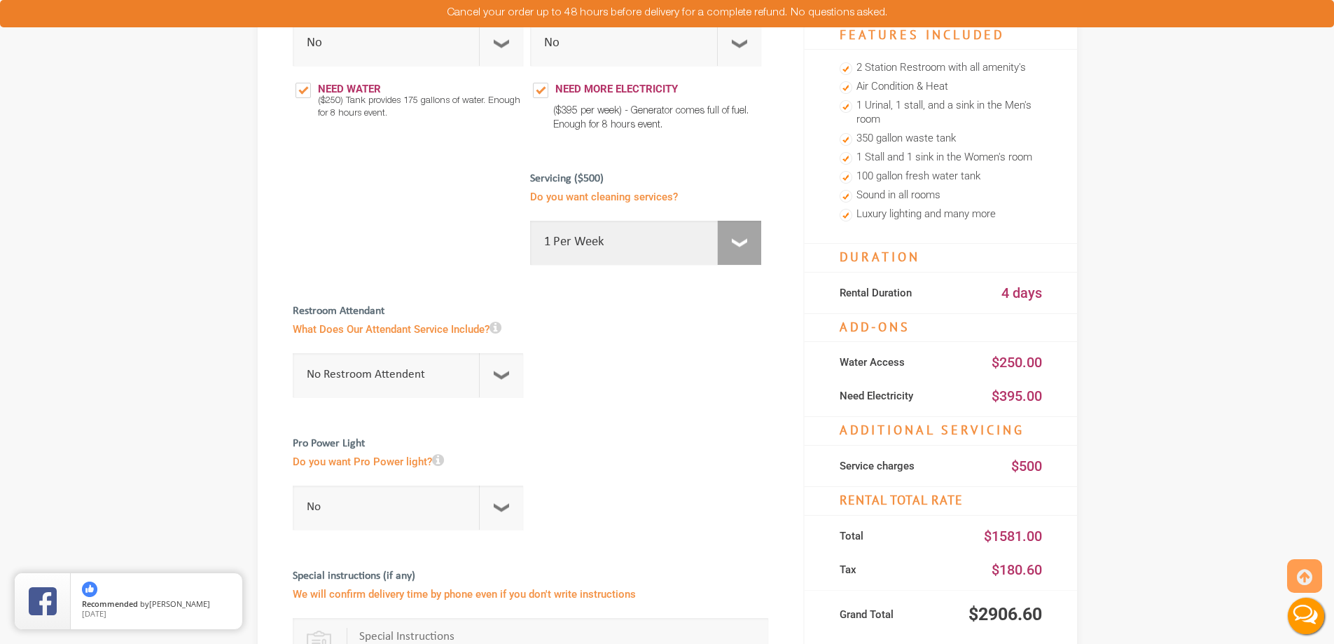
scroll to position [420, 0]
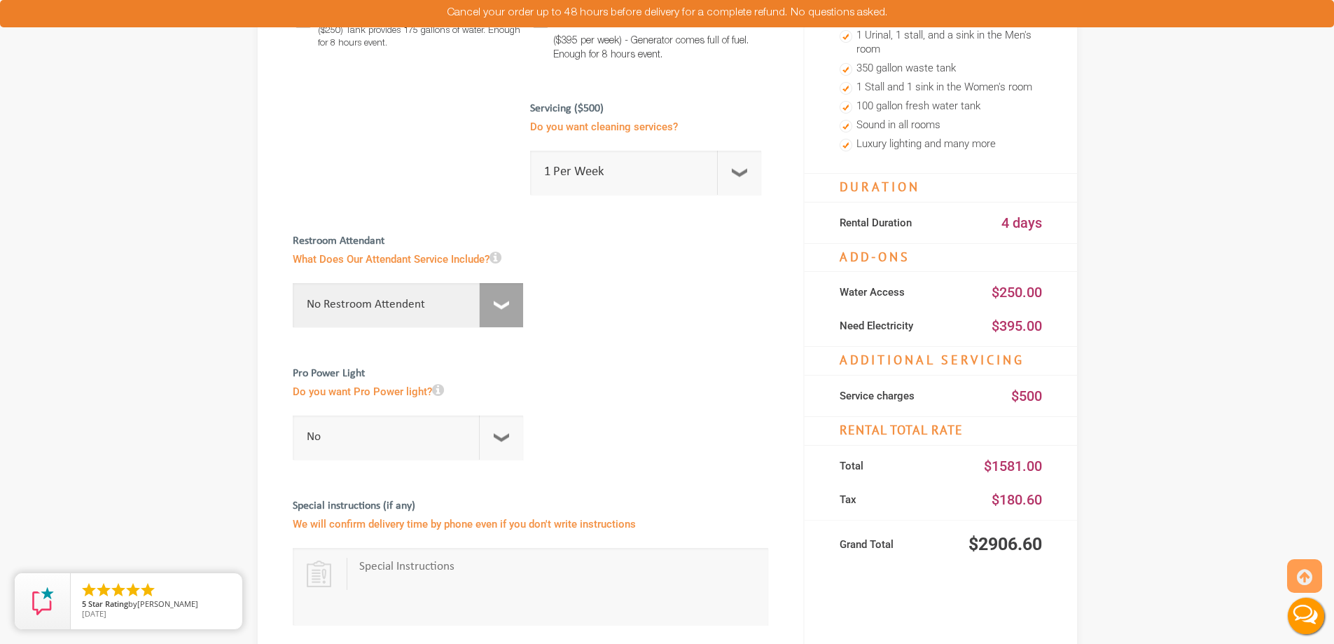
click at [514, 311] on select "No Restroom Attendent Attendant For One/Multiple Events" at bounding box center [408, 305] width 231 height 44
select select "1"
click at [298, 283] on select "No Restroom Attendent Attendant For One/Multiple Events" at bounding box center [408, 305] width 231 height 44
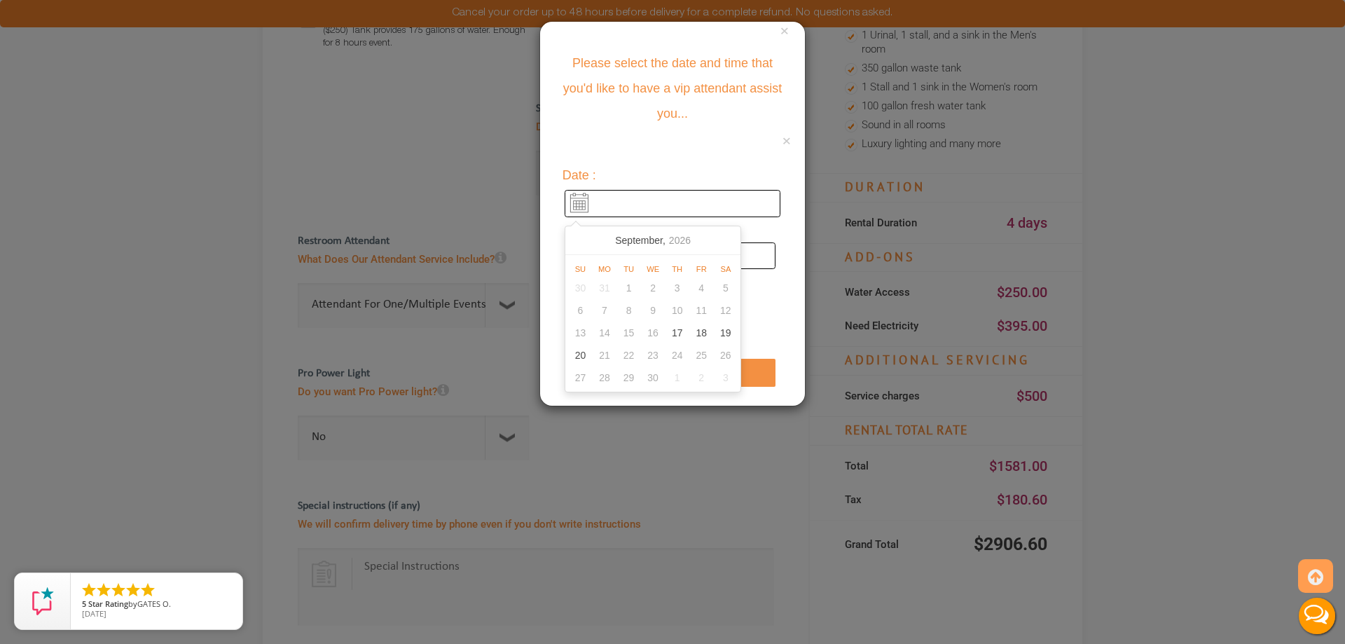
click at [581, 201] on input "text" at bounding box center [673, 203] width 216 height 27
click at [726, 333] on div "19" at bounding box center [726, 332] width 25 height 22
type input "09/19/2026"
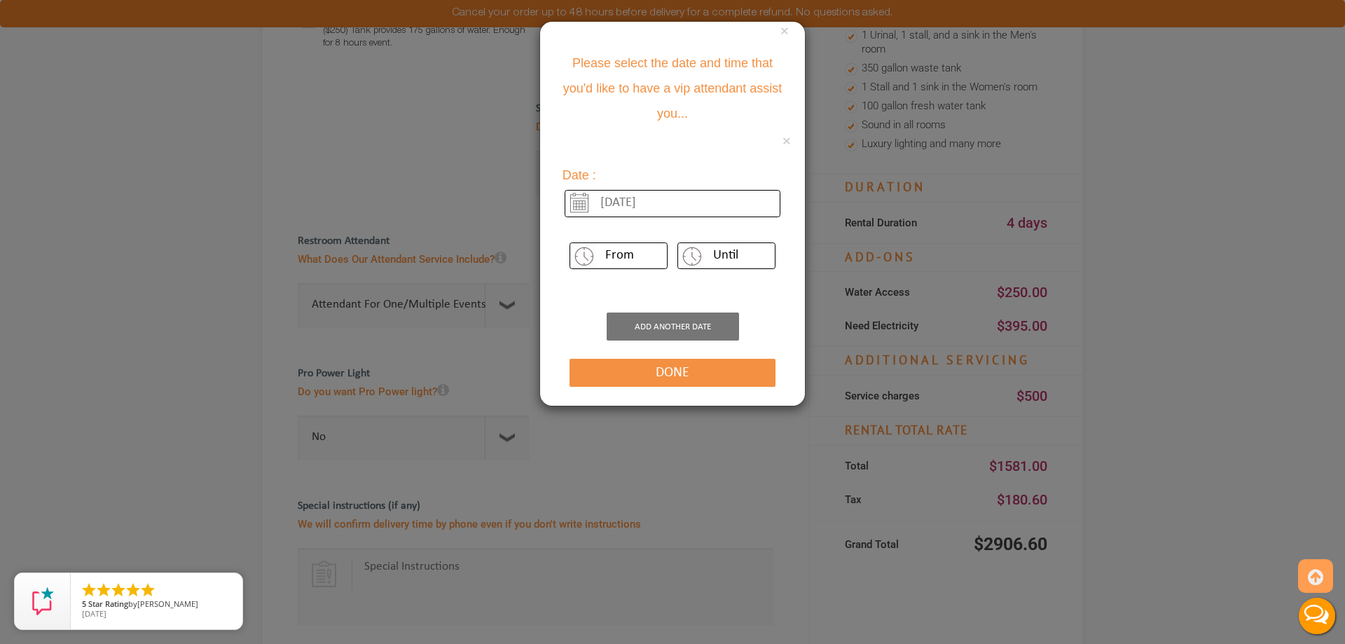
click at [629, 255] on select "From 12 am 1 pm 2 pm 3 pm 4 pm 5 pm 6 pm 7 pm 8 pm 9 pm 10 pm 11 pm 12 am 1 am …" at bounding box center [618, 255] width 98 height 27
select select "1"
click at [569, 242] on select "From 12 am 1 pm 2 pm 3 pm 4 pm 5 pm 6 pm 7 pm 8 pm 9 pm 10 pm 11 pm 12 am 1 am …" at bounding box center [618, 255] width 98 height 27
select select "5"
click at [688, 371] on button "Done" at bounding box center [672, 373] width 206 height 28
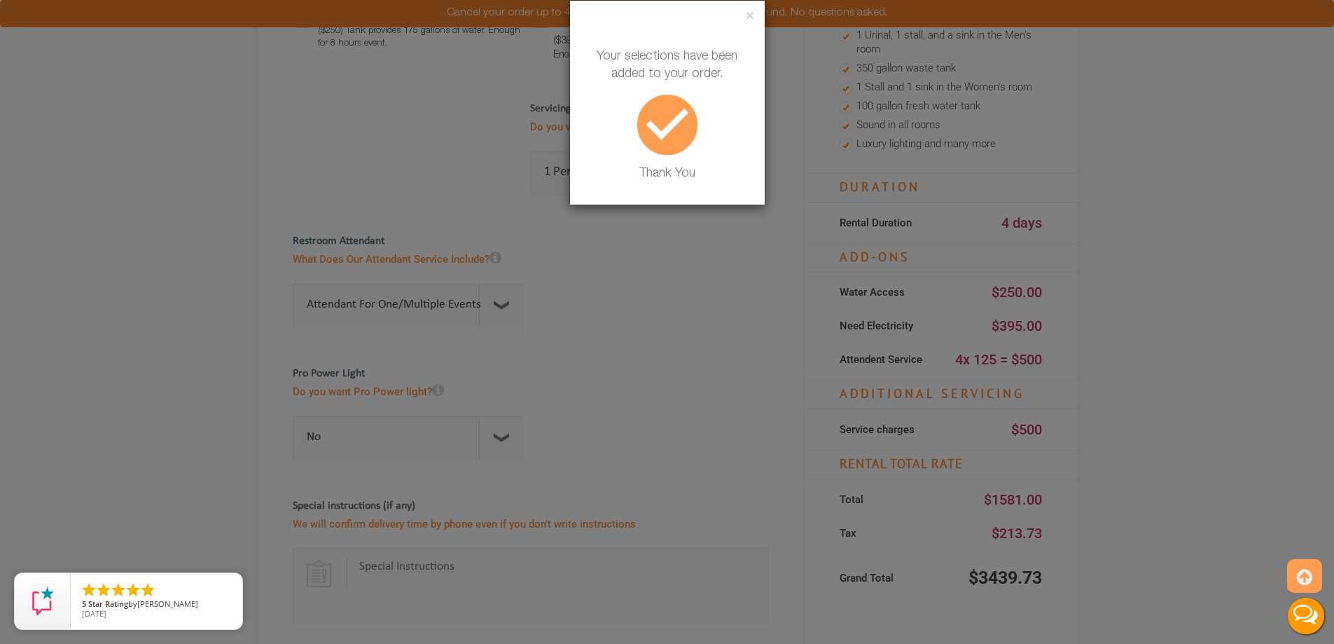
click at [748, 25] on div "×" at bounding box center [667, 18] width 195 height 34
click at [746, 18] on button "×" at bounding box center [750, 17] width 8 height 14
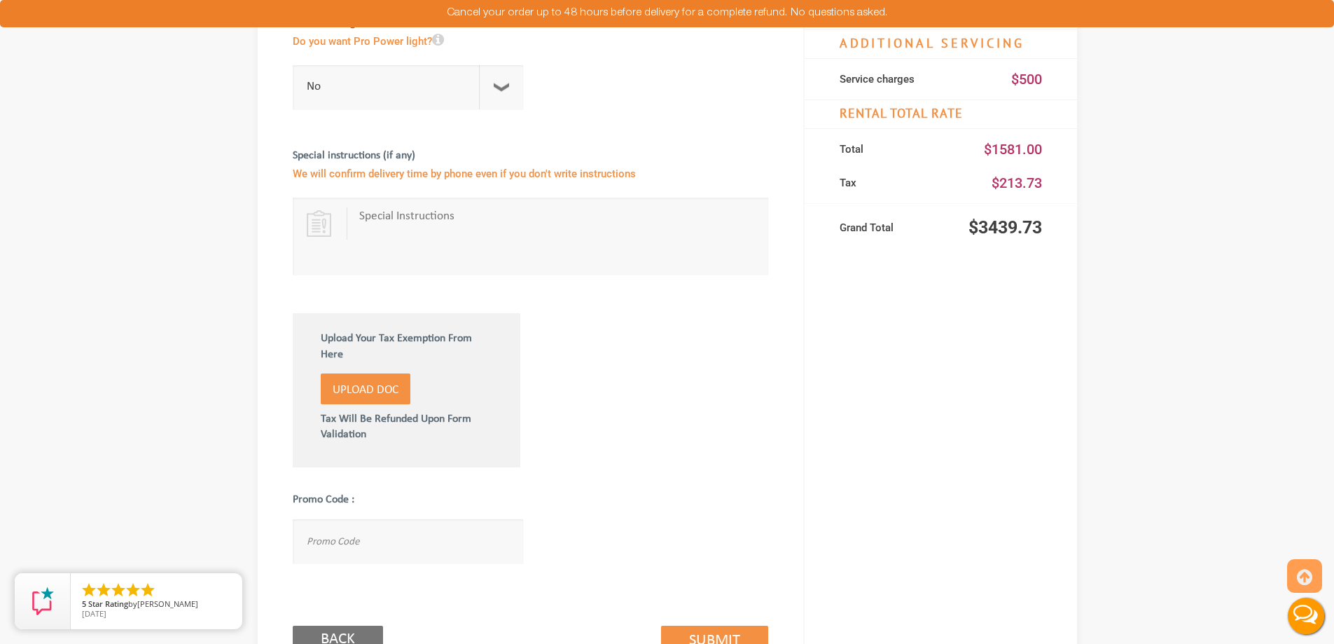
scroll to position [981, 0]
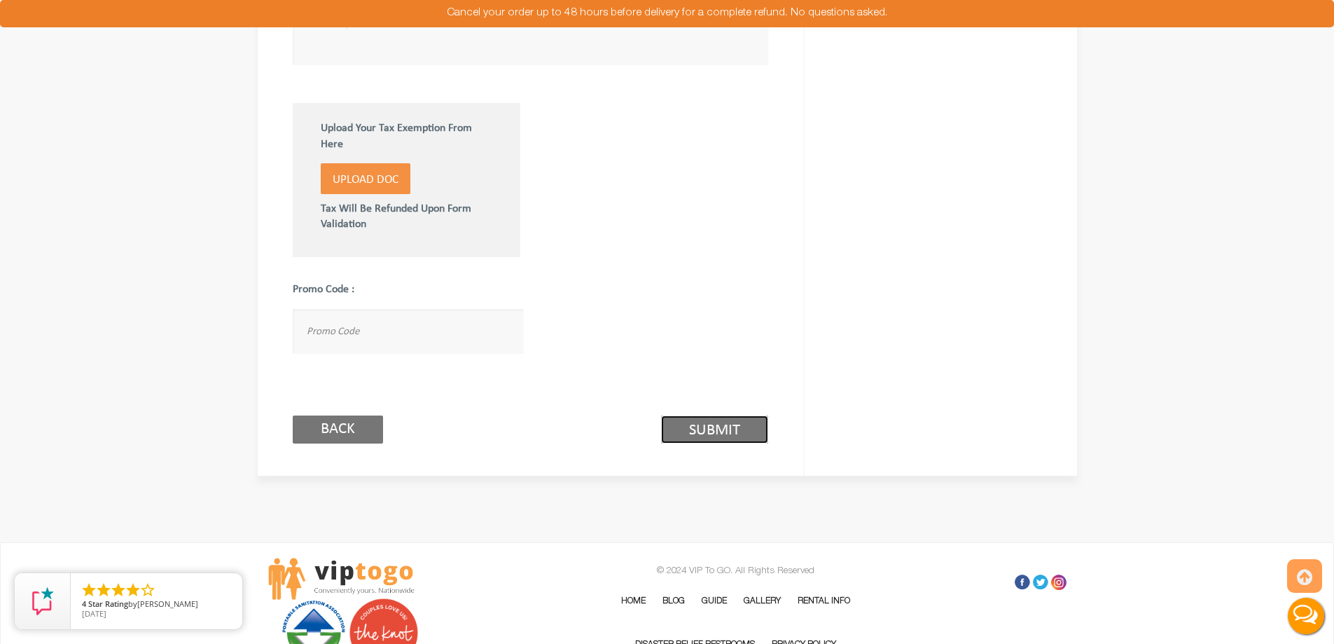
click at [700, 435] on link "Submit (2/3)" at bounding box center [714, 429] width 107 height 28
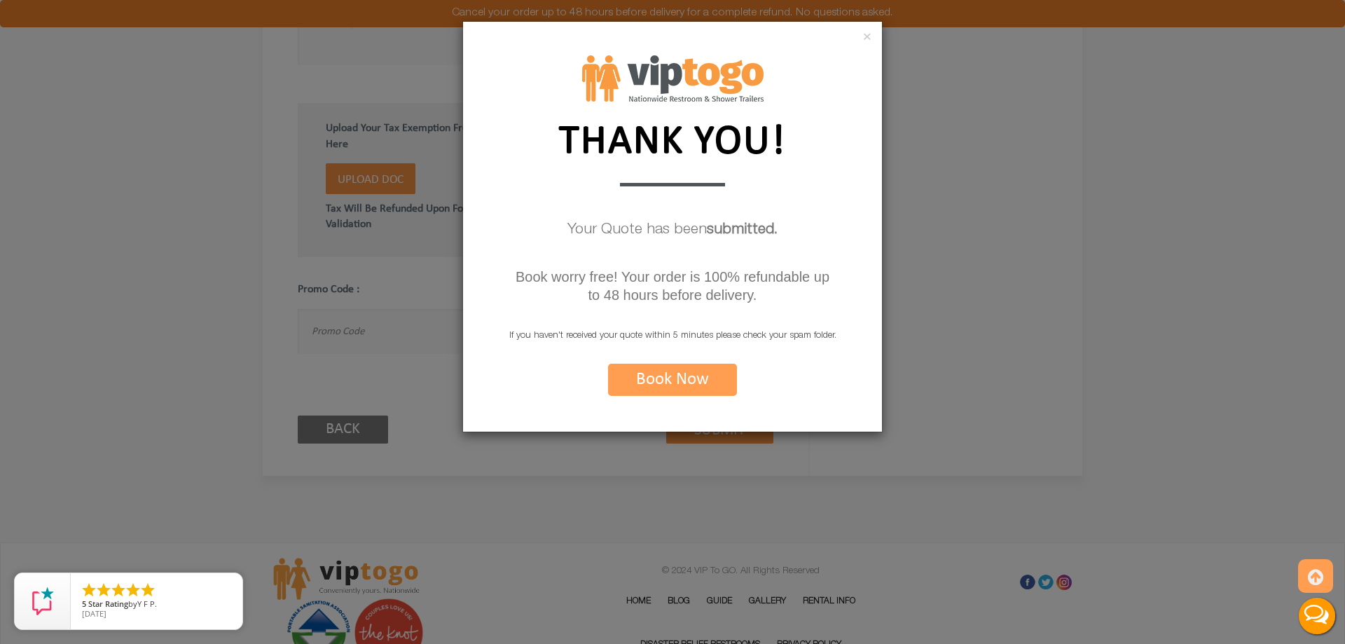
click at [861, 35] on div "×" at bounding box center [672, 39] width 419 height 34
click at [867, 44] on button "×" at bounding box center [867, 38] width 8 height 14
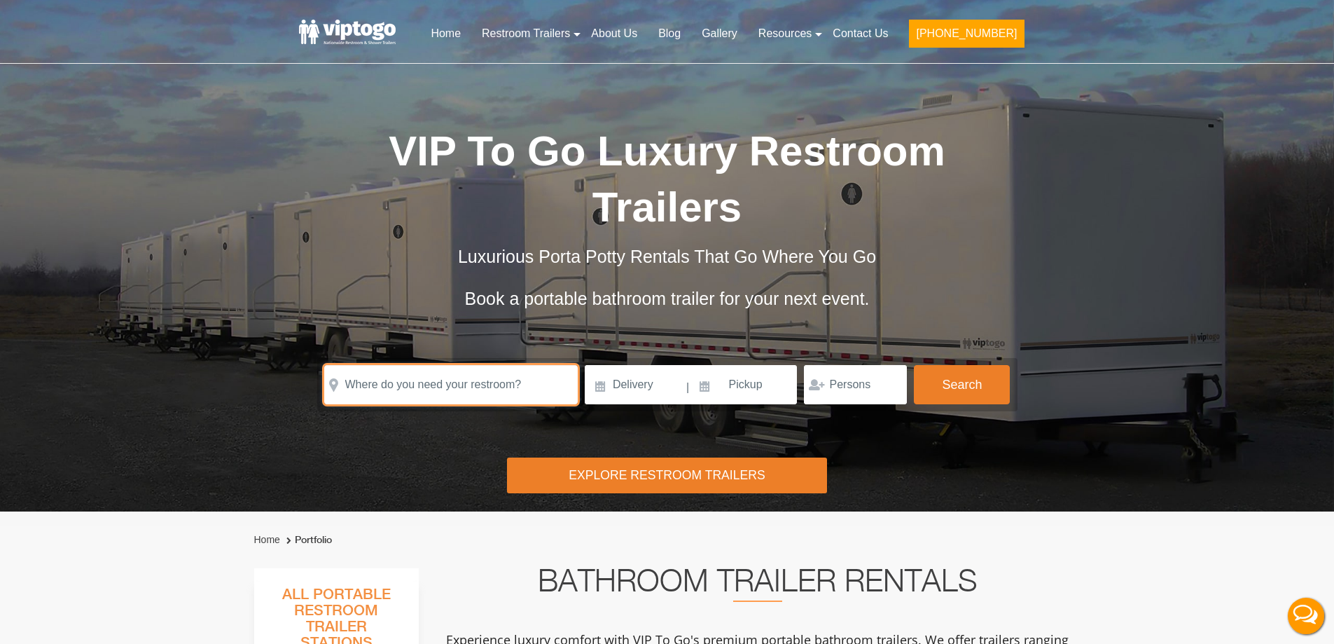
click at [385, 384] on input "text" at bounding box center [451, 384] width 254 height 39
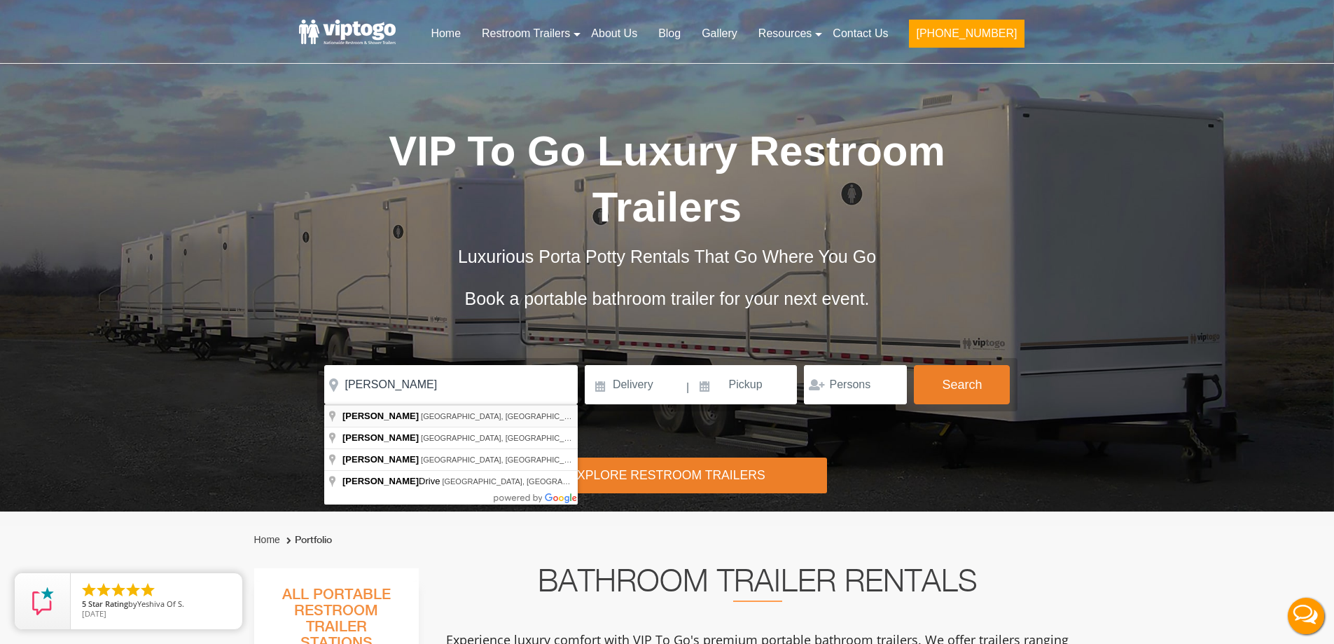
type input "[GEOGRAPHIC_DATA], [GEOGRAPHIC_DATA], [GEOGRAPHIC_DATA]"
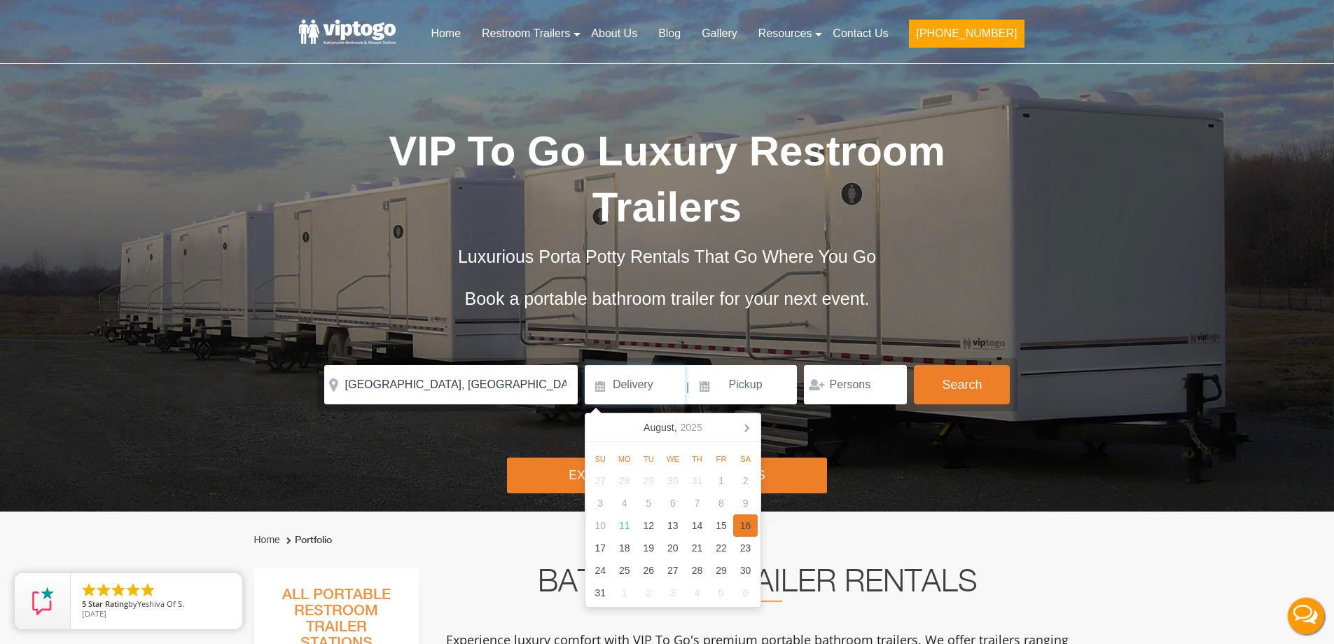
click at [734, 527] on div "16" at bounding box center [745, 525] width 25 height 22
type input "[DATE]"
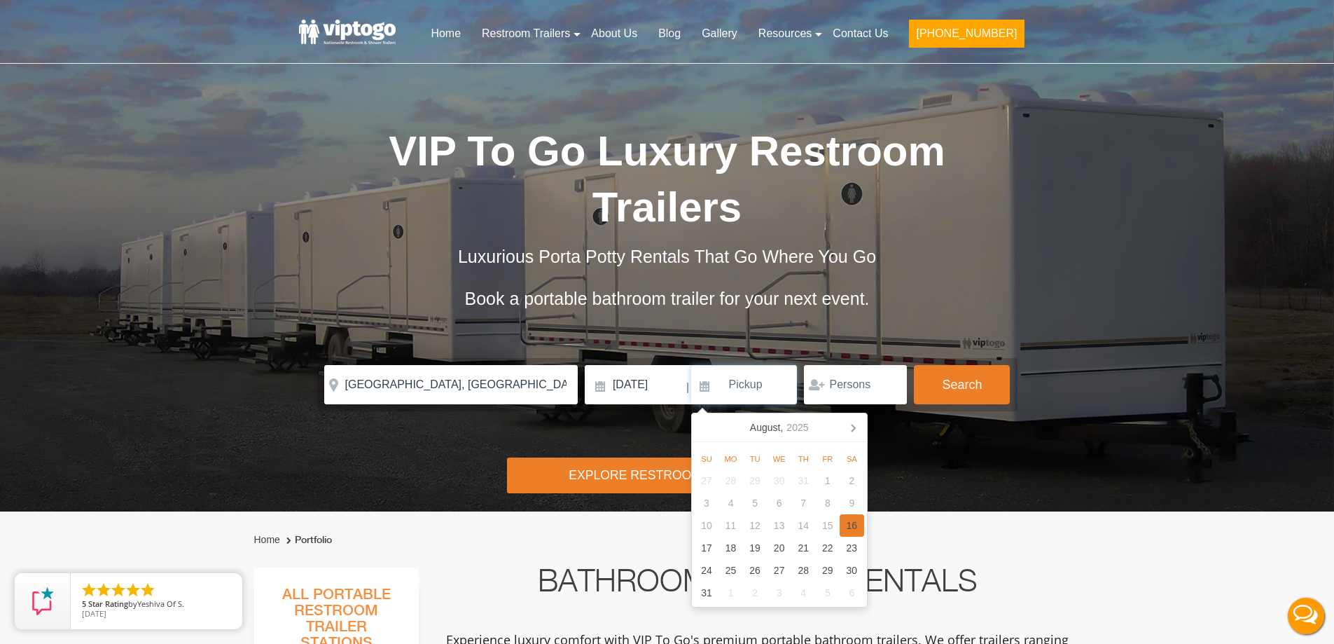
click at [857, 530] on div "16" at bounding box center [852, 525] width 25 height 22
type input "[DATE]"
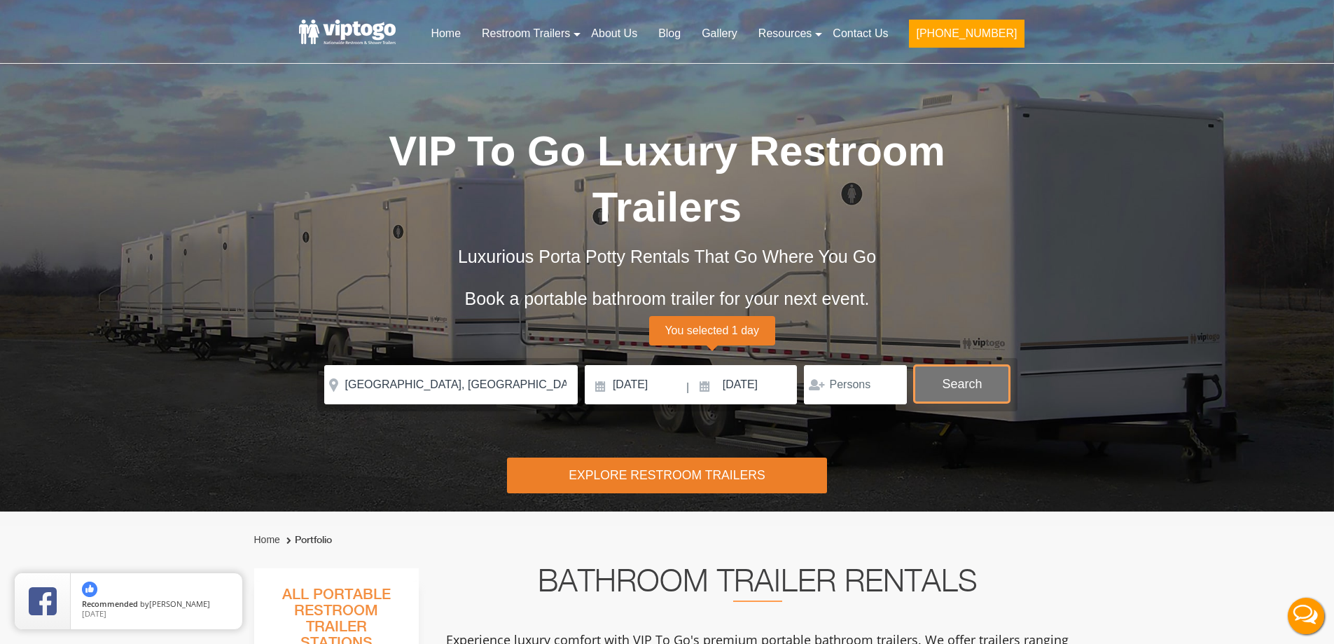
click at [974, 378] on button "Search" at bounding box center [962, 384] width 96 height 38
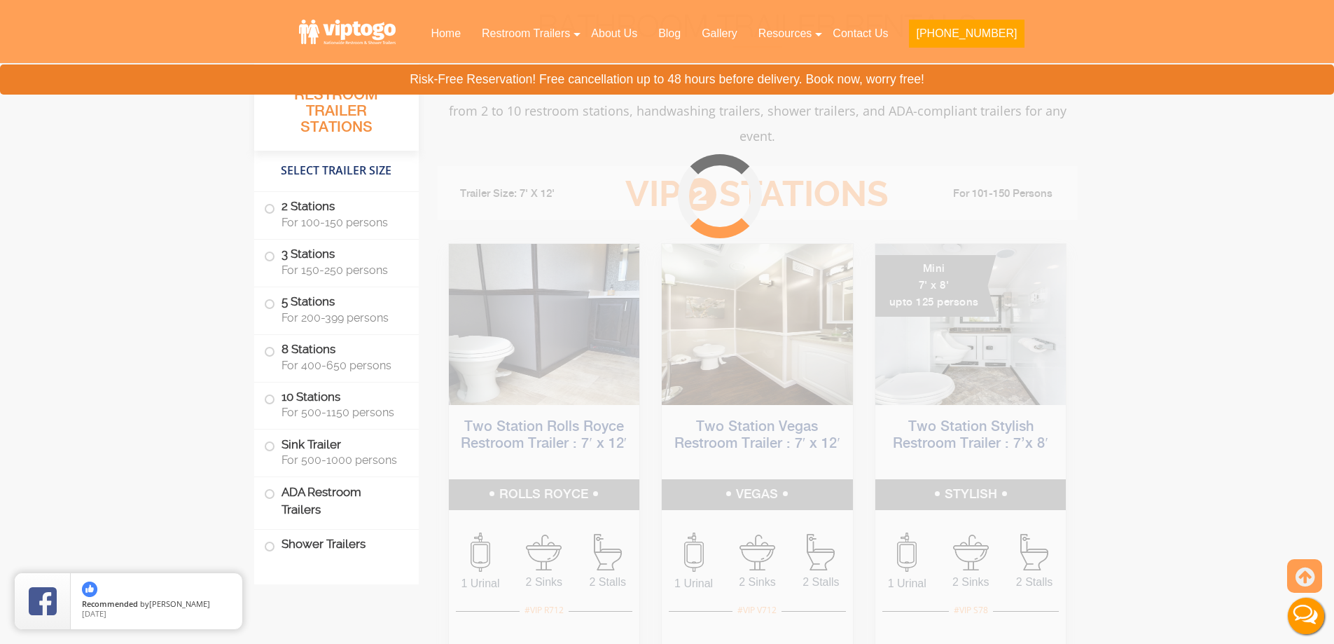
scroll to position [568, 0]
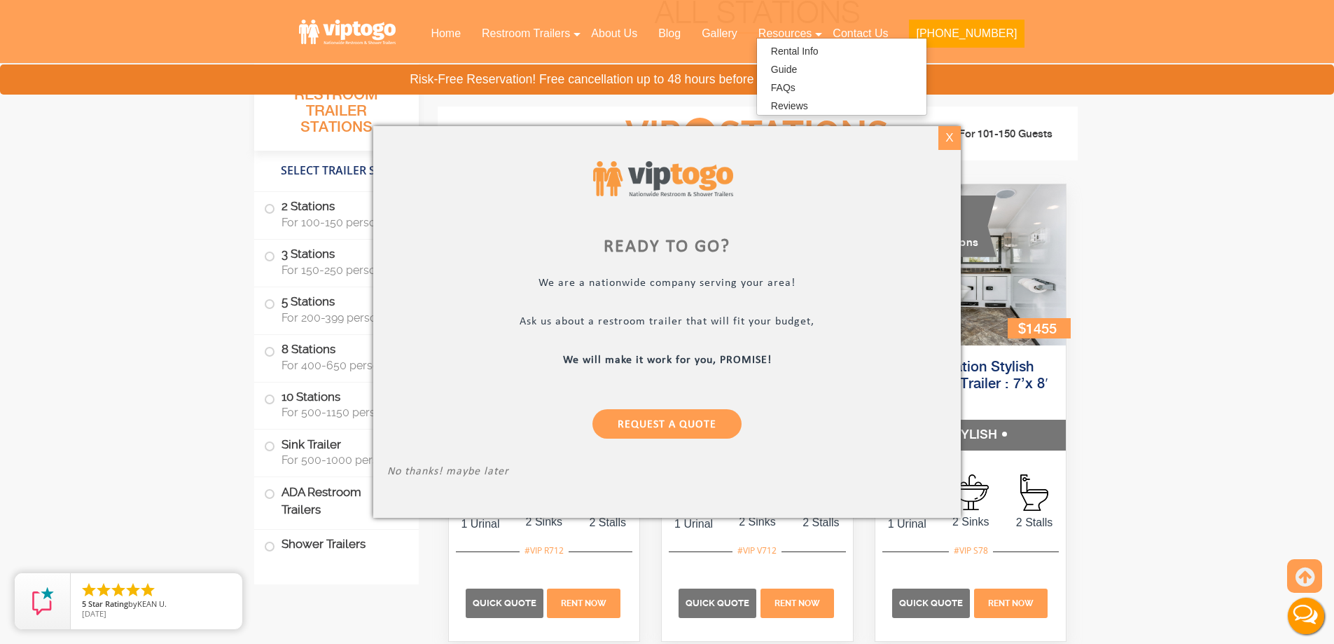
click at [947, 135] on div "X" at bounding box center [950, 138] width 22 height 24
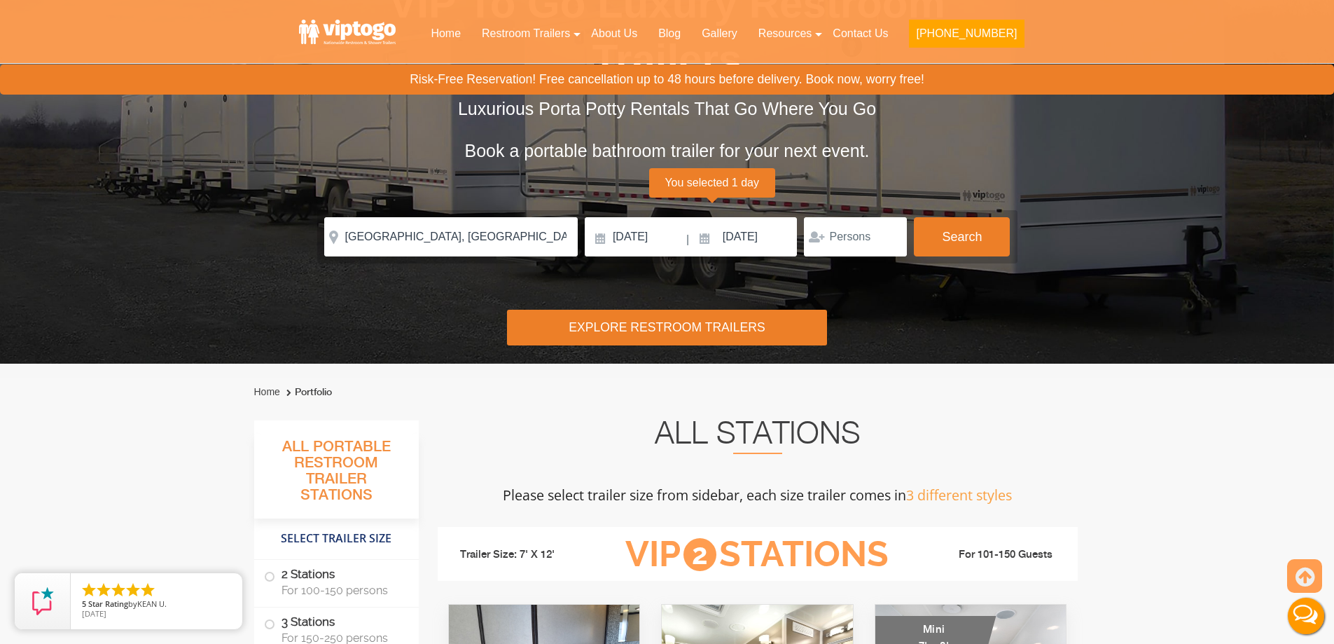
scroll to position [0, 0]
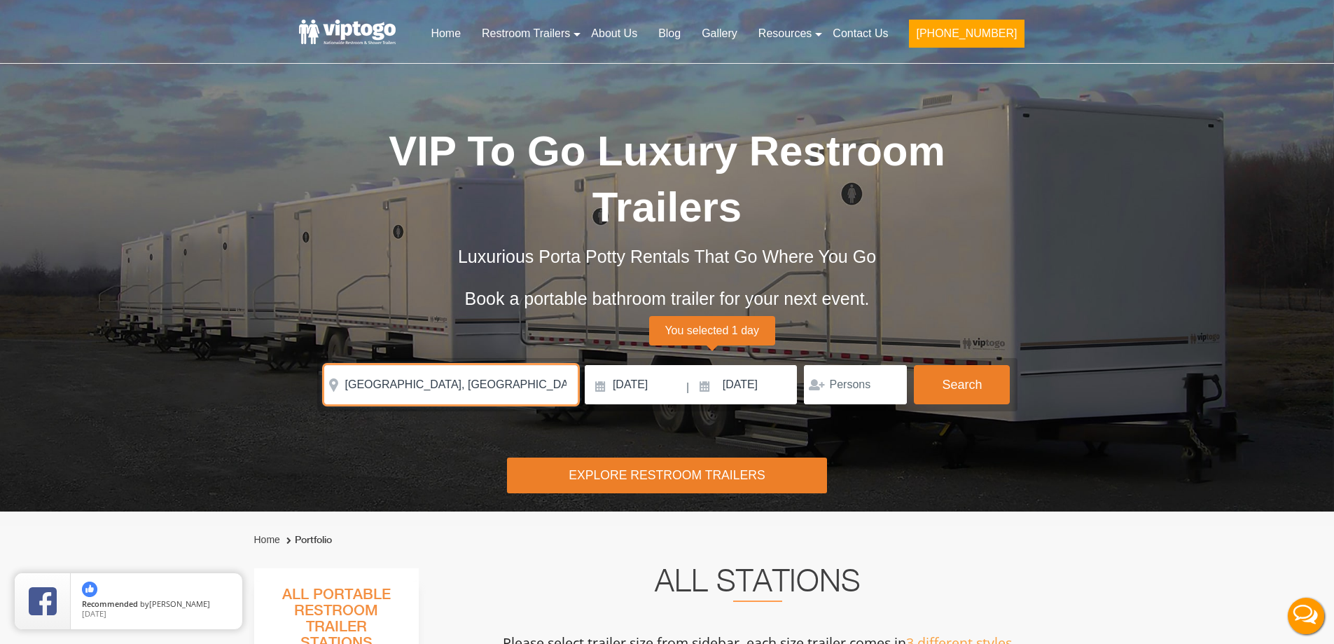
click at [426, 389] on input "[GEOGRAPHIC_DATA], [GEOGRAPHIC_DATA], [GEOGRAPHIC_DATA]" at bounding box center [451, 384] width 254 height 39
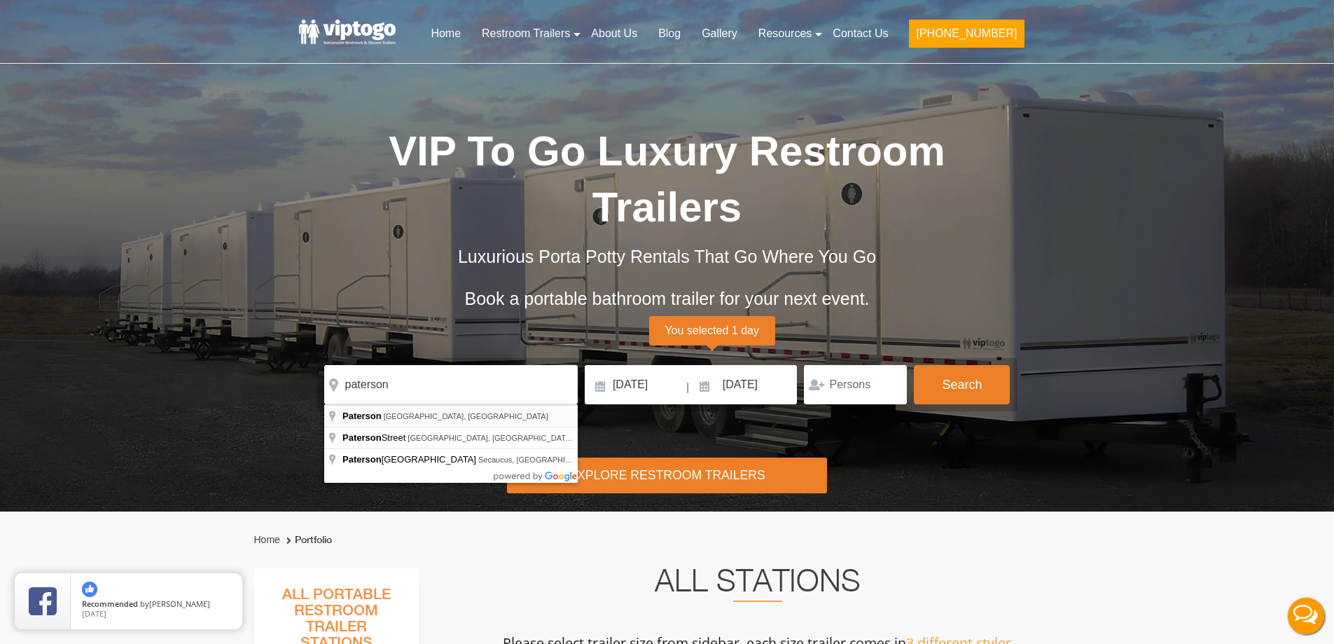
type input "[GEOGRAPHIC_DATA], [GEOGRAPHIC_DATA], [GEOGRAPHIC_DATA]"
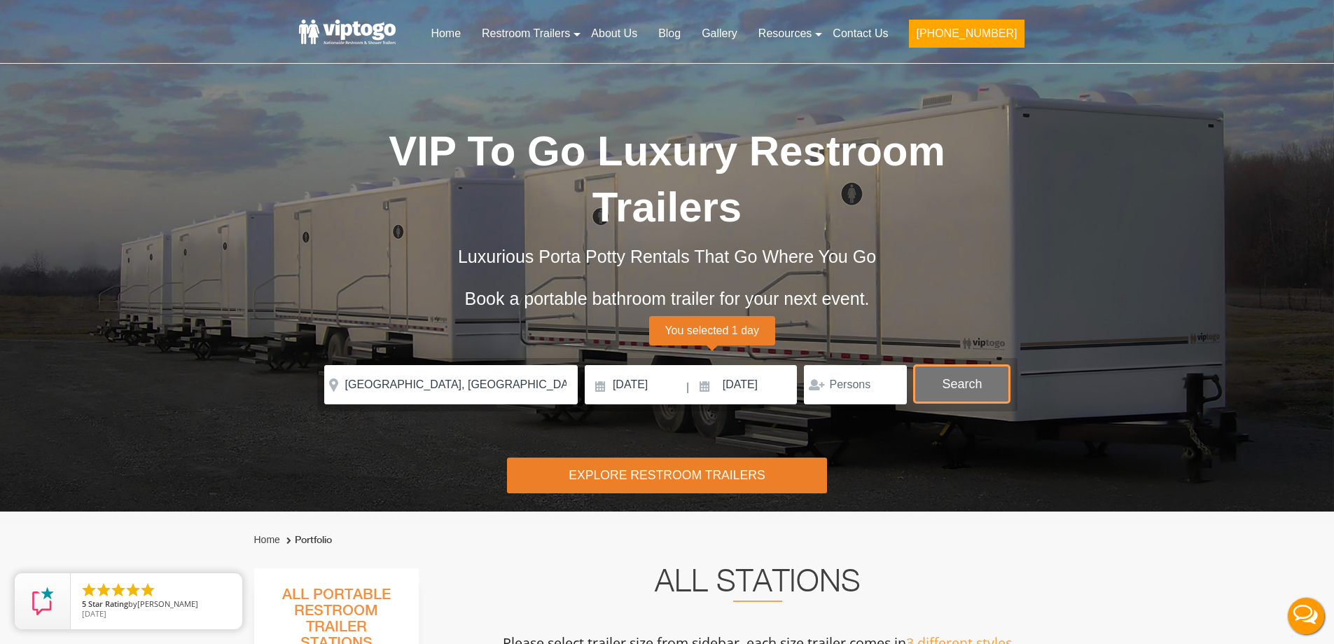
click at [939, 387] on button "Search" at bounding box center [962, 384] width 96 height 38
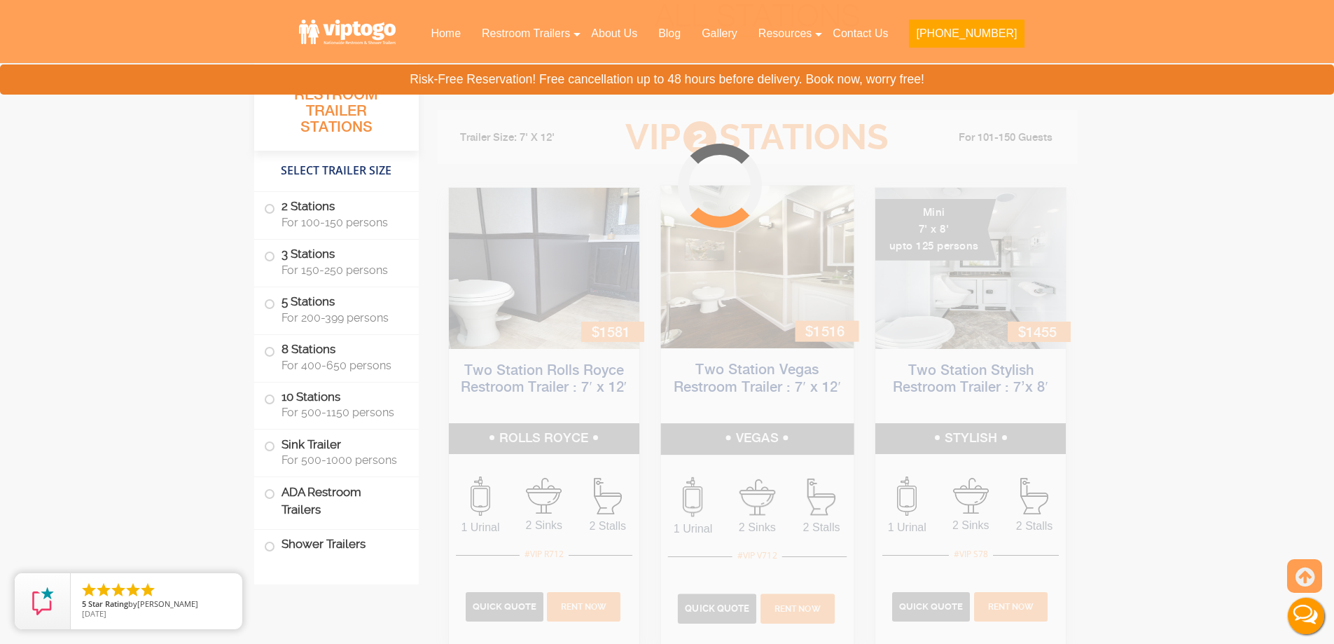
scroll to position [568, 0]
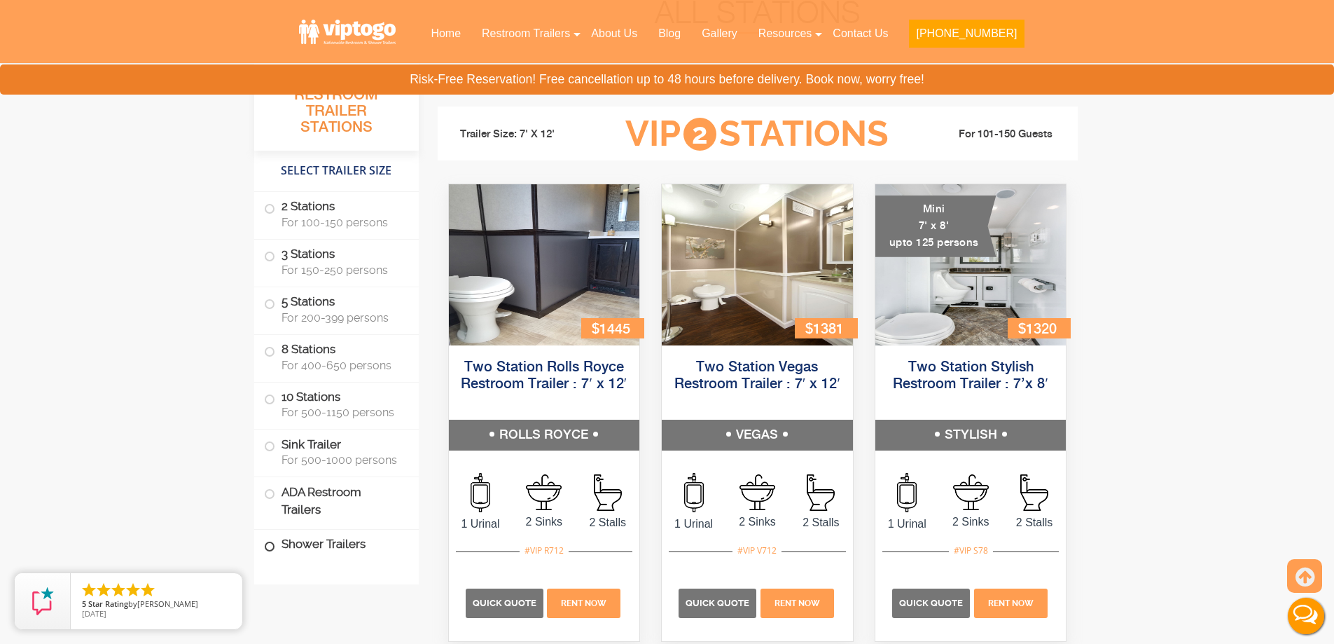
click at [272, 546] on span at bounding box center [270, 547] width 6 height 6
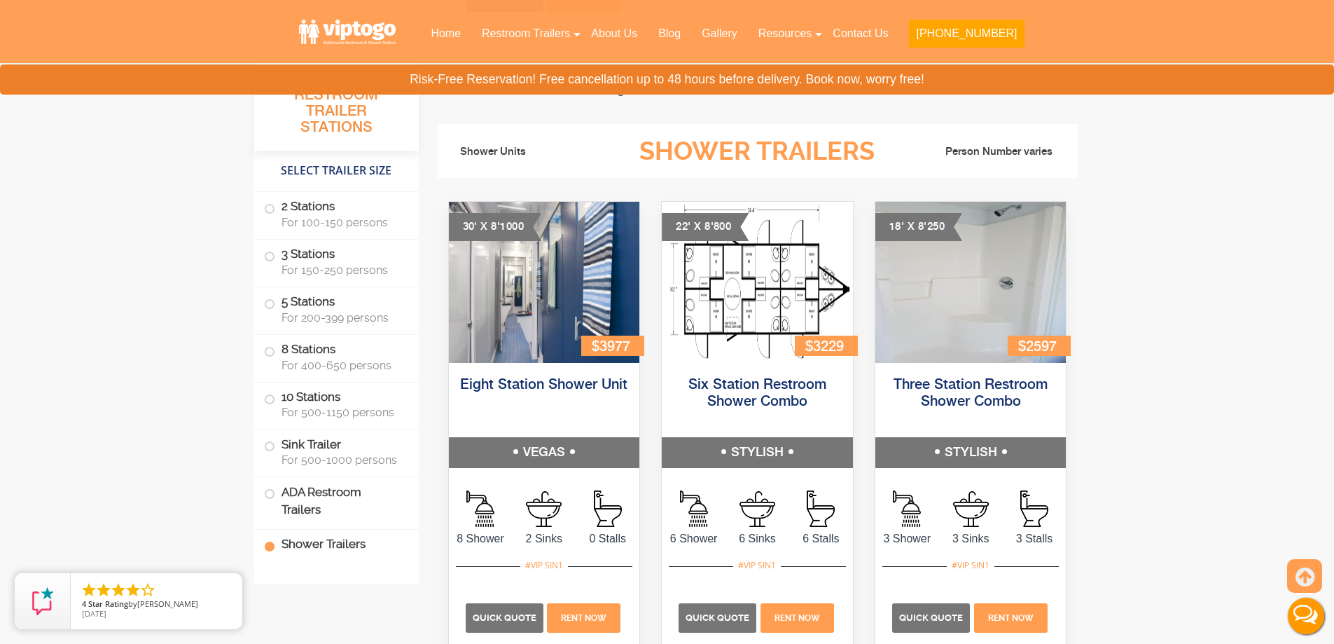
scroll to position [6127, 0]
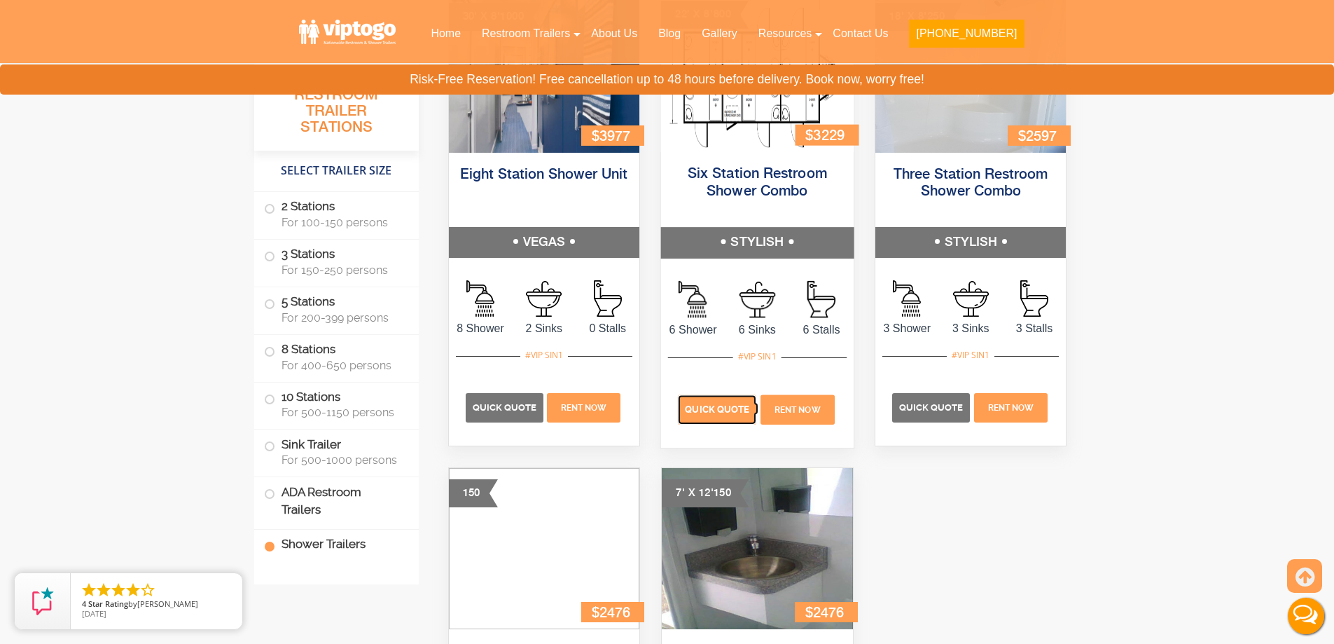
click at [736, 409] on span "Quick Quote" at bounding box center [717, 409] width 64 height 11
